Goal: Answer question/provide support: Share knowledge or assist other users

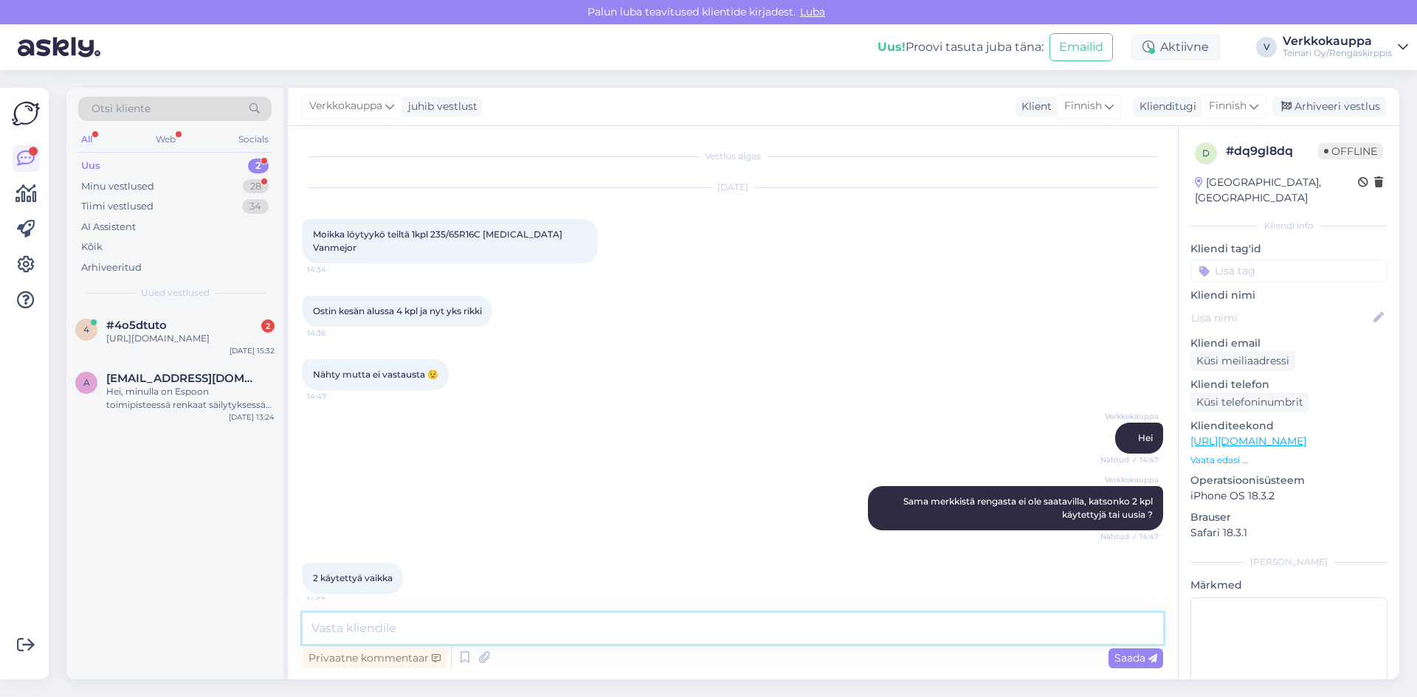
paste textarea "235/65R16C Michelin Agilis 3 kesä 6,5-8mm"
drag, startPoint x: 571, startPoint y: 616, endPoint x: 573, endPoint y: 623, distance: 7.5
paste textarea "Alkuperäinen hinta oli: 95,00€/kpl.50,00€/kpl"
click at [962, 630] on textarea "235/65R16C Michelin Agilis 3 kesä 6,5-8mm Alkuperäinen hinta oli: 95,00€/kpl.50…" at bounding box center [733, 628] width 861 height 31
click at [1027, 628] on textarea "235/65R16C Michelin Agilis [DATE] 6,5-8mm Alkuperäinen hinta oli: 95,00€/kpl.50…" at bounding box center [733, 628] width 861 height 31
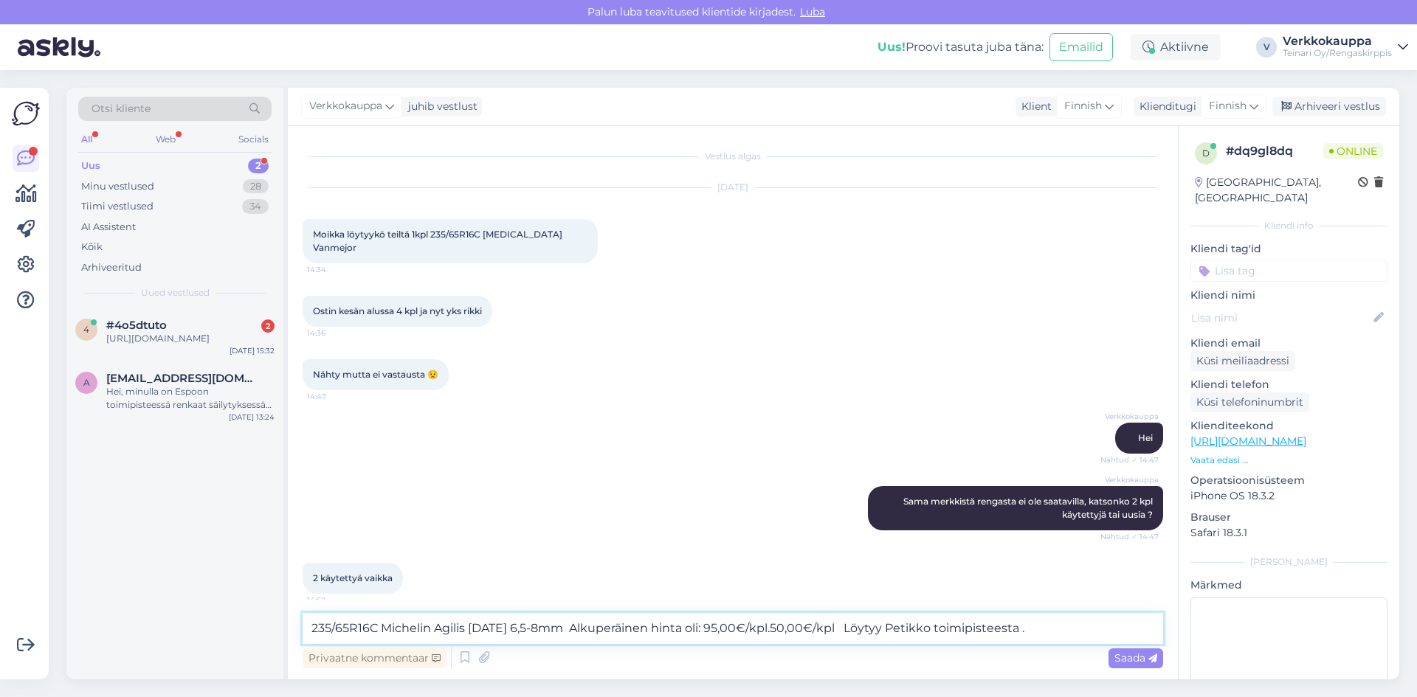
click at [928, 631] on textarea "235/65R16C Michelin Agilis [DATE] 6,5-8mm Alkuperäinen hinta oli: 95,00€/kpl.50…" at bounding box center [733, 628] width 861 height 31
click at [1057, 631] on textarea "235/65R16C Michelin Agilis 3 kesä 6,5-8mm Alkuperäinen hinta oli: 95,00€/kpl.50…" at bounding box center [733, 628] width 861 height 31
click at [937, 633] on textarea "235/65R16C Michelin Agilis 3 kesä 6,5-8mm Alkuperäinen hinta oli: 95,00€/kpl.50…" at bounding box center [733, 628] width 861 height 31
type textarea "235/65R16C Michelin Agilis [DATE] 6,5-8mm Alkuperäinen hinta oli: 95,00€/kpl.50…"
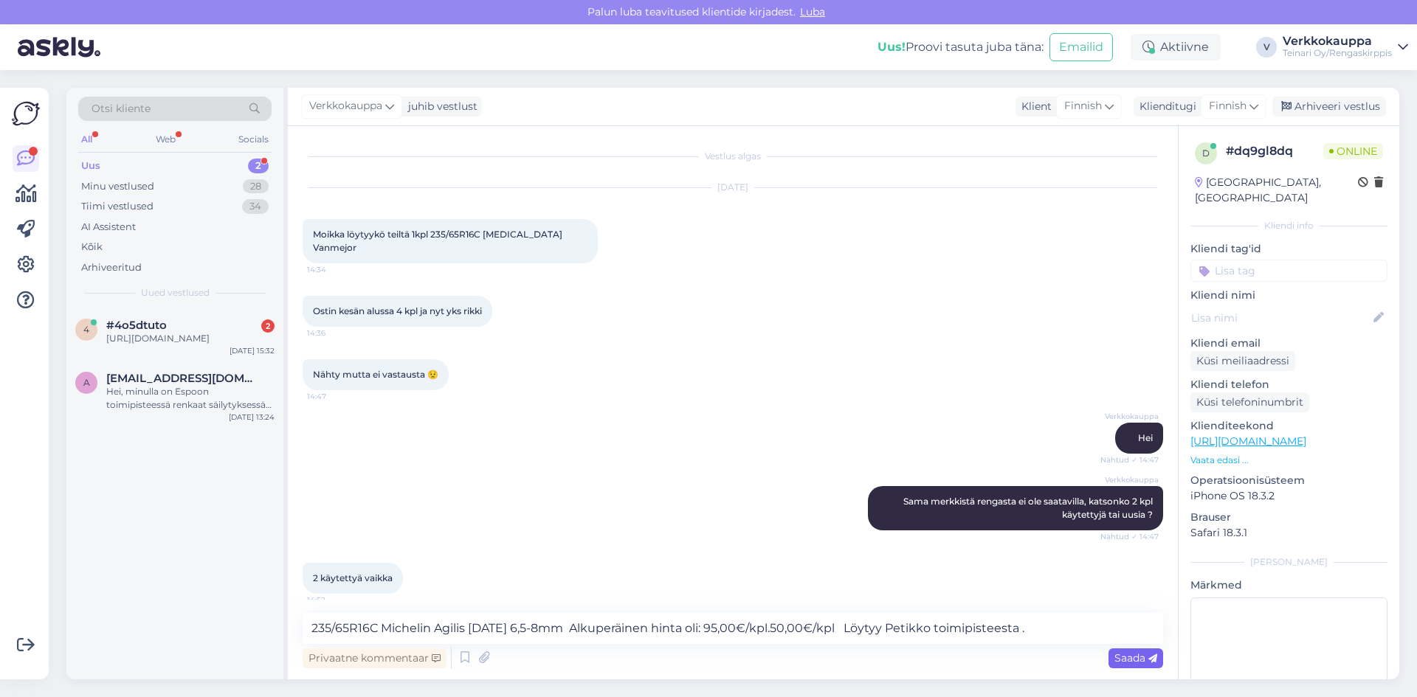
click at [1119, 664] on span "Saada" at bounding box center [1136, 658] width 43 height 13
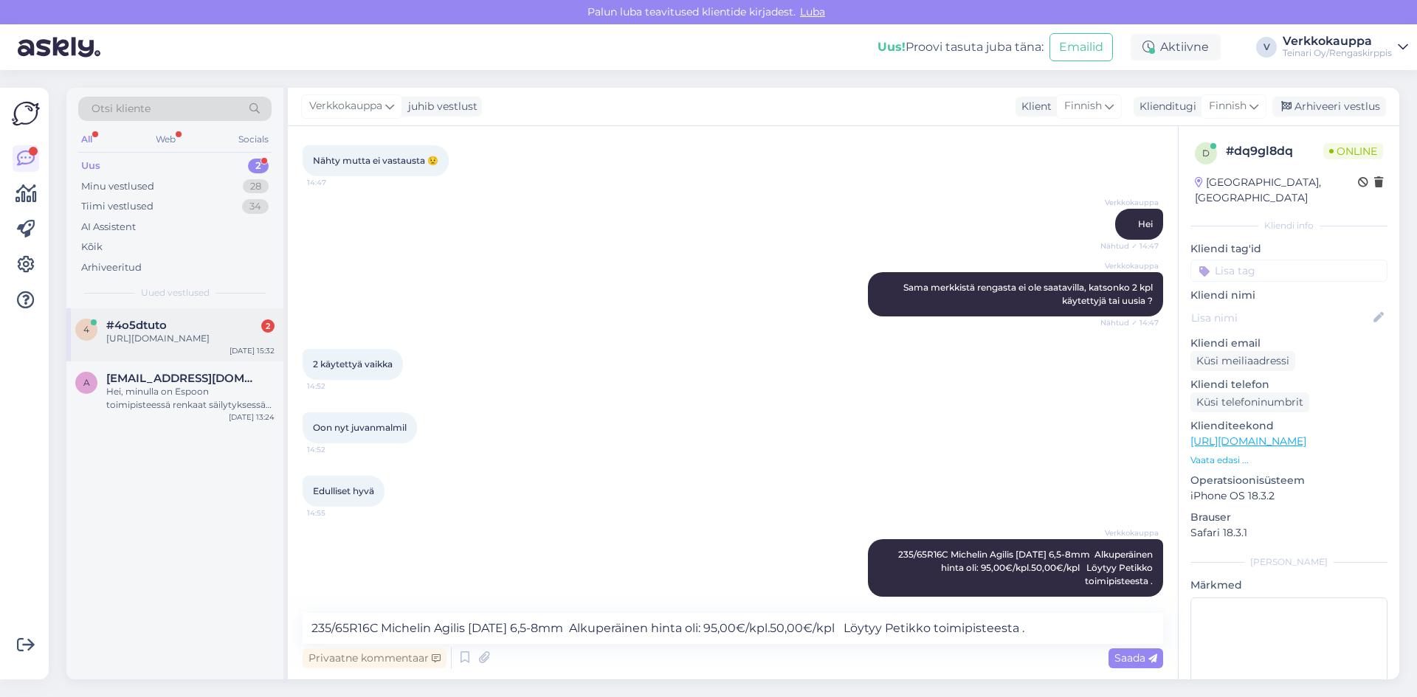
click at [207, 343] on div "[URL][DOMAIN_NAME]" at bounding box center [190, 338] width 168 height 13
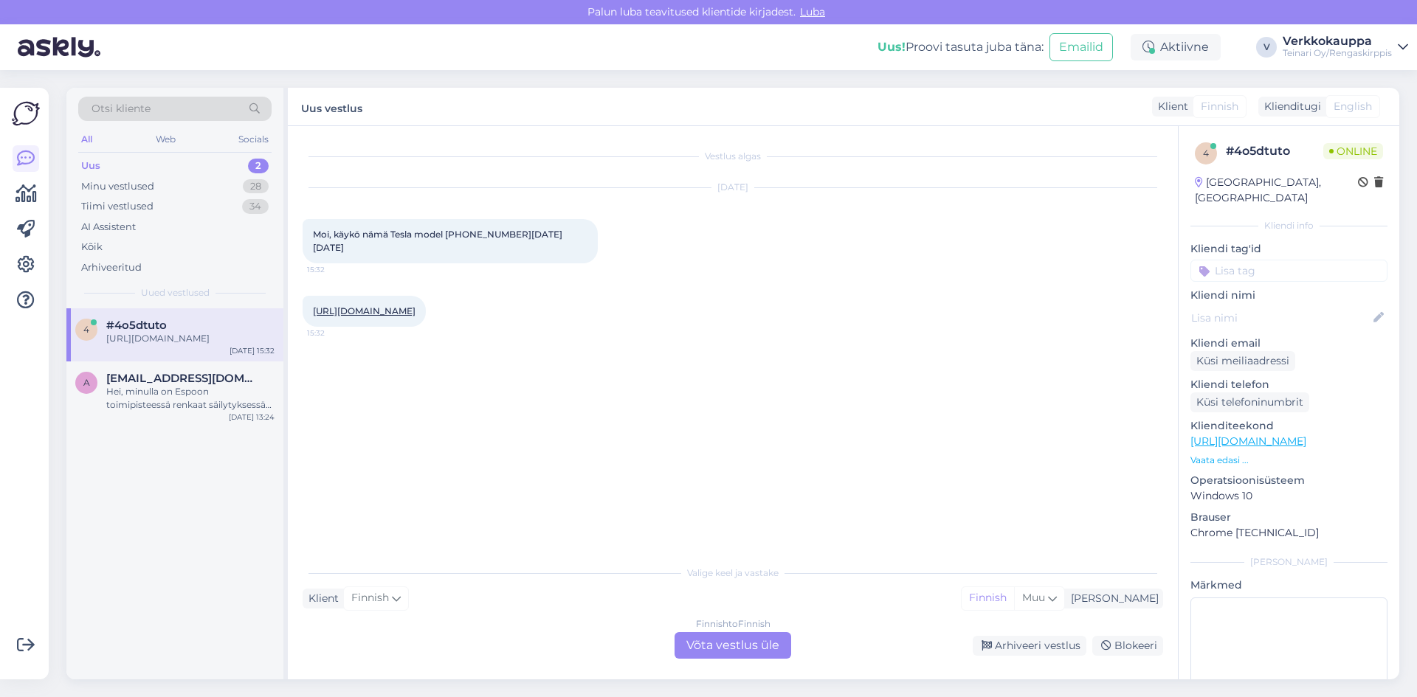
scroll to position [0, 0]
click at [416, 306] on link "[URL][DOMAIN_NAME]" at bounding box center [364, 311] width 103 height 11
click at [697, 651] on div "Finnish to Finnish Võta vestlus üle" at bounding box center [733, 646] width 117 height 27
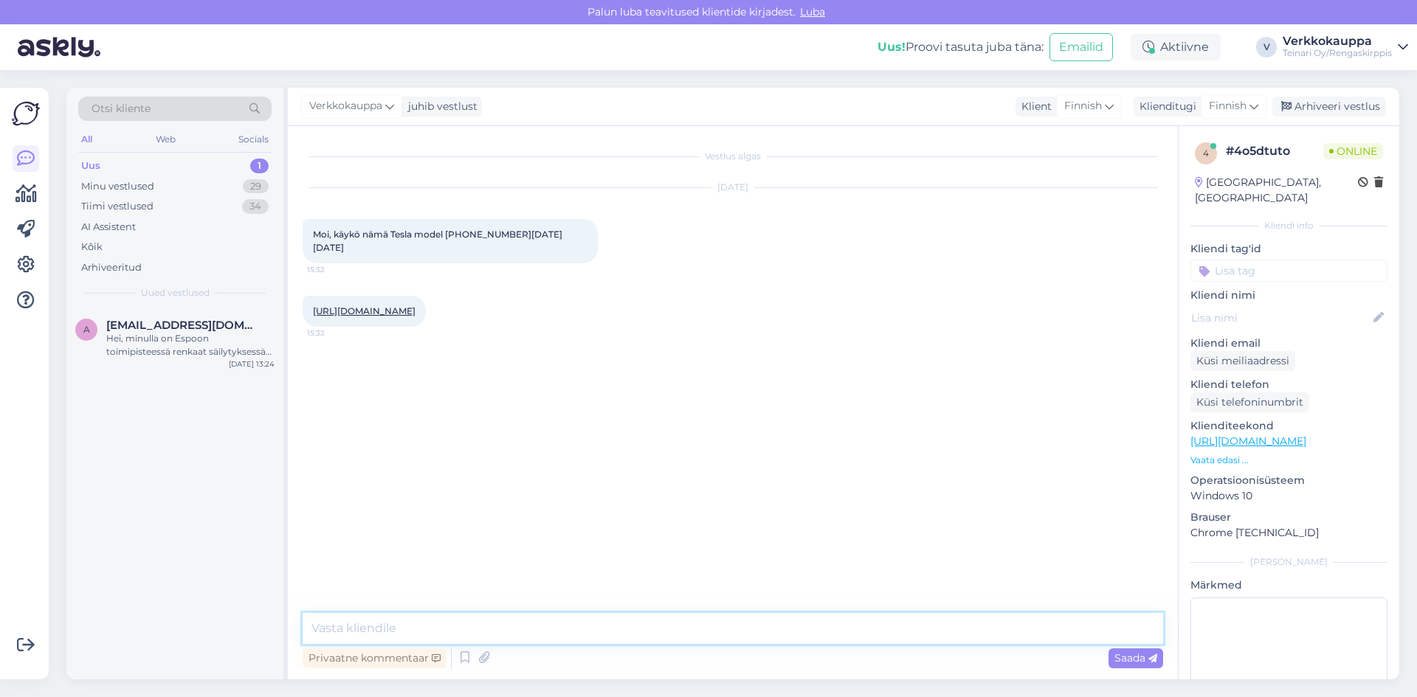
click at [445, 625] on textarea at bounding box center [733, 628] width 861 height 31
type textarea "Hei, saisinko auto rek nr niin tarkistan sopivuuden autoon."
drag, startPoint x: 639, startPoint y: 631, endPoint x: 309, endPoint y: 620, distance: 330.8
click at [295, 619] on div "Vestlus algas Sep 2 2025 Moi, käykö nämä Tesla model 3 2017-2023 15:32 https://…" at bounding box center [733, 403] width 890 height 554
click at [1124, 660] on span "Saada" at bounding box center [1136, 658] width 43 height 13
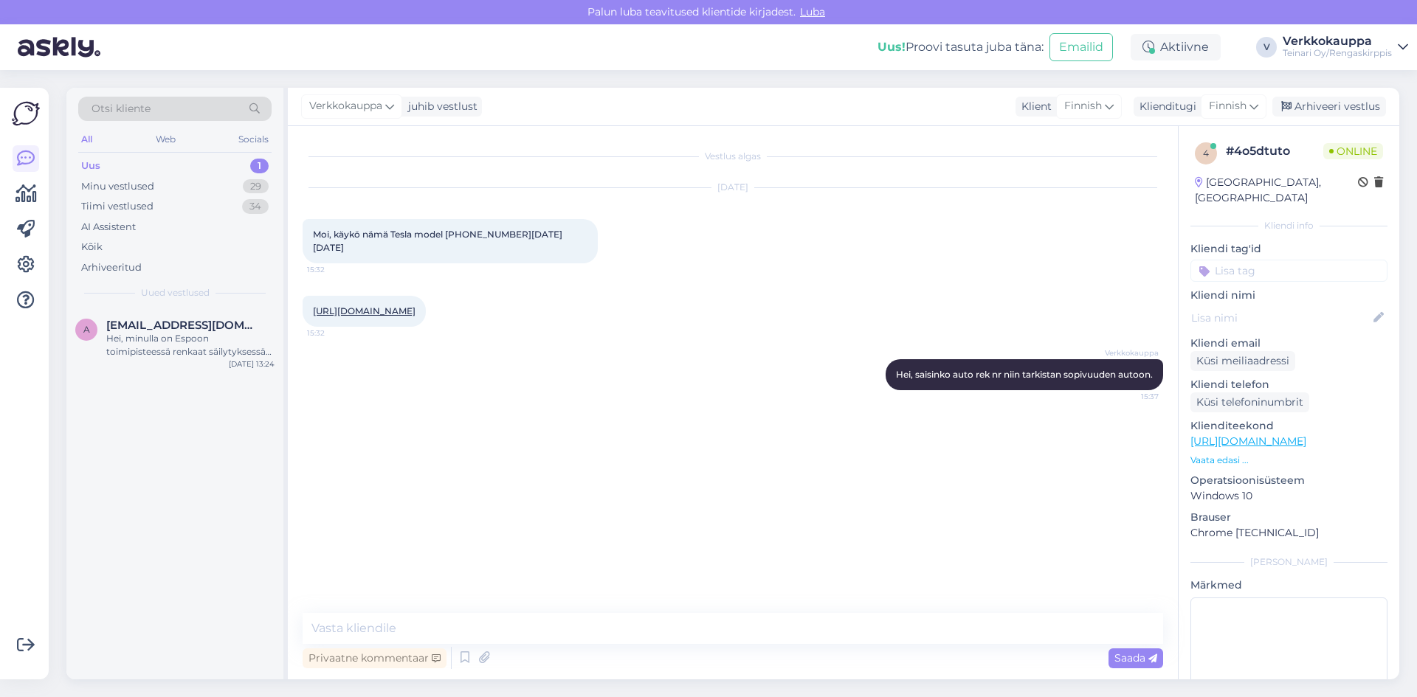
click at [229, 485] on div "a annamaria.engblom@gmail.com Hei, minulla on Espoon toimipisteessä renkaat säi…" at bounding box center [174, 494] width 217 height 371
click at [1407, 44] on icon at bounding box center [1403, 47] width 10 height 12
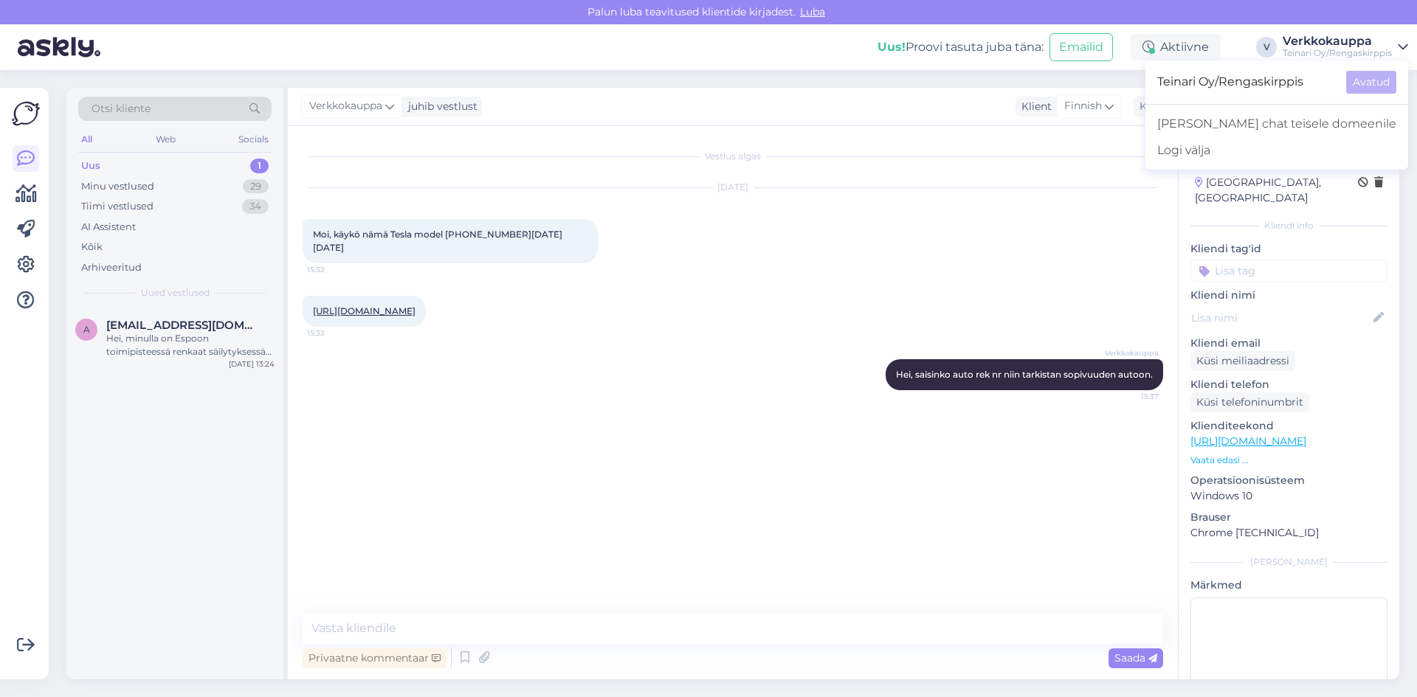
drag, startPoint x: 1048, startPoint y: 249, endPoint x: 1213, endPoint y: 112, distance: 214.3
click at [1048, 248] on div "Sep 2 2025 Moi, käykö nämä Tesla model 3 2017-2023 15:32" at bounding box center [733, 226] width 861 height 108
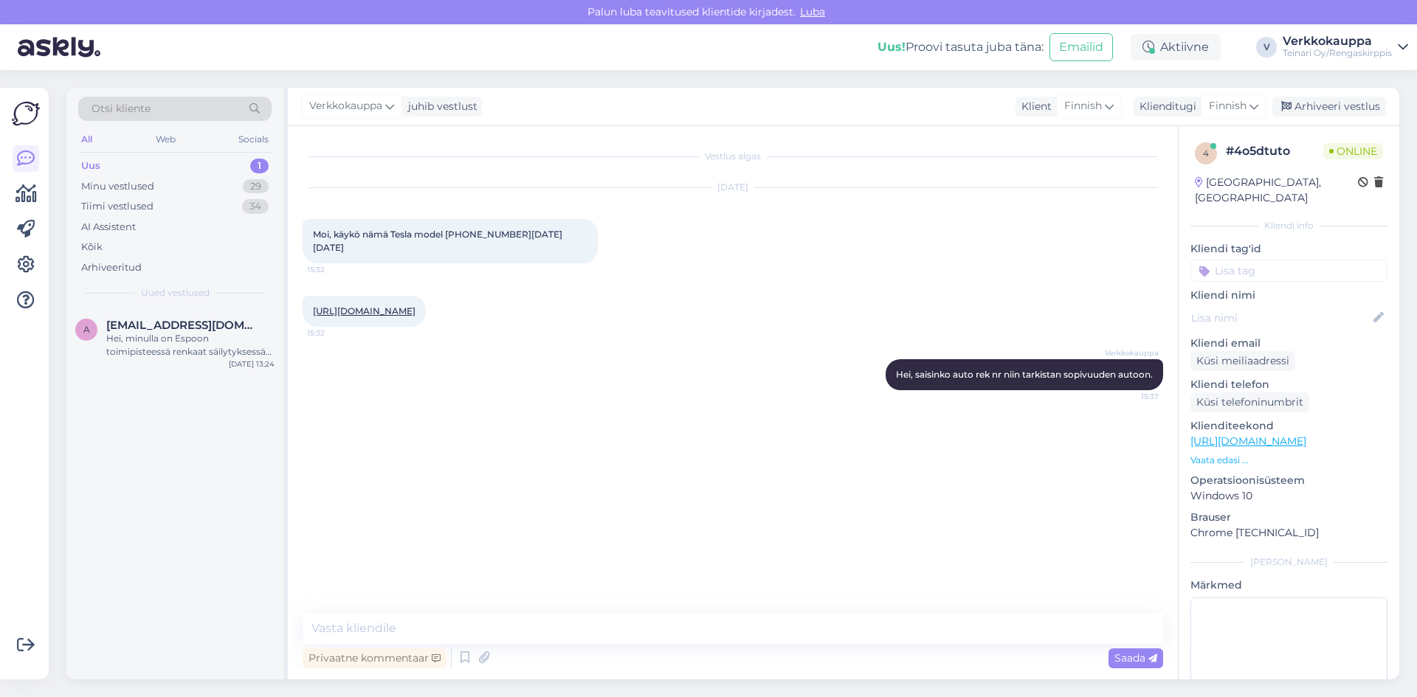
click at [1402, 49] on icon at bounding box center [1403, 47] width 10 height 12
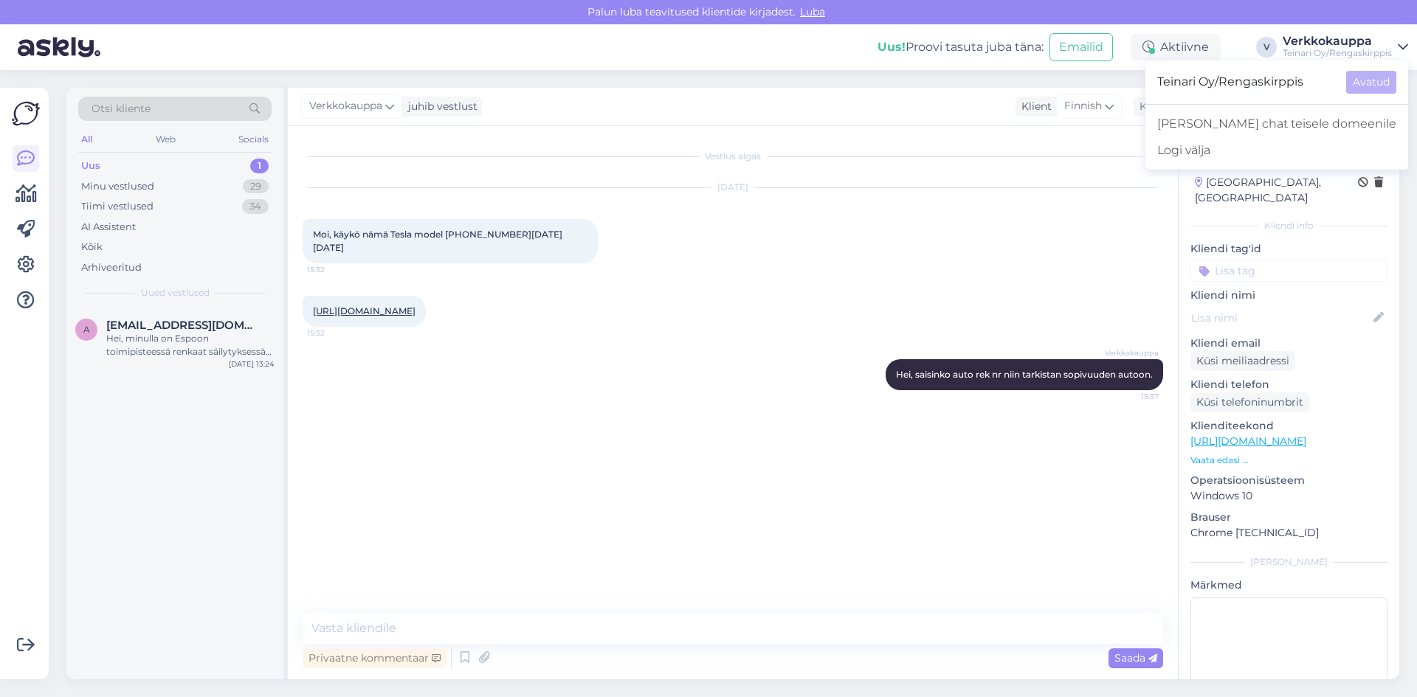
click at [1319, 46] on div "Verkkokauppa Teinari Oy/Rengaskirppis" at bounding box center [1337, 47] width 109 height 24
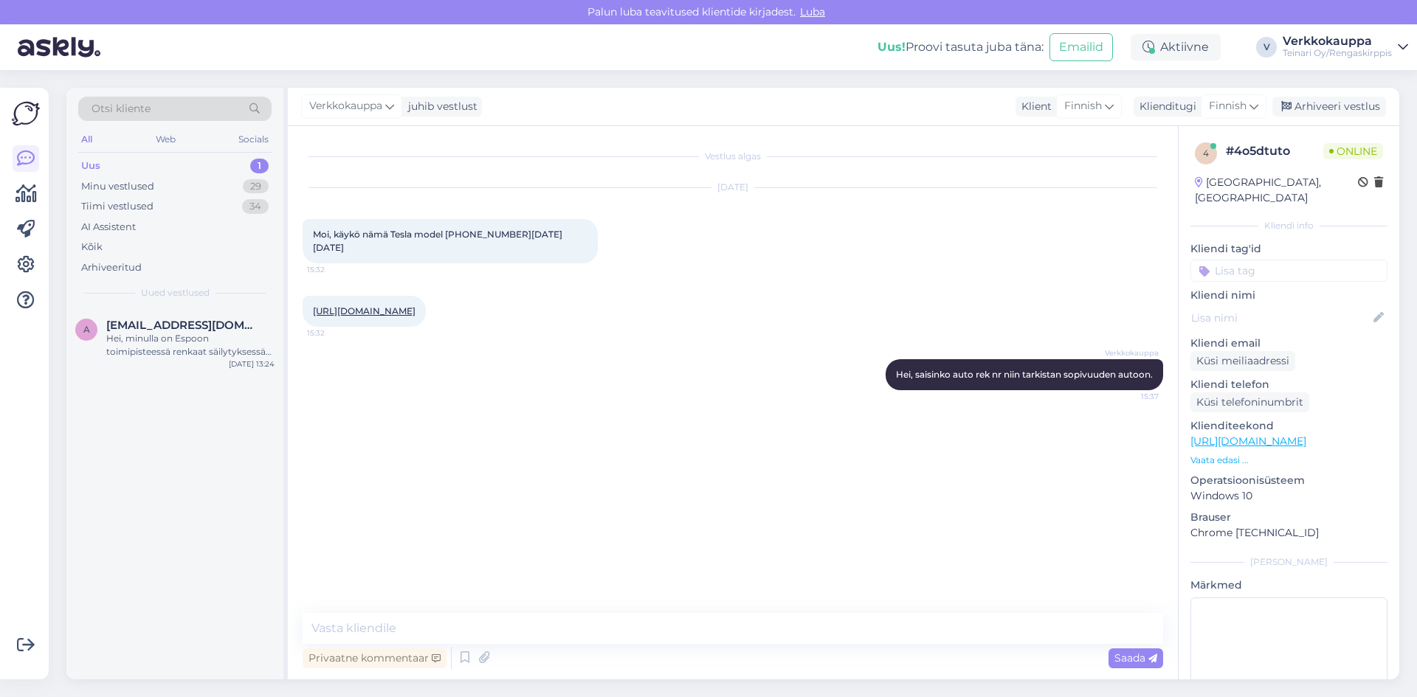
click at [1319, 46] on div "Verkkokauppa" at bounding box center [1337, 41] width 109 height 12
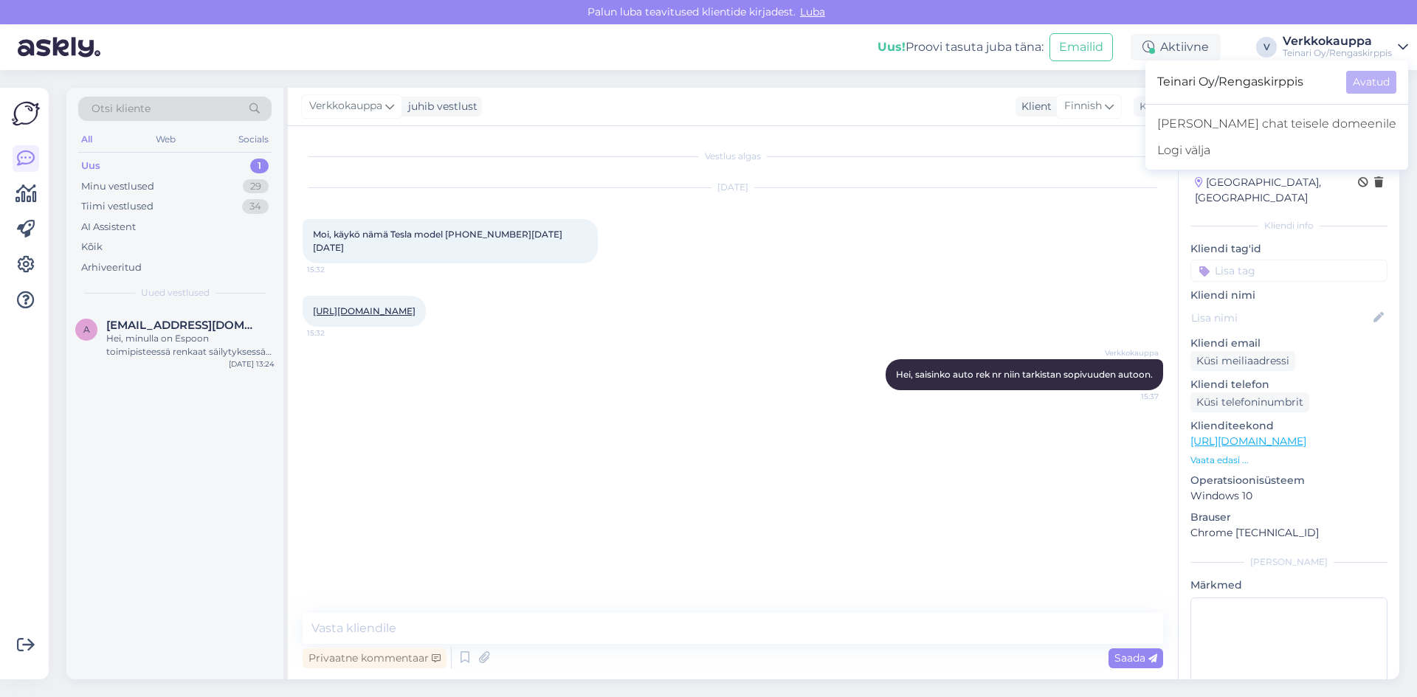
click at [1319, 46] on div "Verkkokauppa" at bounding box center [1337, 41] width 109 height 12
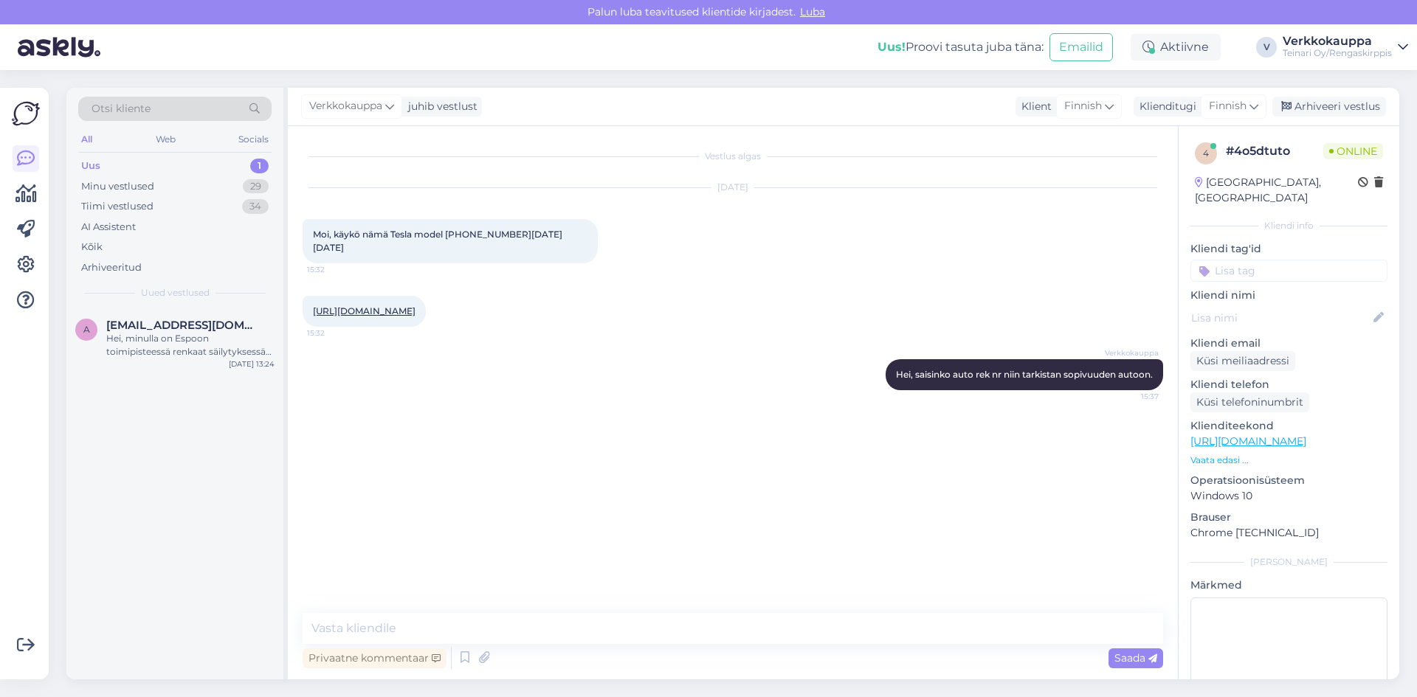
click at [747, 421] on div "Vestlus algas Sep 2 2025 Moi, käykö nämä Tesla model 3 2017-2023 15:32 https://…" at bounding box center [740, 370] width 874 height 459
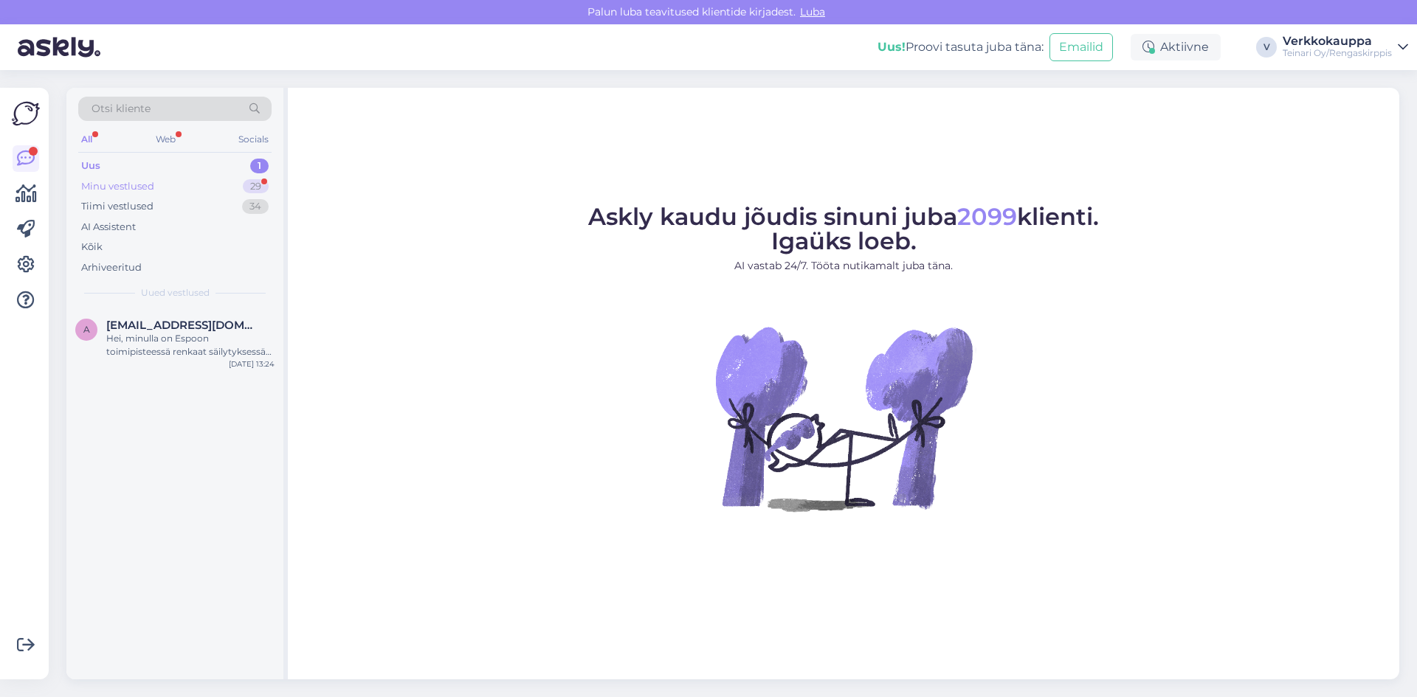
click at [136, 185] on div "Minu vestlused" at bounding box center [117, 186] width 73 height 15
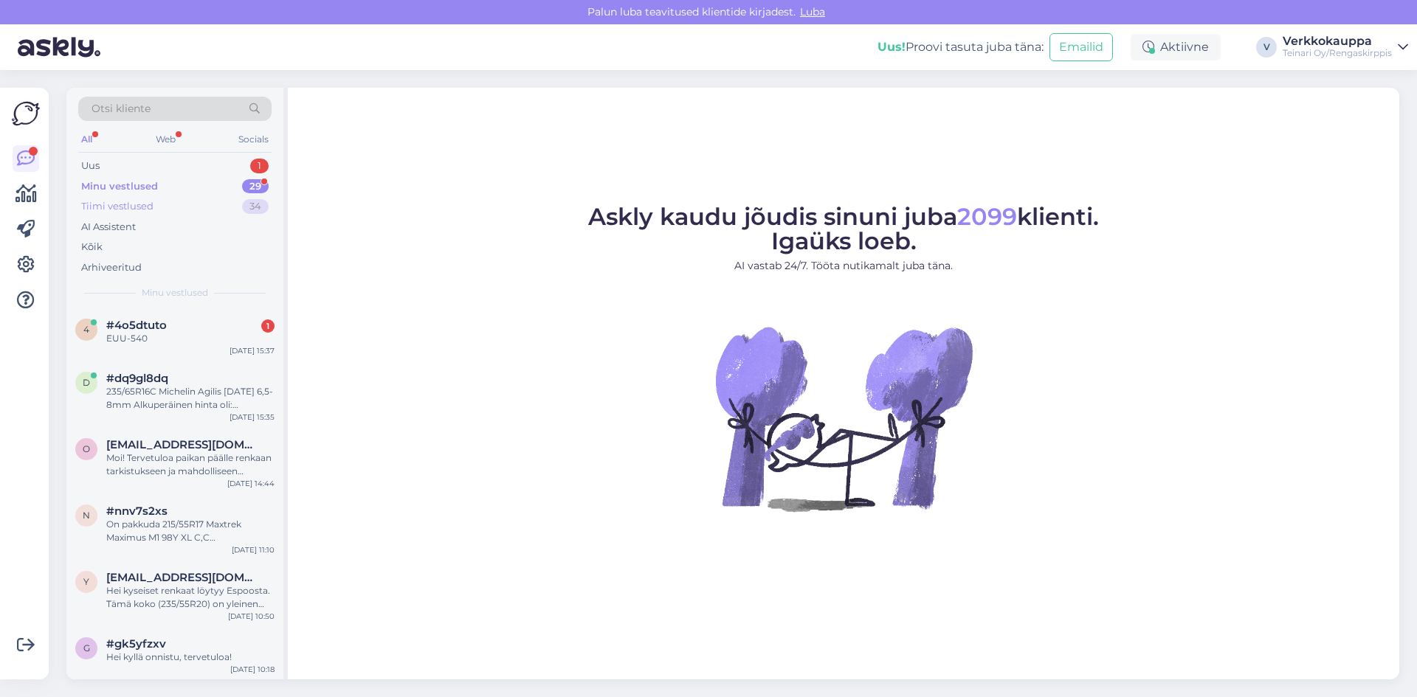
click at [134, 210] on div "Tiimi vestlused" at bounding box center [117, 206] width 72 height 15
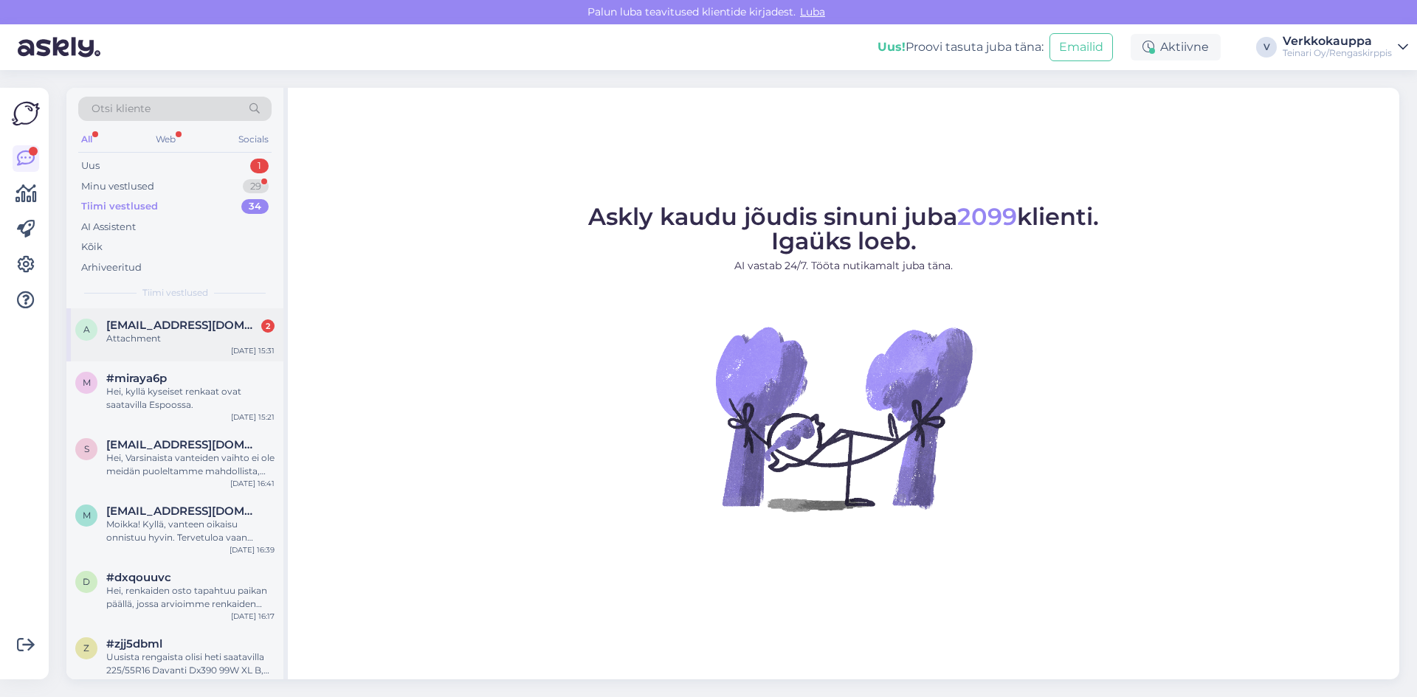
click at [211, 346] on div "a [EMAIL_ADDRESS][DOMAIN_NAME] 2 Attachment [DATE] 15:31" at bounding box center [174, 335] width 217 height 53
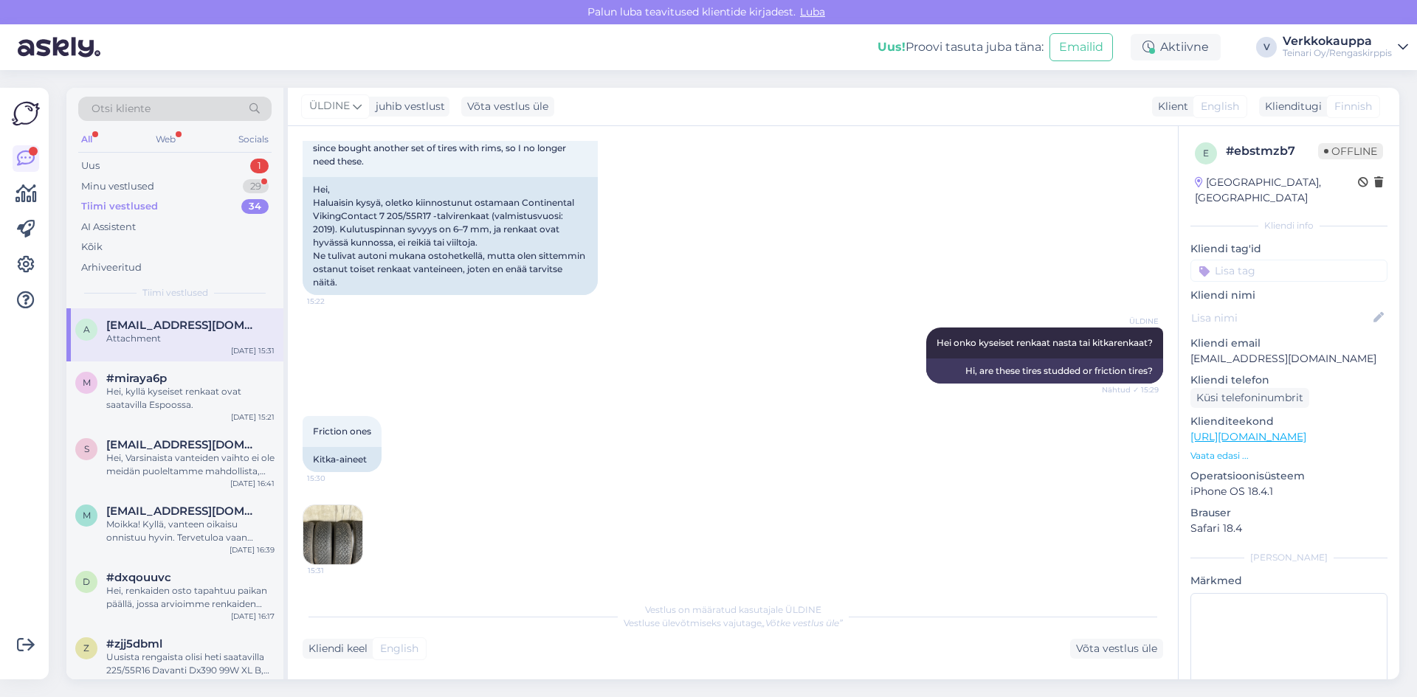
scroll to position [166, 0]
click at [342, 540] on img at bounding box center [332, 535] width 59 height 59
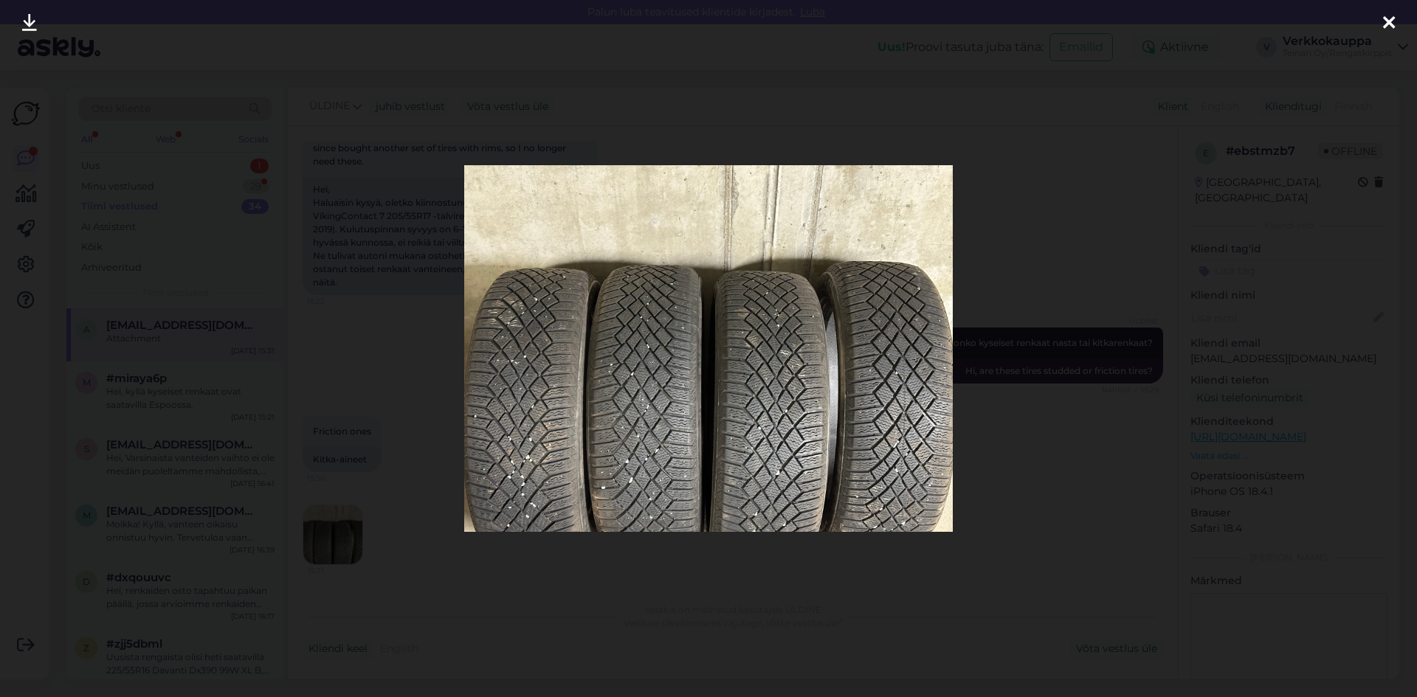
click at [1390, 26] on icon at bounding box center [1389, 23] width 12 height 19
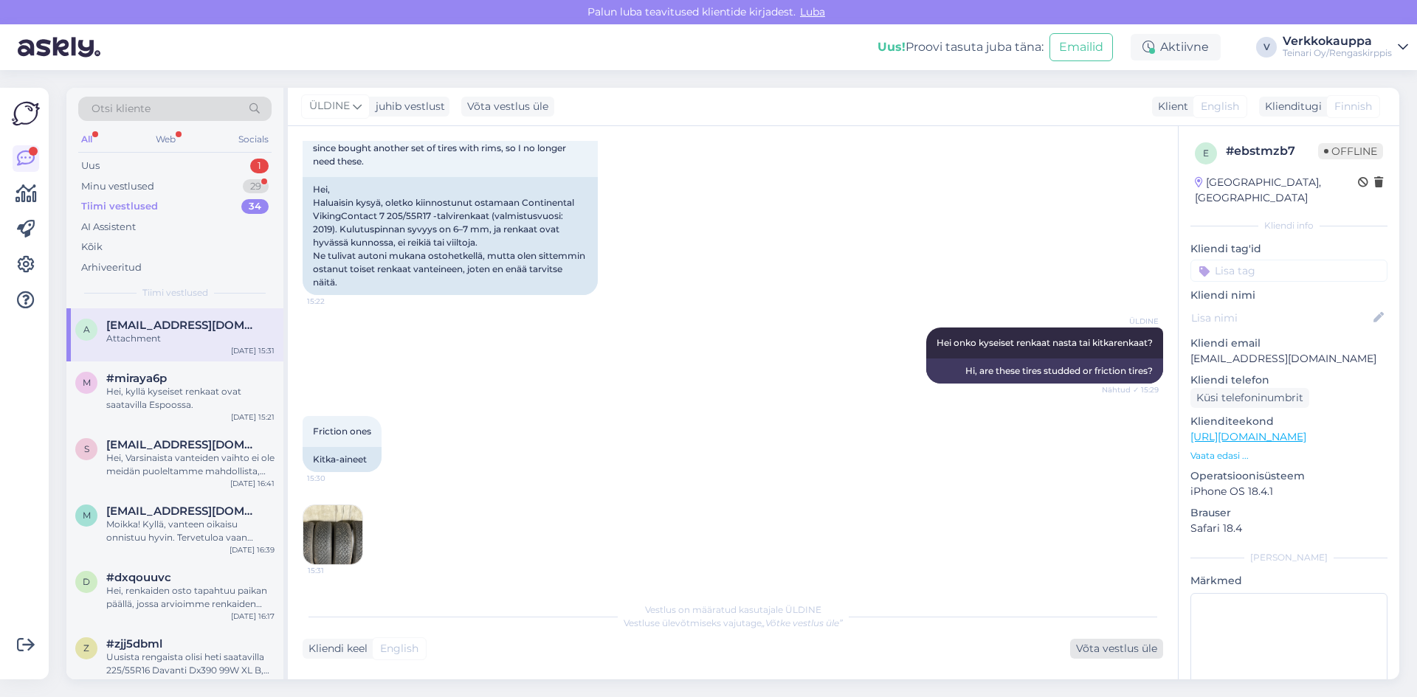
click at [1088, 650] on div "Võta vestlus üle" at bounding box center [1116, 649] width 93 height 20
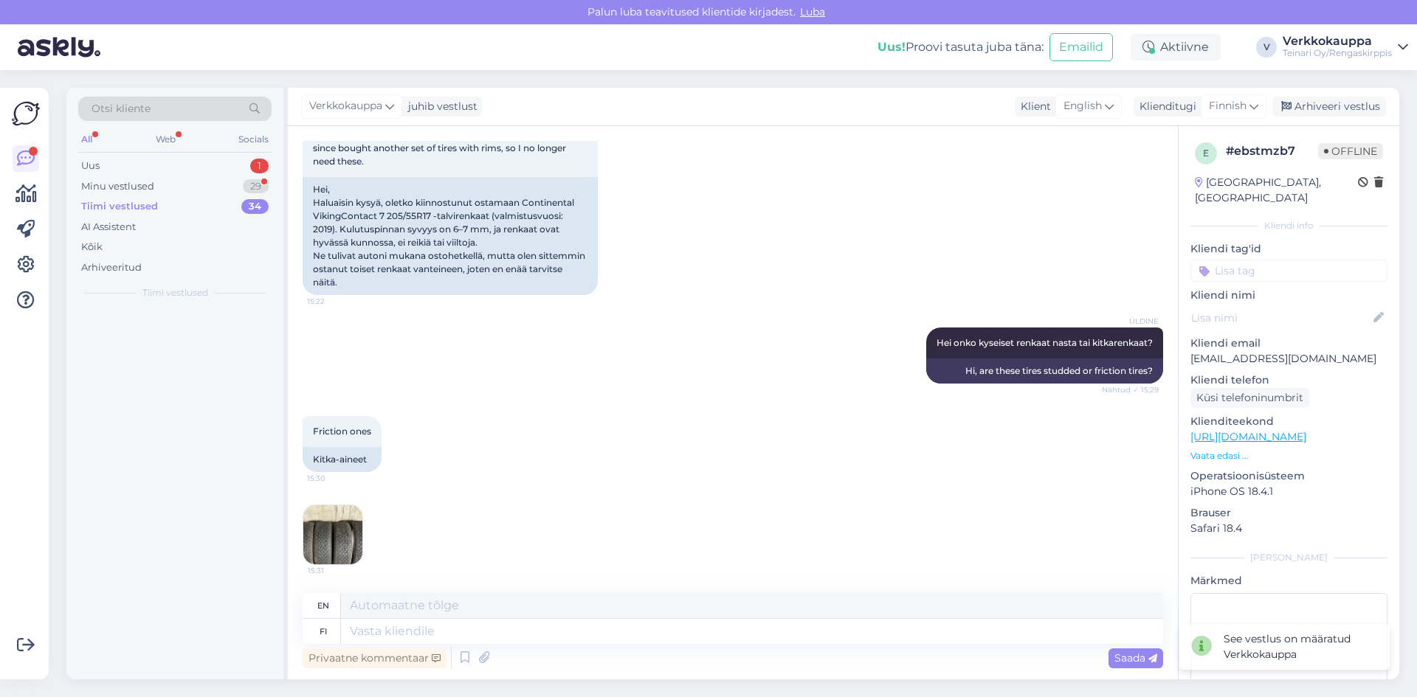
scroll to position [167, 0]
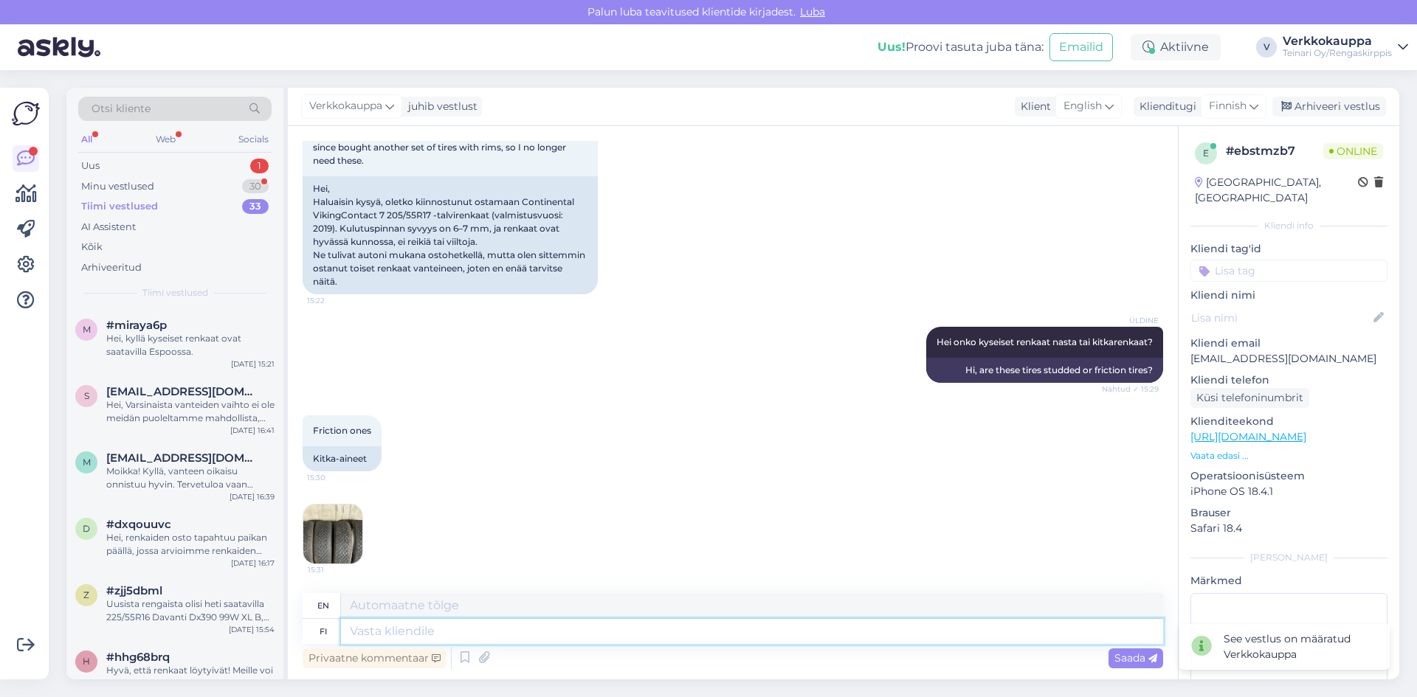
paste textarea "Renkaat tulee viedä **Petikon toimipisteelle** tarkistettavaksi. Ostopäätös ja …"
type textarea "Renkaat tulee viedä **Petikon toimipisteelle** tarkistettavaksi. Ostopäätös ja …"
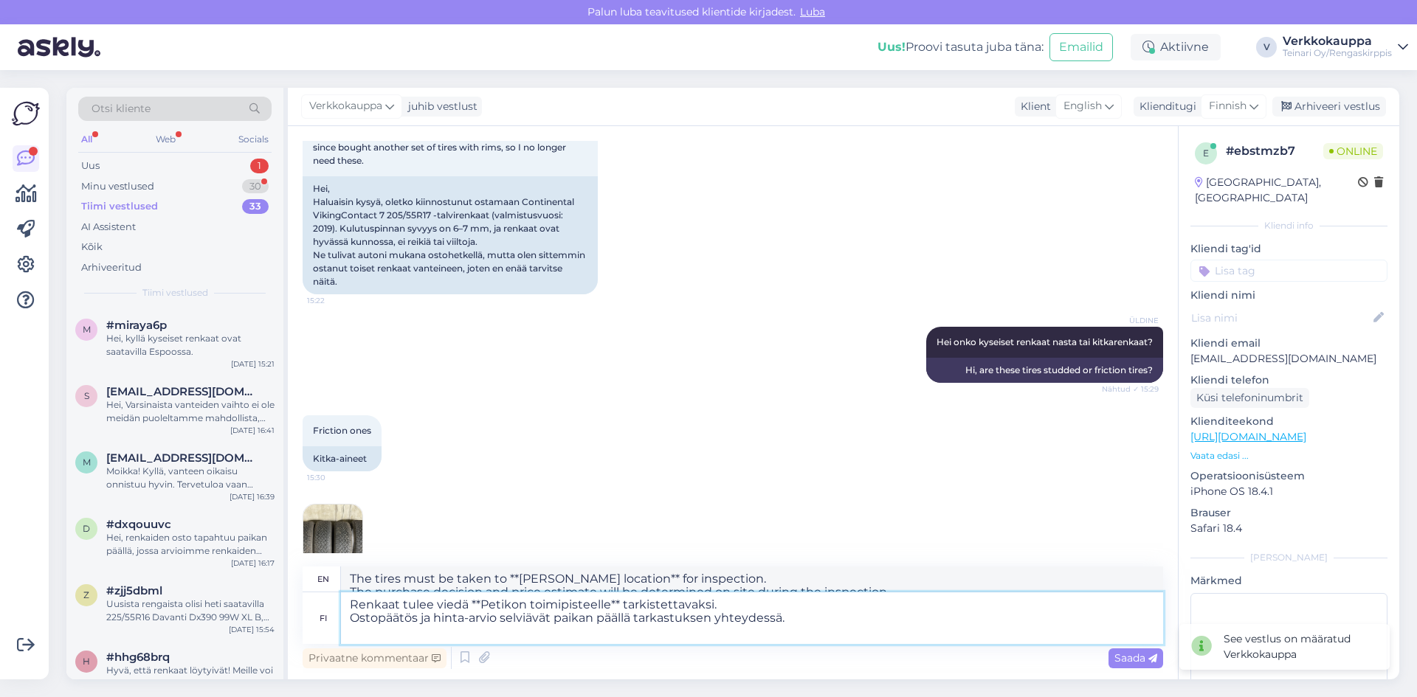
type textarea "The tires must be taken to **[PERSON_NAME] location** for inspection. The purch…"
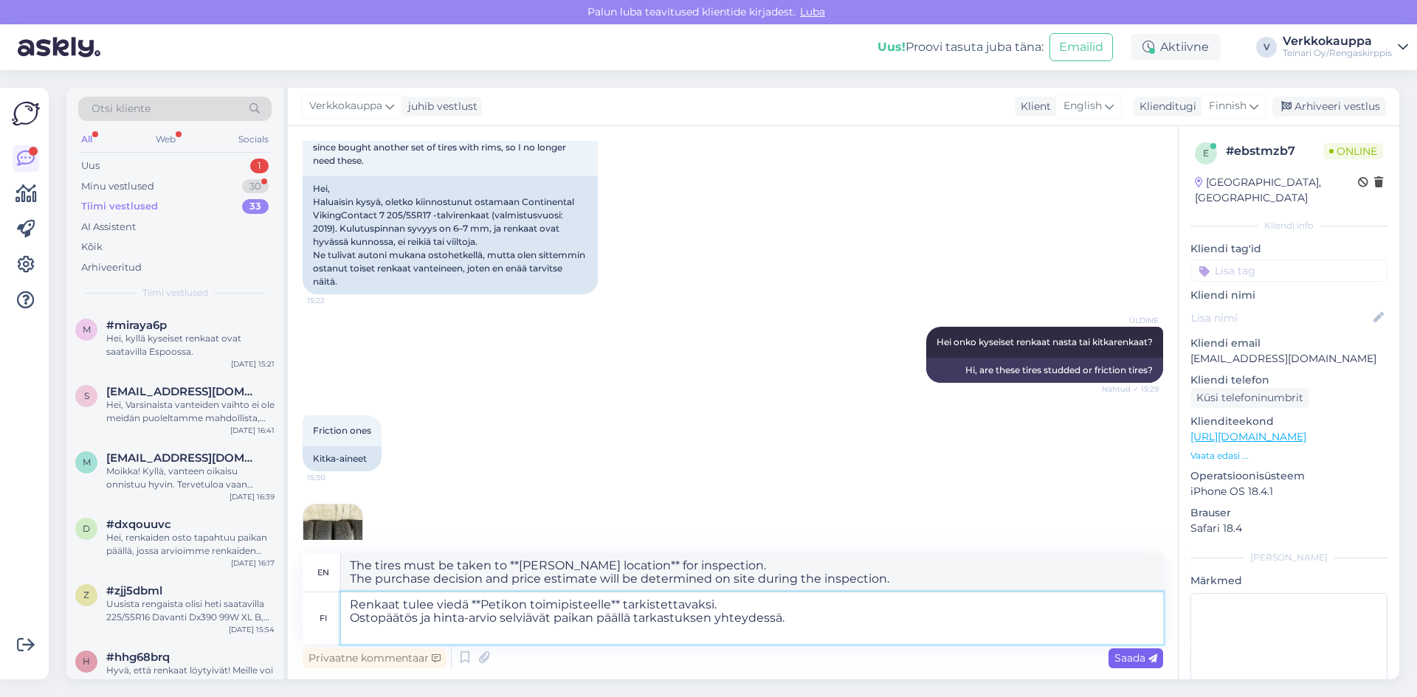
type textarea "Renkaat tulee viedä **Petikon toimipisteelle** tarkistettavaksi. Ostopäätös ja …"
click at [1131, 656] on span "Saada" at bounding box center [1136, 658] width 43 height 13
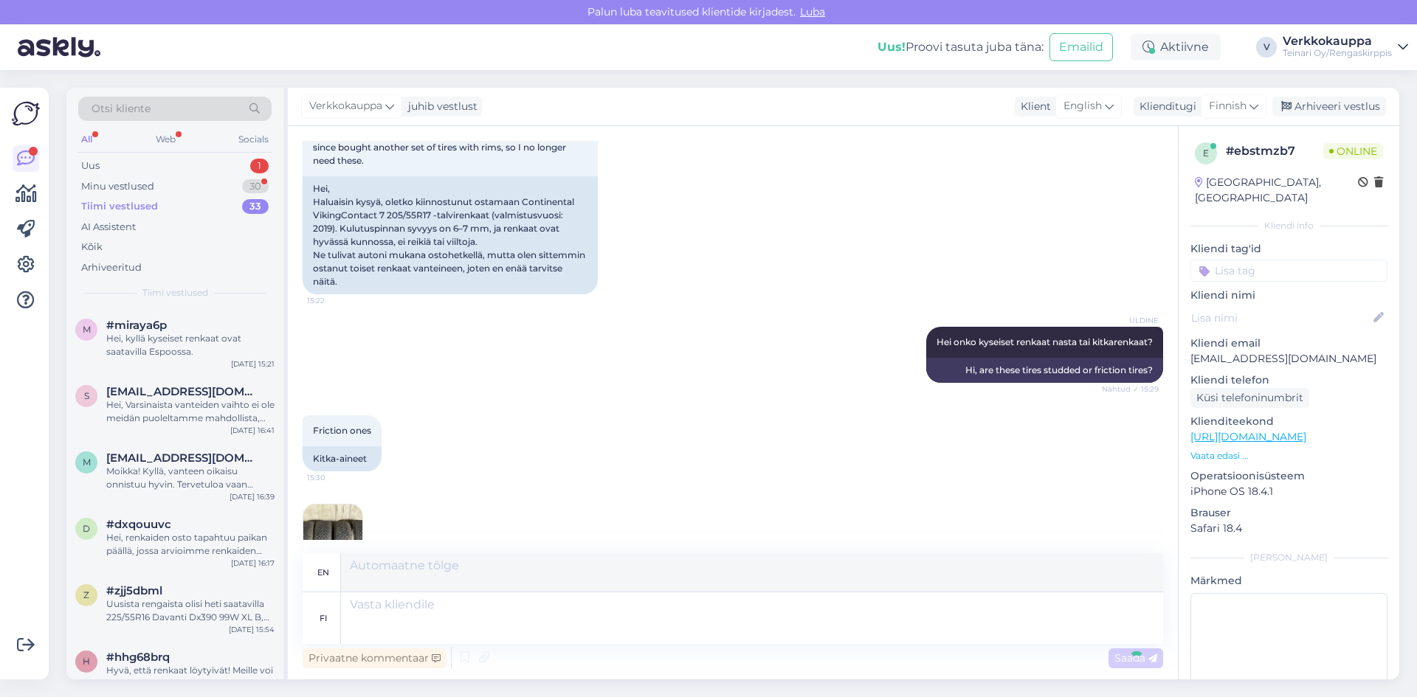
scroll to position [336, 0]
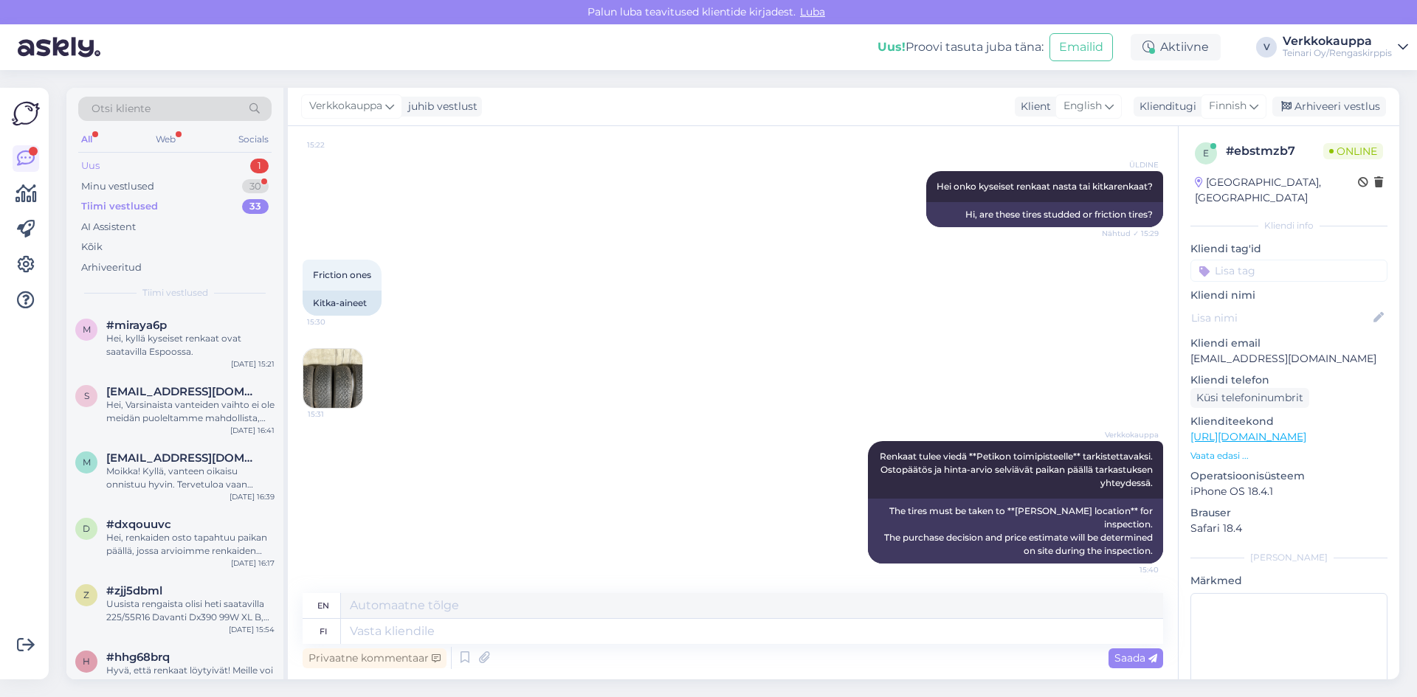
click at [165, 162] on div "Uus 1" at bounding box center [174, 166] width 193 height 21
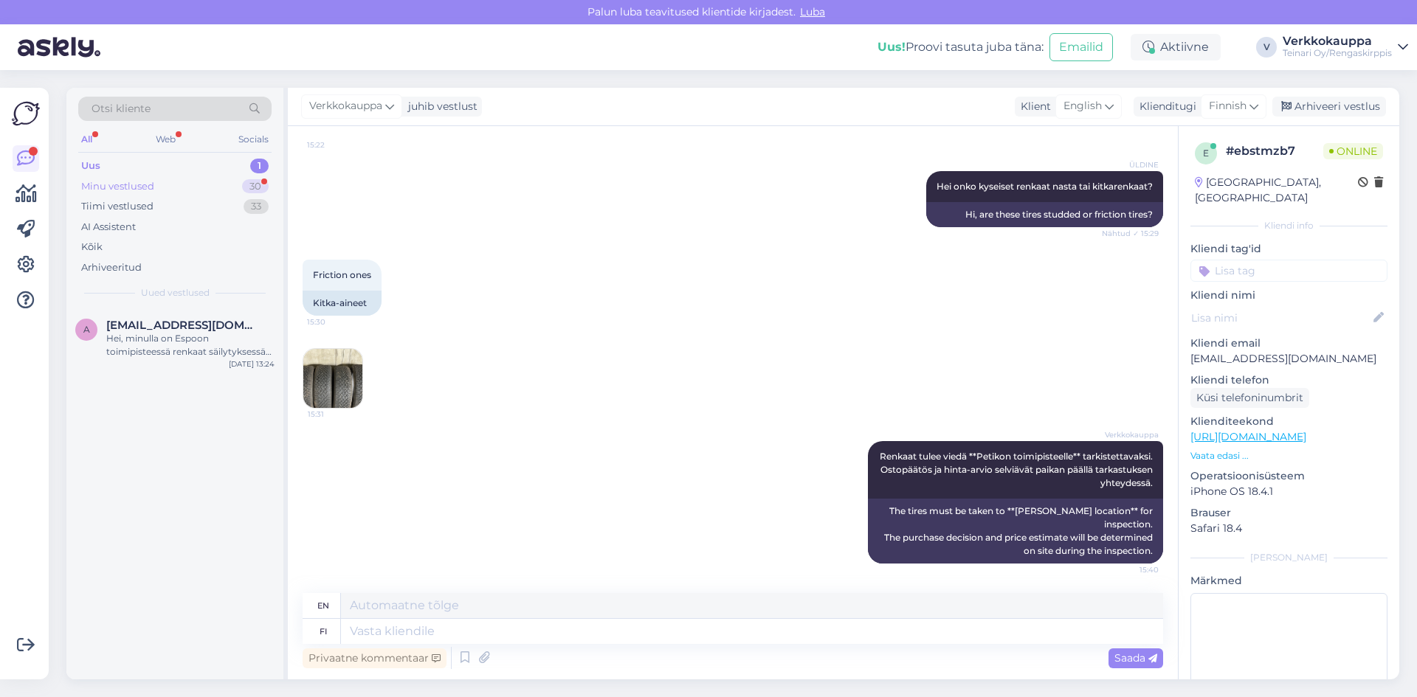
click at [173, 187] on div "Minu vestlused 30" at bounding box center [174, 186] width 193 height 21
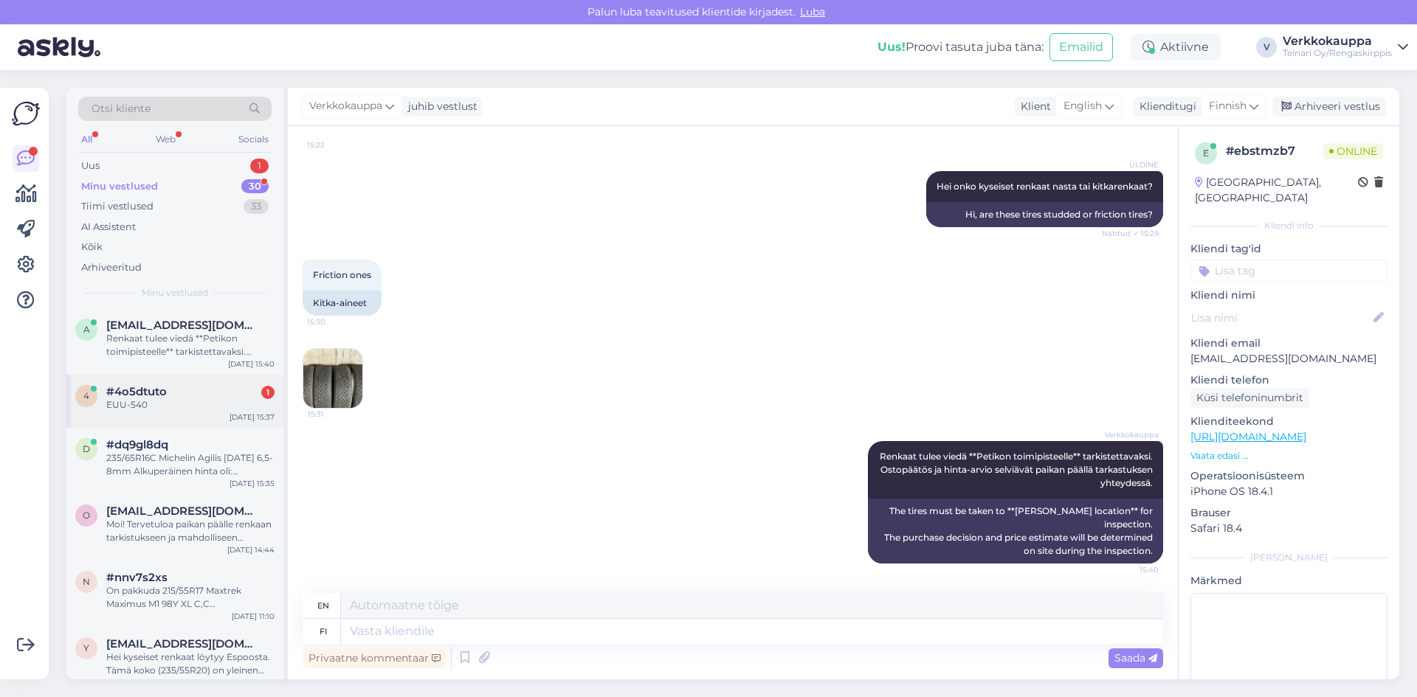
click at [176, 405] on div "EUU-540" at bounding box center [190, 405] width 168 height 13
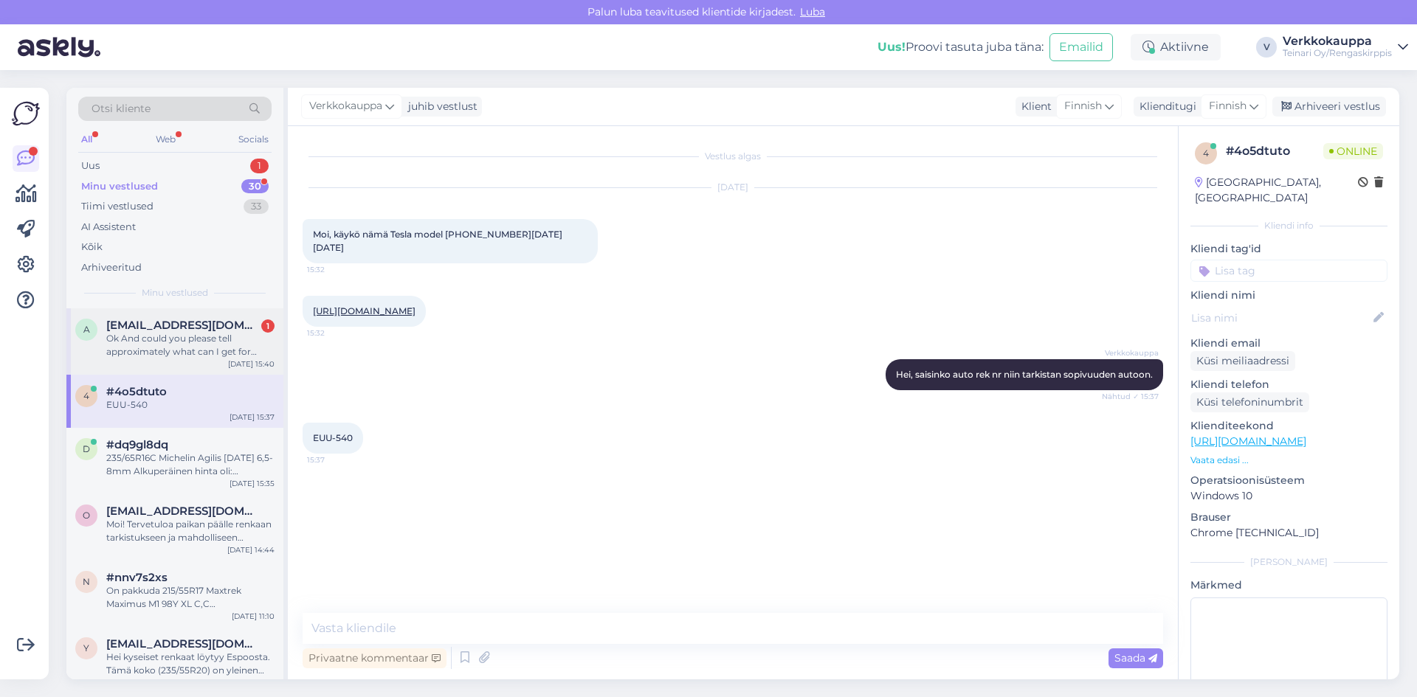
click at [196, 354] on div "Ok And could you please tell approximately what can I get for them if they are …" at bounding box center [190, 345] width 168 height 27
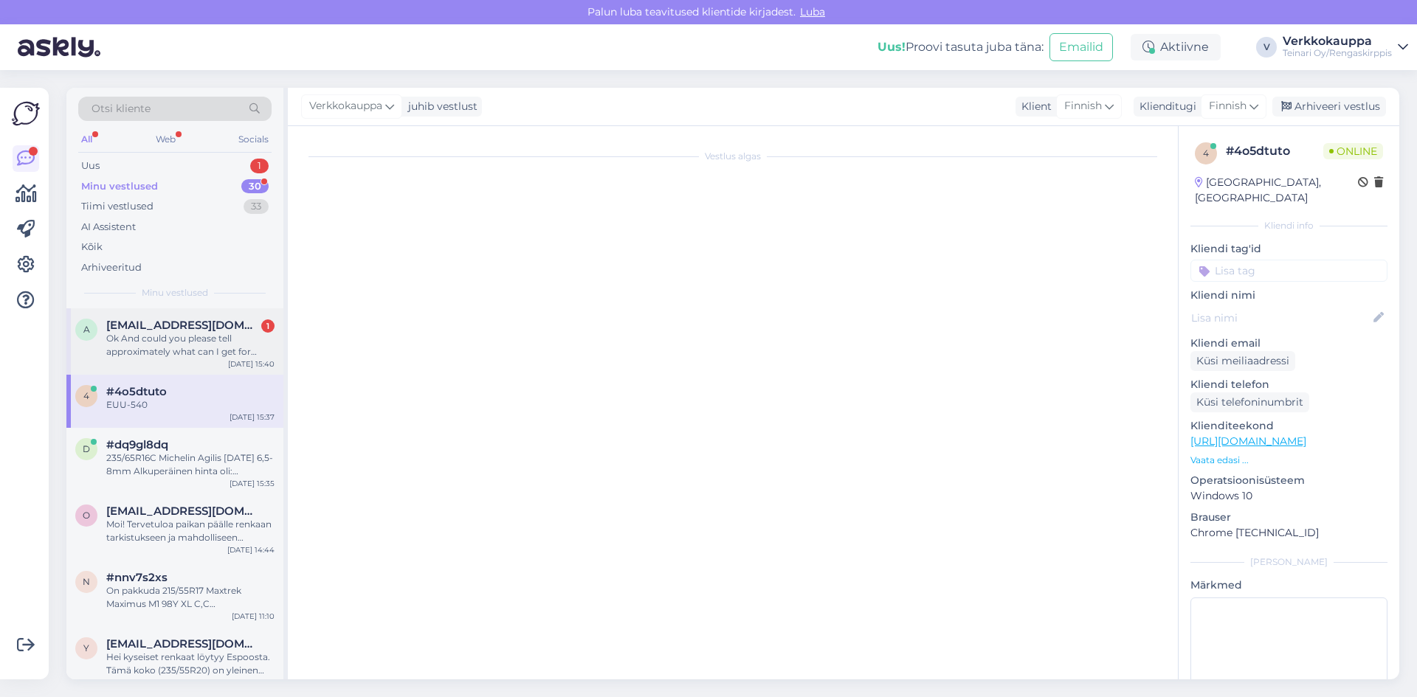
scroll to position [451, 0]
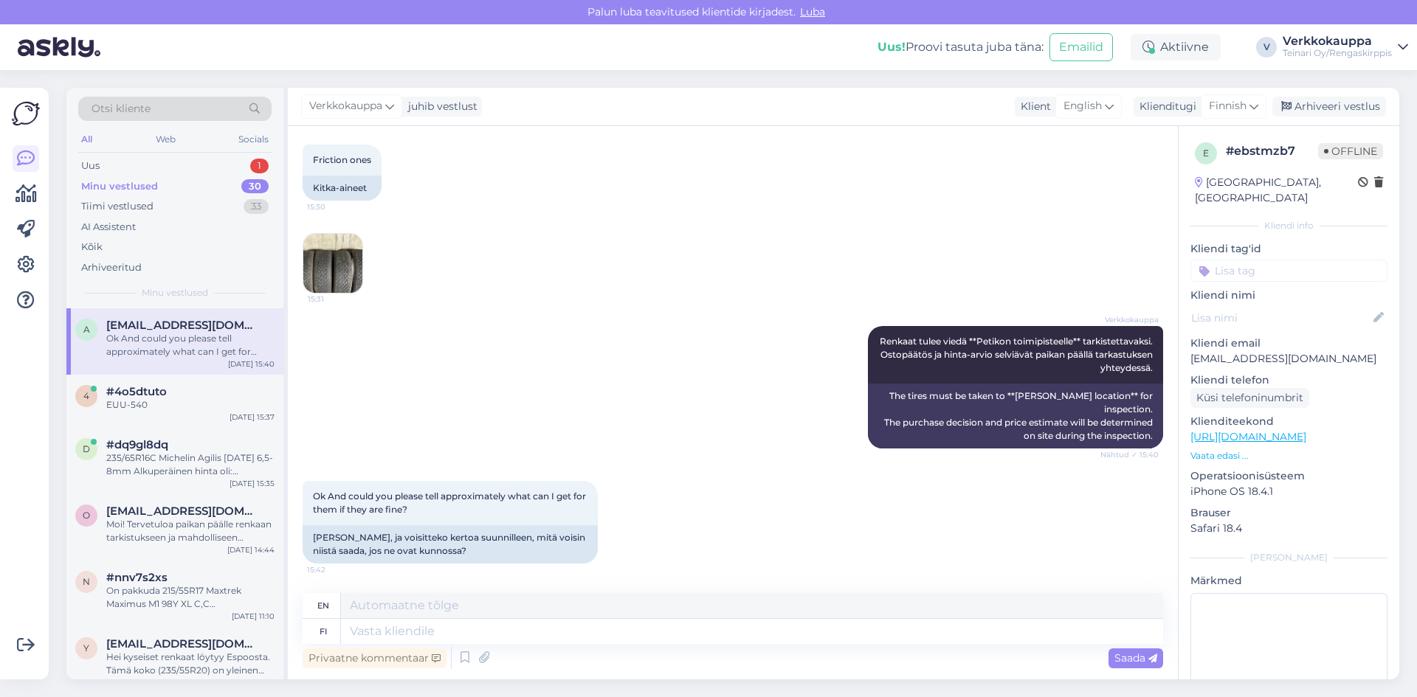
click at [353, 249] on img at bounding box center [332, 263] width 59 height 59
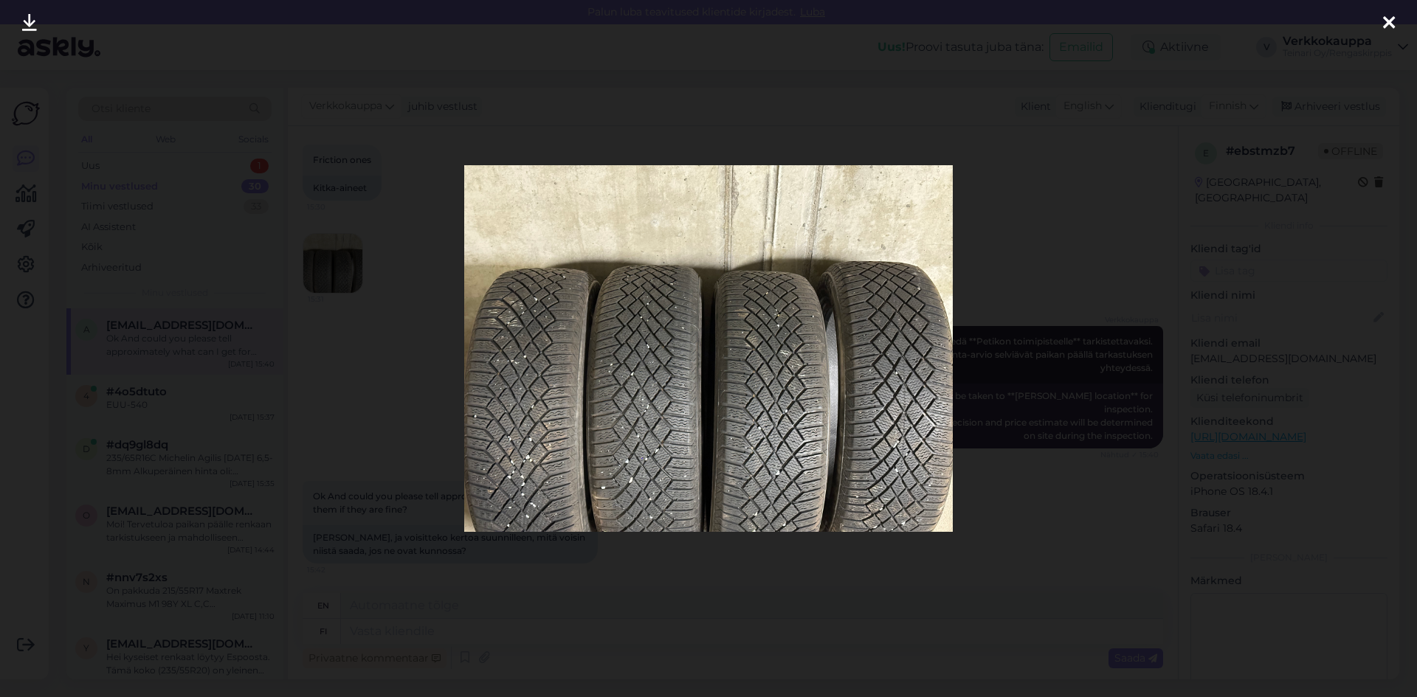
click at [475, 600] on div at bounding box center [708, 348] width 1417 height 697
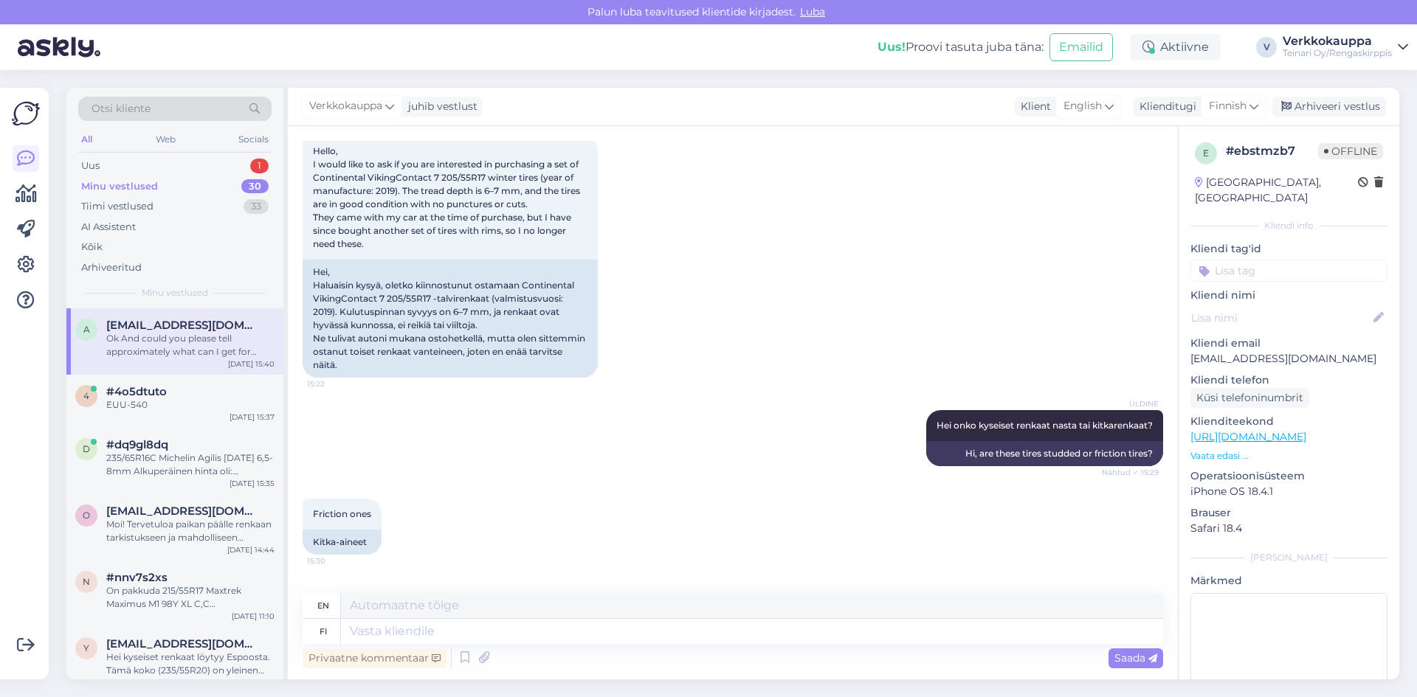
scroll to position [8, 0]
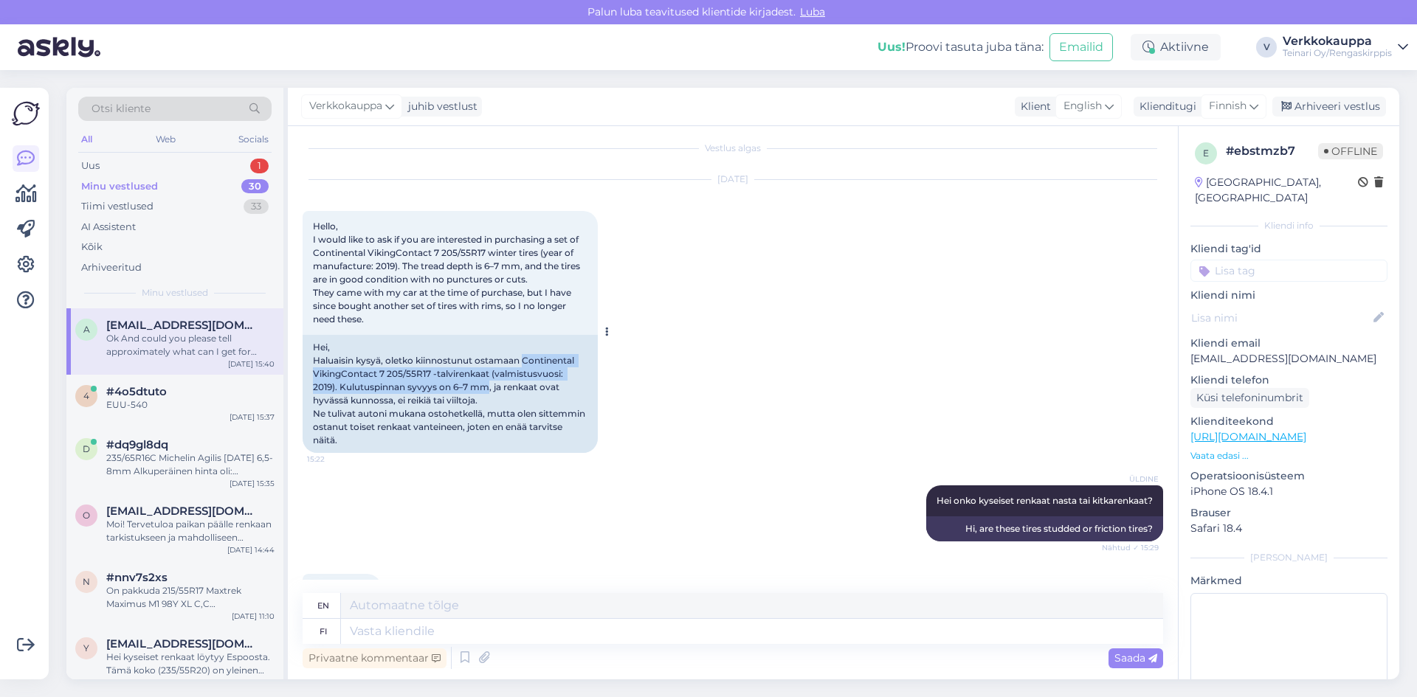
drag, startPoint x: 524, startPoint y: 361, endPoint x: 491, endPoint y: 387, distance: 42.5
click at [491, 387] on div "Hei, Haluaisin kysyä, oletko kiinnostunut ostamaan Continental VikingContact 7 …" at bounding box center [450, 394] width 295 height 118
copy div "Continental VikingContact 7 205/55R17 -talvirenkaat (valmistusvuosi: 2019). Kul…"
click at [184, 399] on div "EUU-540" at bounding box center [190, 405] width 168 height 13
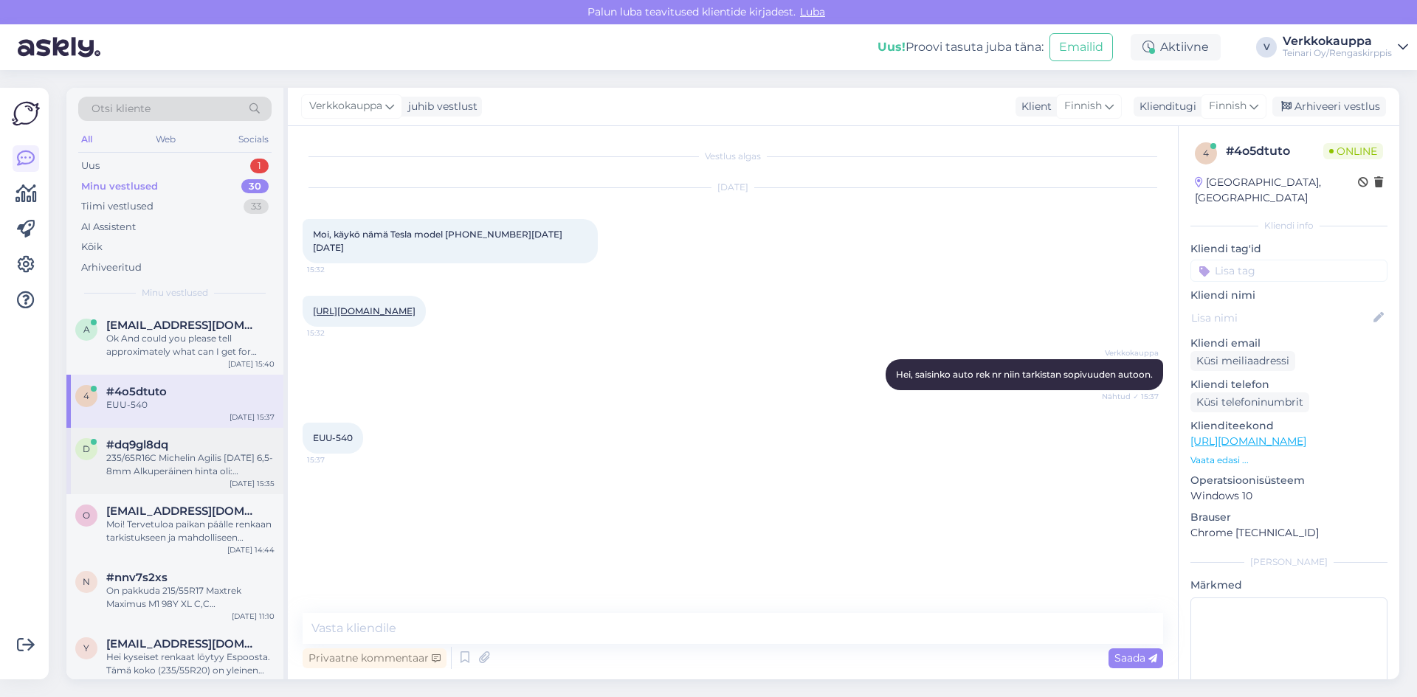
click at [190, 458] on div "235/65R16C Michelin Agilis [DATE] 6,5-8mm Alkuperäinen hinta oli: 95,00€/kpl.50…" at bounding box center [190, 465] width 168 height 27
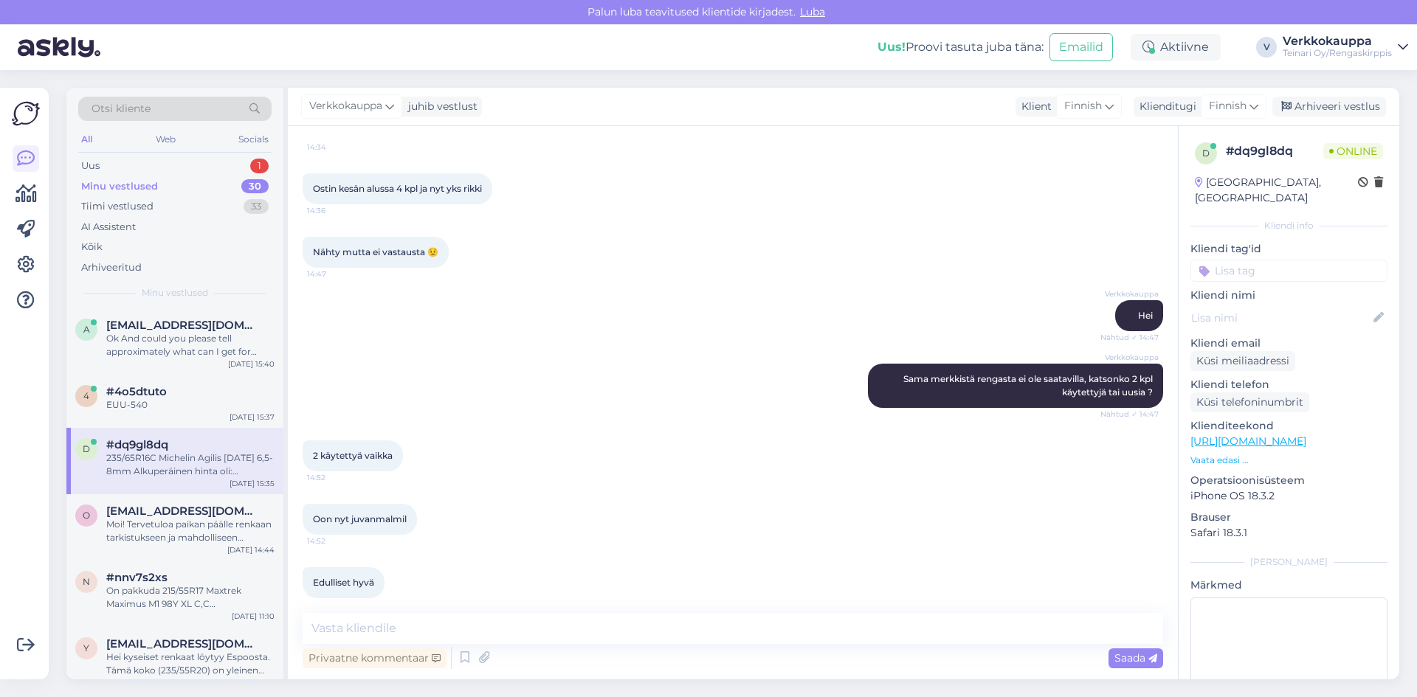
scroll to position [214, 0]
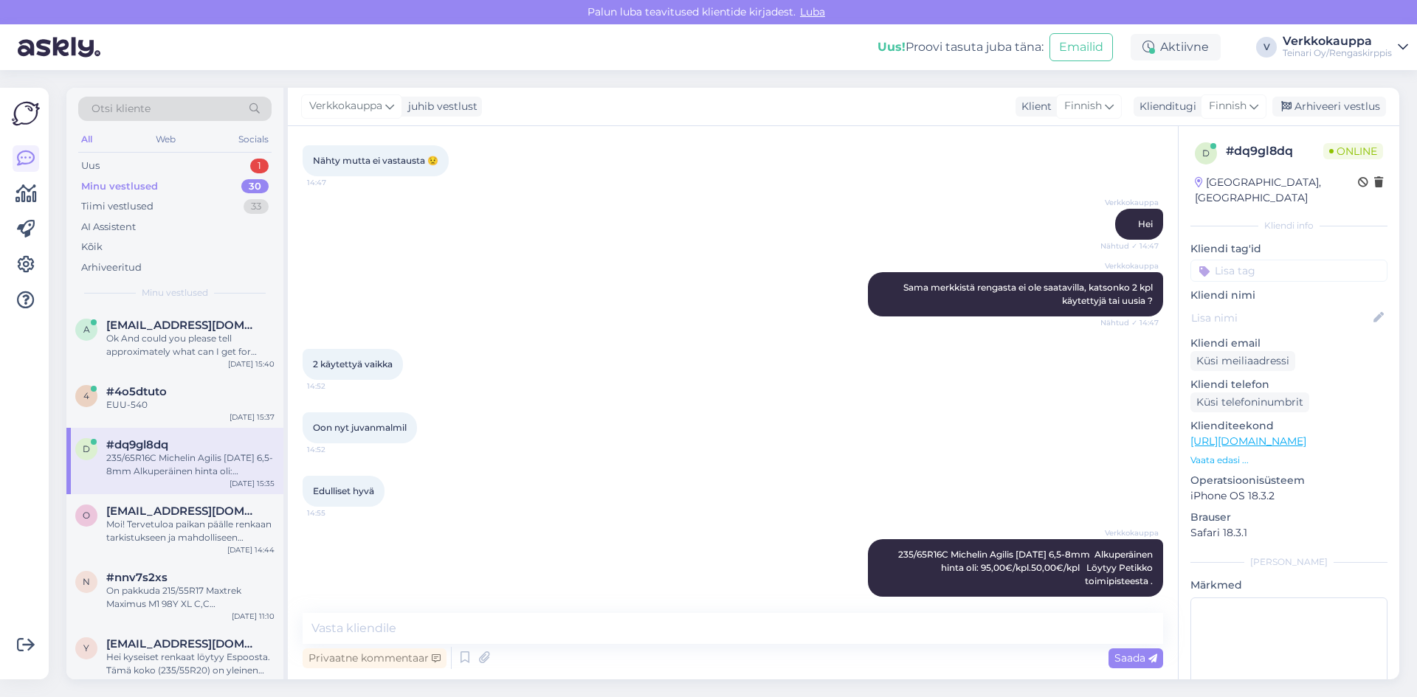
click at [229, 469] on div "235/65R16C Michelin Agilis [DATE] 6,5-8mm Alkuperäinen hinta oli: 95,00€/kpl.50…" at bounding box center [190, 465] width 168 height 27
click at [185, 399] on div "EUU-540" at bounding box center [190, 405] width 168 height 13
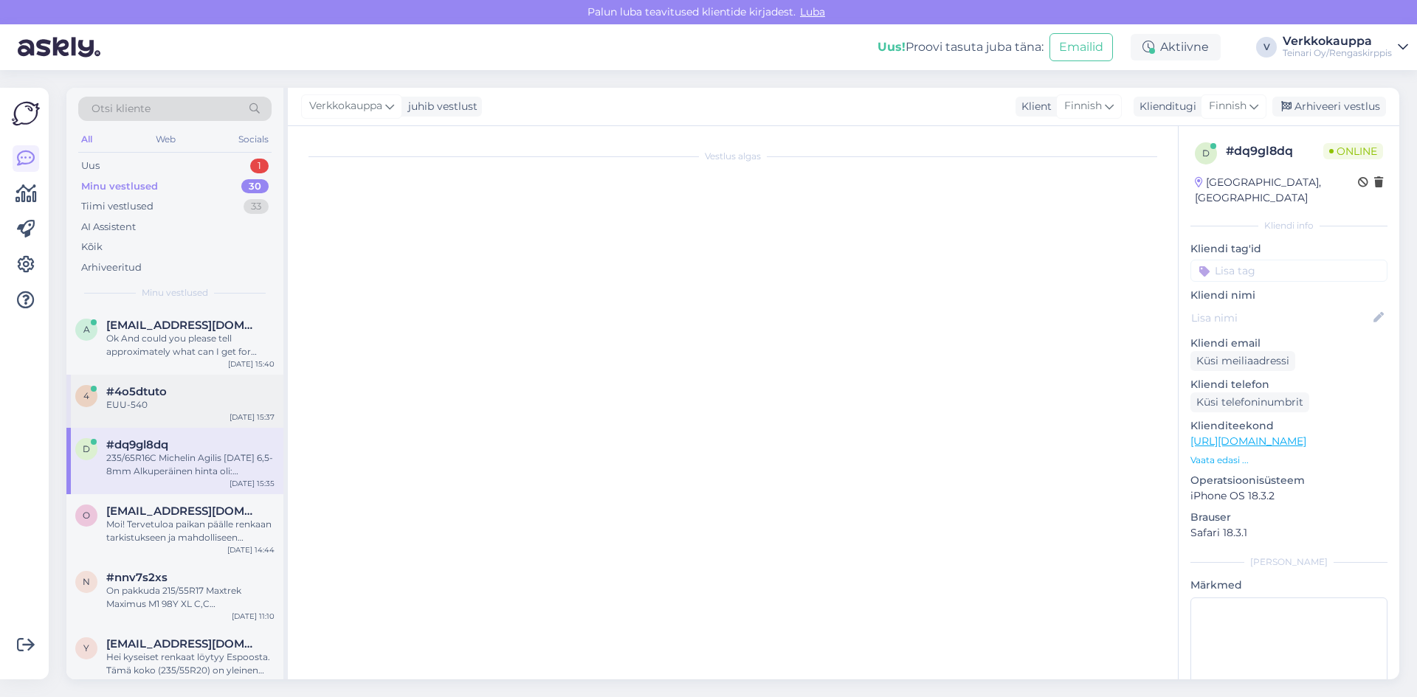
scroll to position [0, 0]
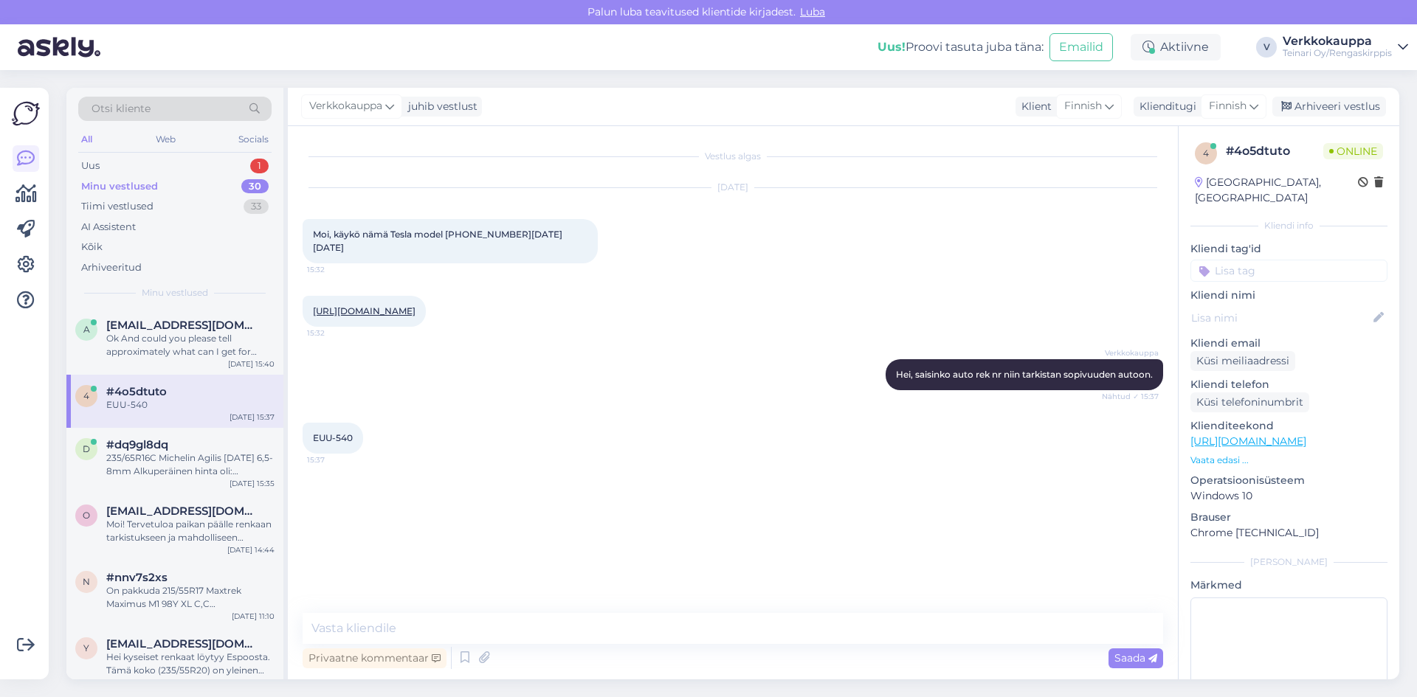
click at [416, 306] on link "[URL][DOMAIN_NAME]" at bounding box center [364, 311] width 103 height 11
click at [485, 520] on div "Vestlus algas [DATE] Moi, käykö nämä Tesla model 3 [DATE]-[DATE] 15:32 [URL][DO…" at bounding box center [740, 370] width 874 height 459
click at [416, 306] on link "[URL][DOMAIN_NAME]" at bounding box center [364, 311] width 103 height 11
click at [407, 624] on textarea at bounding box center [733, 628] width 861 height 31
drag, startPoint x: 314, startPoint y: 230, endPoint x: 503, endPoint y: 229, distance: 188.2
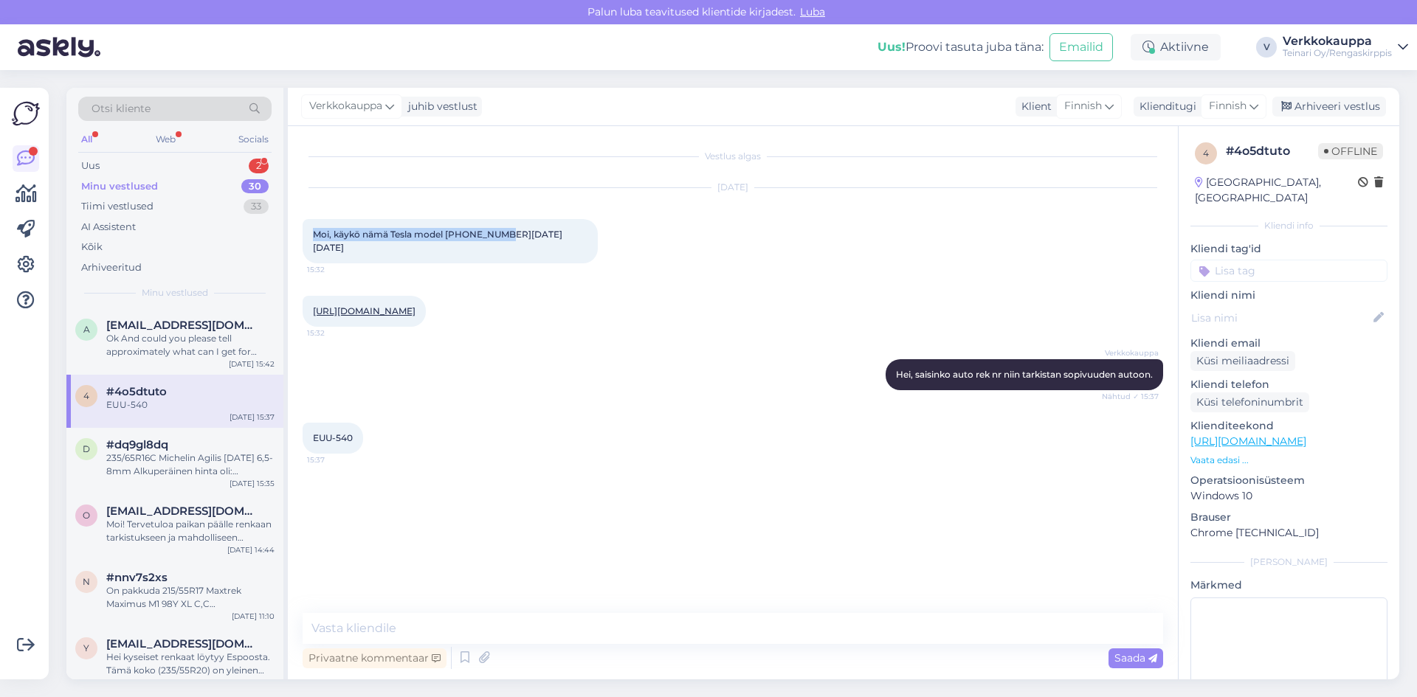
click at [503, 229] on div "Moi, käykö nämä Tesla model 3 [DATE]-[DATE] 15:32" at bounding box center [450, 241] width 295 height 44
copy span "Moi, käykö nämä Tesla model [PHONE_NUMBER][DATE][DATE]"
paste textarea "sopivuus Tesla Model 3 ([DATE]–[DATE]) -malliin on mitoituksen puolesta mahdoll…"
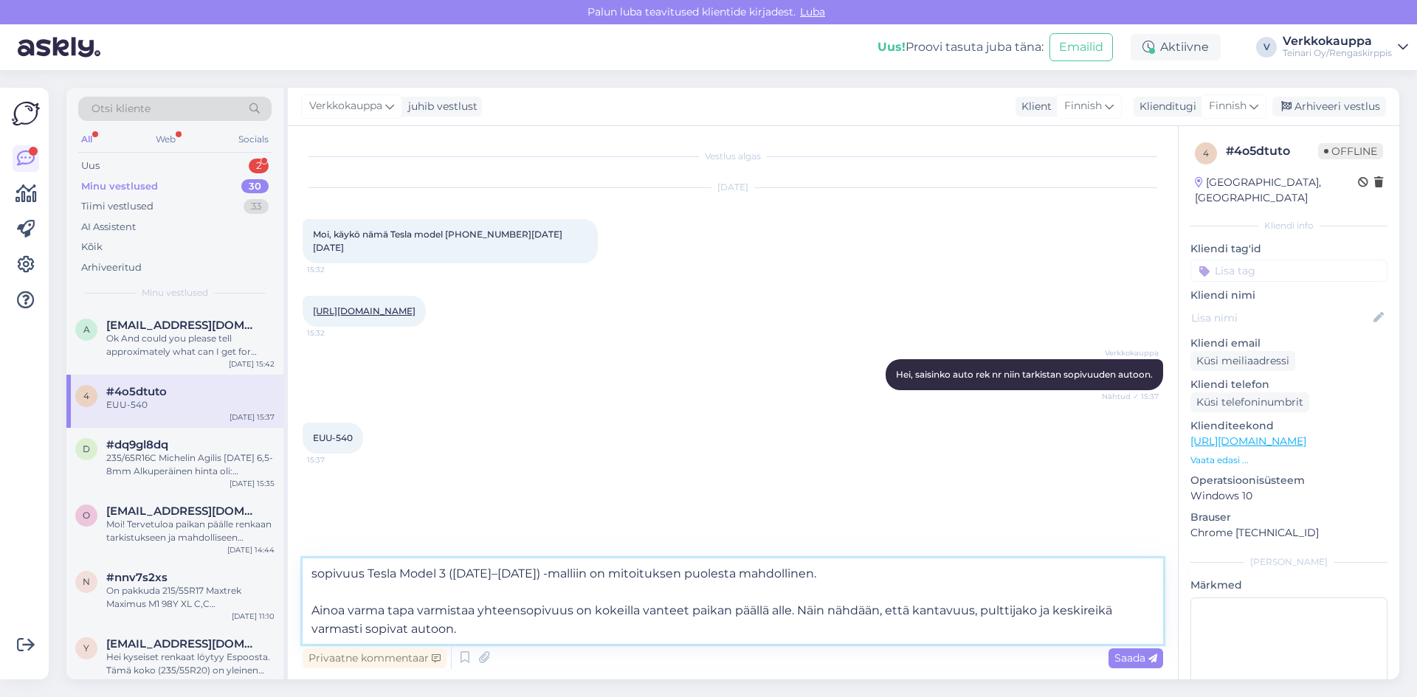
click at [317, 575] on textarea "sopivuus Tesla Model 3 ([DATE]–[DATE]) -malliin on mitoituksen puolesta mahdoll…" at bounding box center [733, 602] width 861 height 86
click at [311, 611] on textarea "Sopivuus Tesla Model 3 ([DATE]–[DATE]) -malliin on mitoituksen puolesta mahdoll…" at bounding box center [733, 602] width 861 height 86
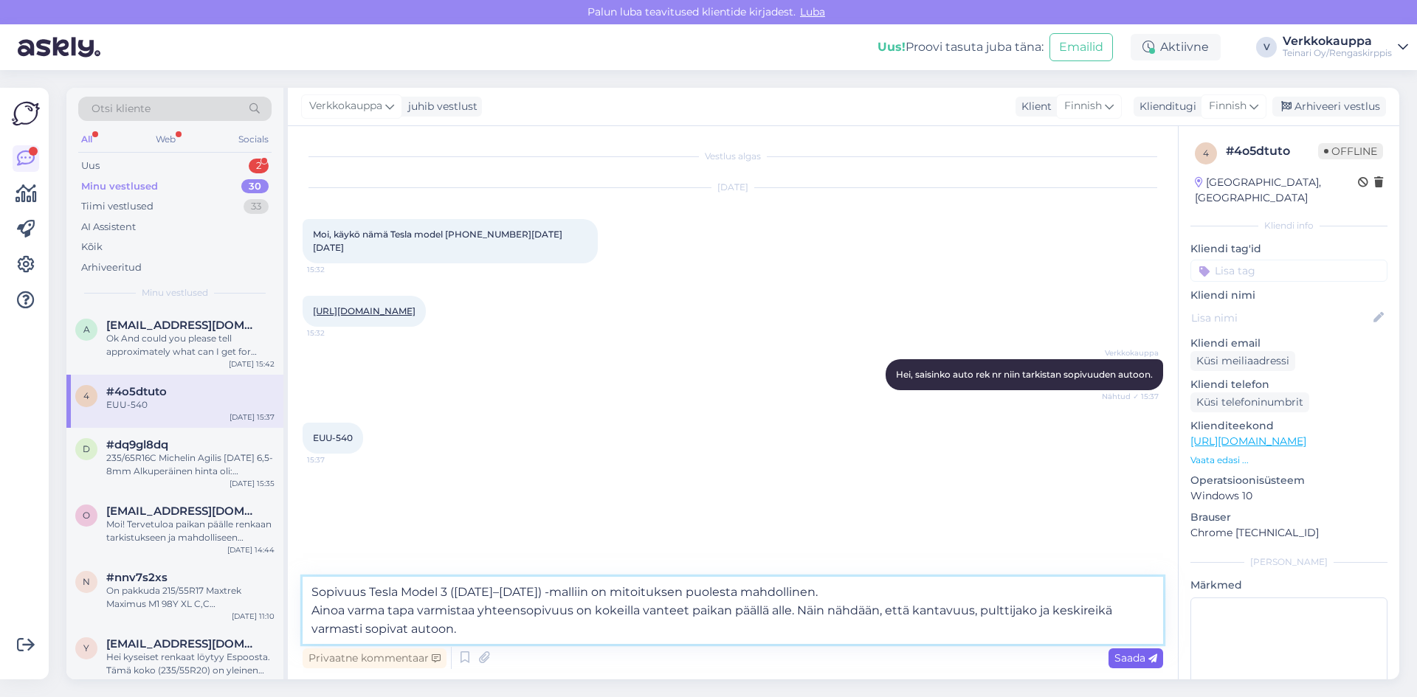
type textarea "Sopivuus Tesla Model 3 ([DATE]–[DATE]) -malliin on mitoituksen puolesta mahdoll…"
click at [1120, 664] on span "Saada" at bounding box center [1136, 658] width 43 height 13
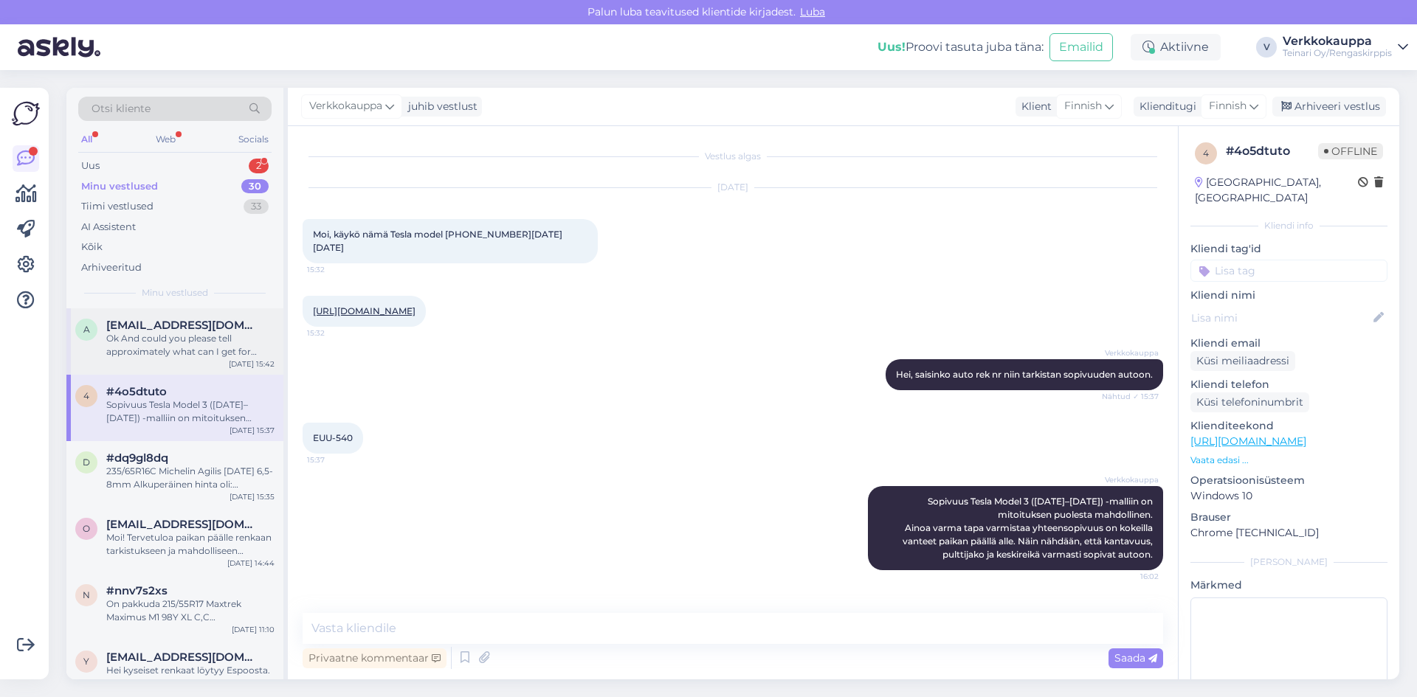
click at [195, 328] on span "[EMAIL_ADDRESS][DOMAIN_NAME]" at bounding box center [183, 325] width 154 height 13
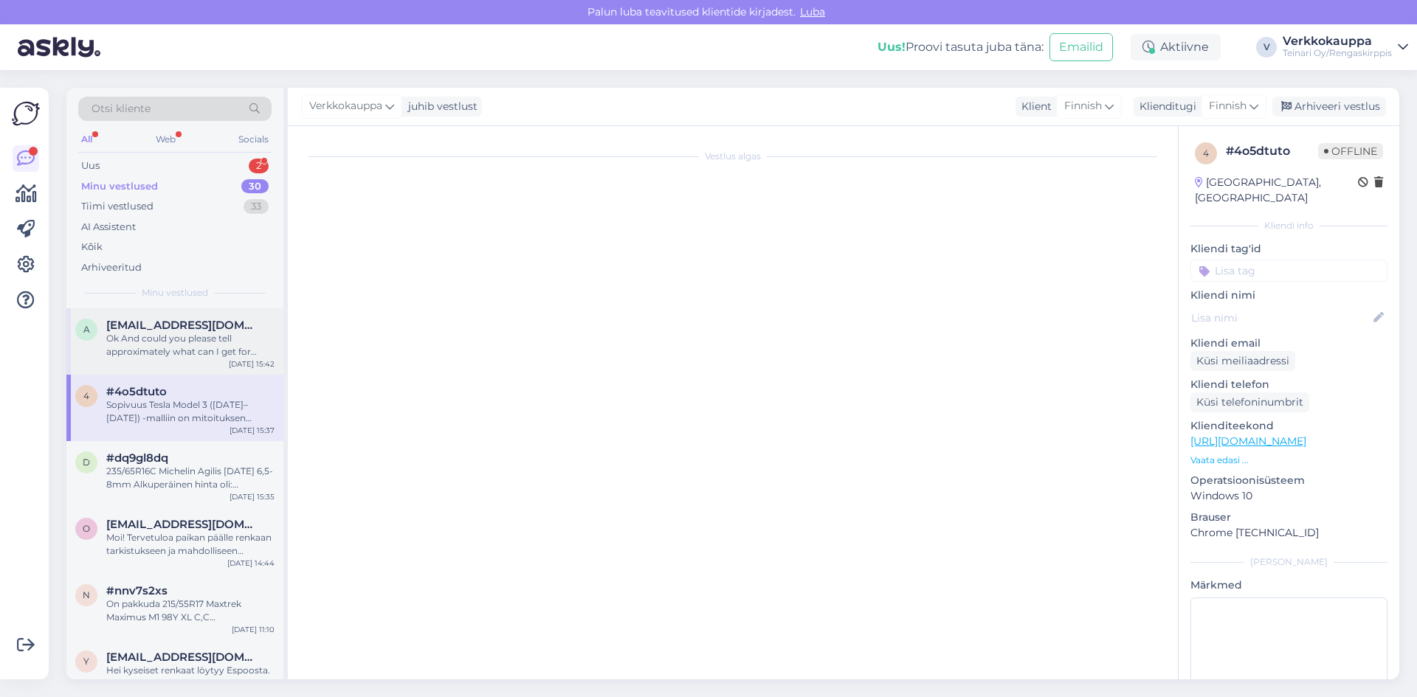
scroll to position [451, 0]
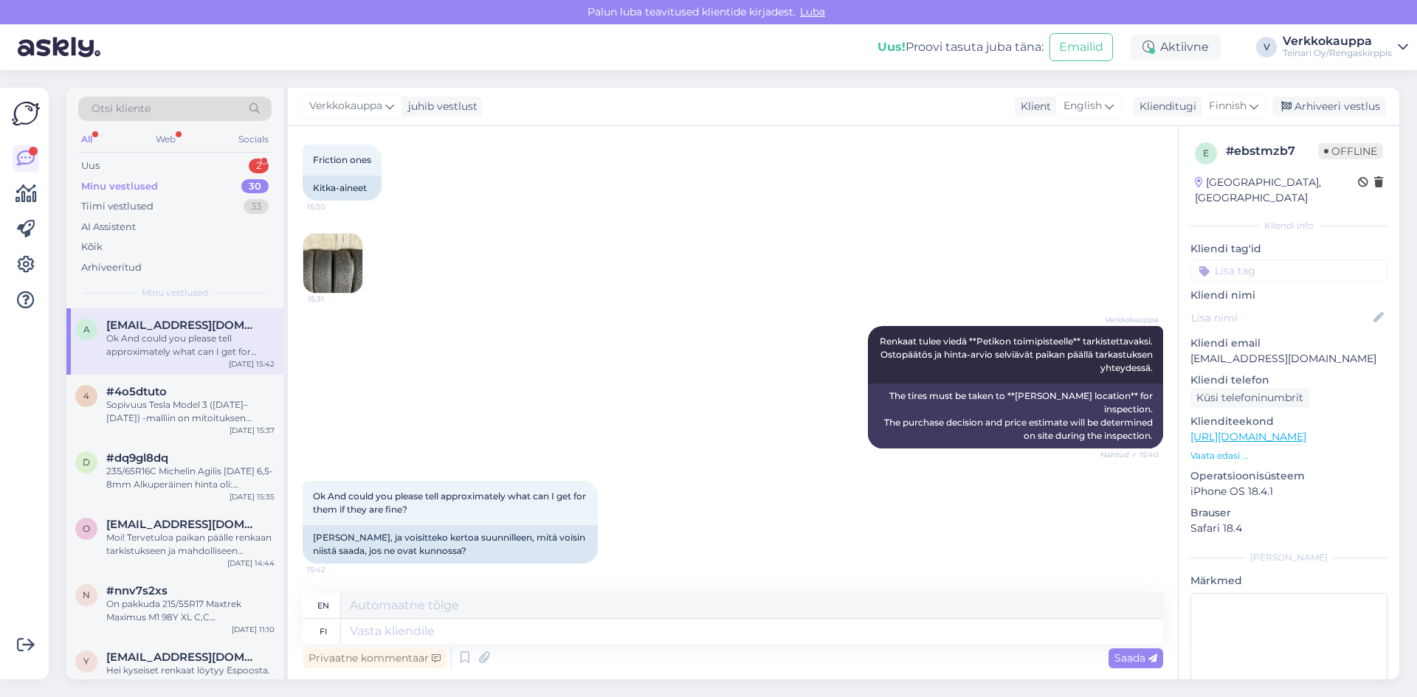
click at [664, 537] on div "Ok And could you please tell approximately what can I get for them if they are …" at bounding box center [733, 522] width 861 height 115
click at [427, 634] on textarea at bounding box center [752, 631] width 822 height 25
drag, startPoint x: 314, startPoint y: 535, endPoint x: 445, endPoint y: 545, distance: 131.1
click at [447, 547] on div "[PERSON_NAME], ja voisitteko kertoa suunnilleen, mitä voisin niistä saada, jos …" at bounding box center [450, 545] width 295 height 38
copy div "[PERSON_NAME], ja voisitteko kertoa suunnilleen, mitä voisin niistä saada, jos …"
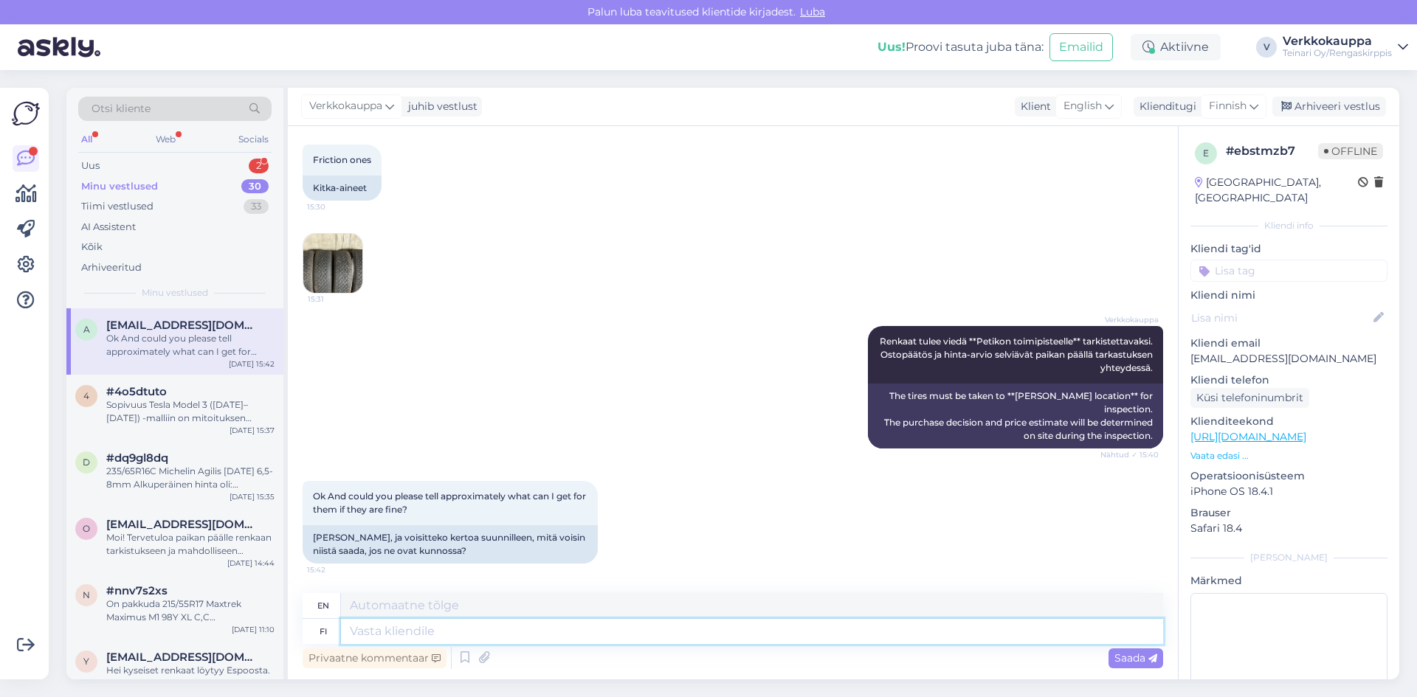
paste textarea "Valitettavasti en osaa arvioida renkaiden arvoa lainkaan – Petikon toimipisteen…"
type textarea "Valitettavasti en osaa arvioida renkaiden arvoa lainkaan – Petikon toimipisteen…"
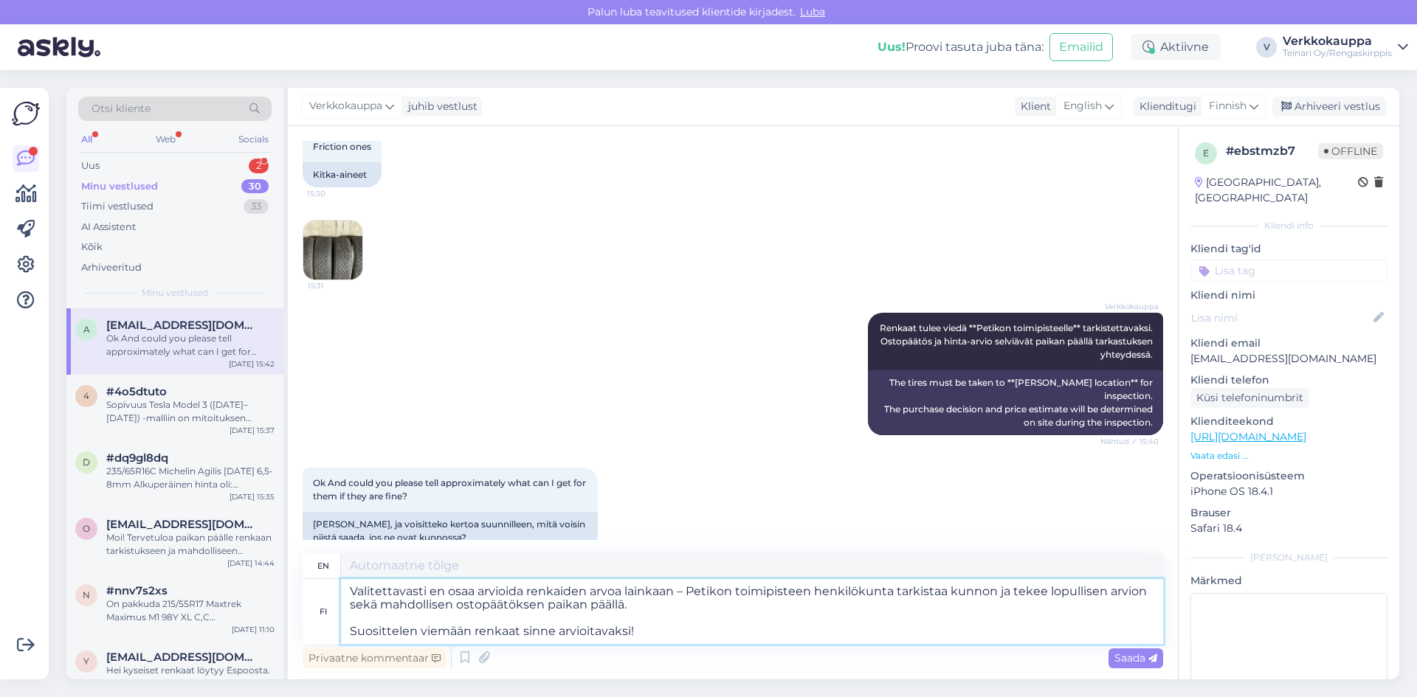
type textarea "Unfortunately, I can't assess the value of the tires at all - the staff at the …"
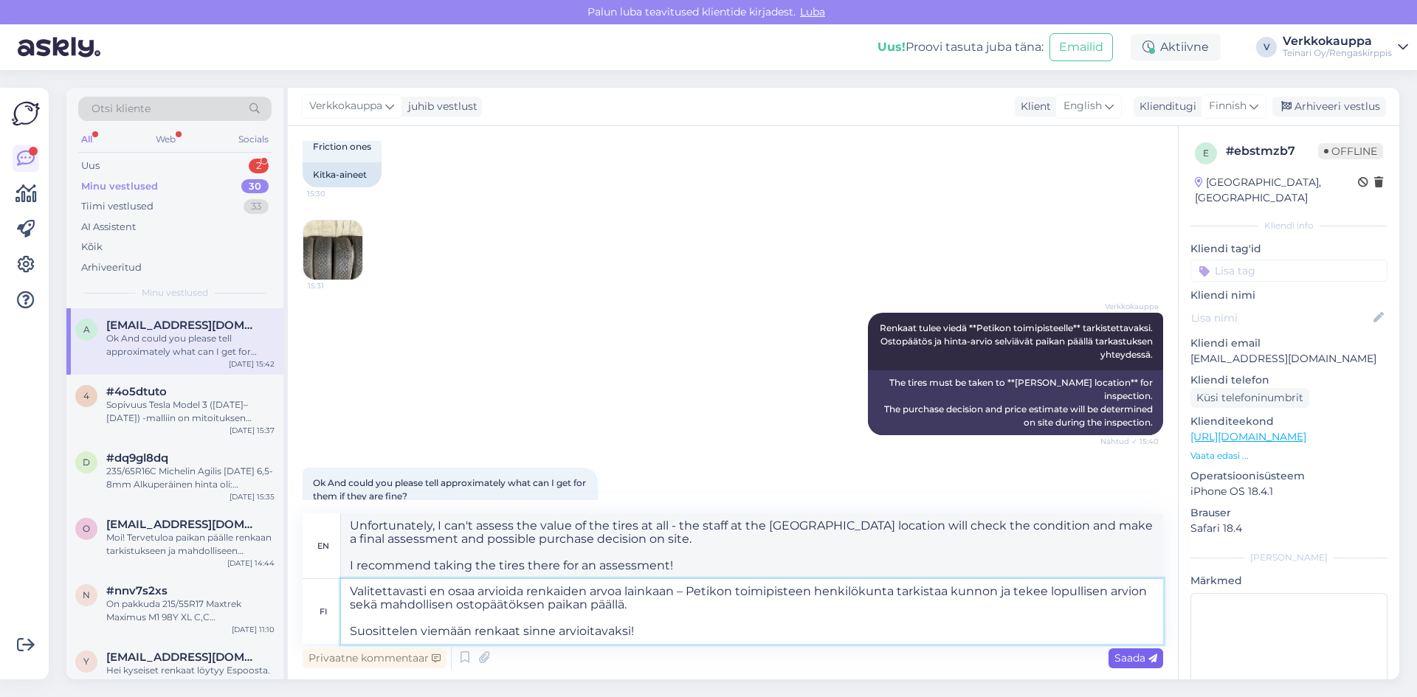
type textarea "Valitettavasti en osaa arvioida renkaiden arvoa lainkaan – Petikon toimipisteen…"
click at [1115, 660] on span "Saada" at bounding box center [1136, 658] width 43 height 13
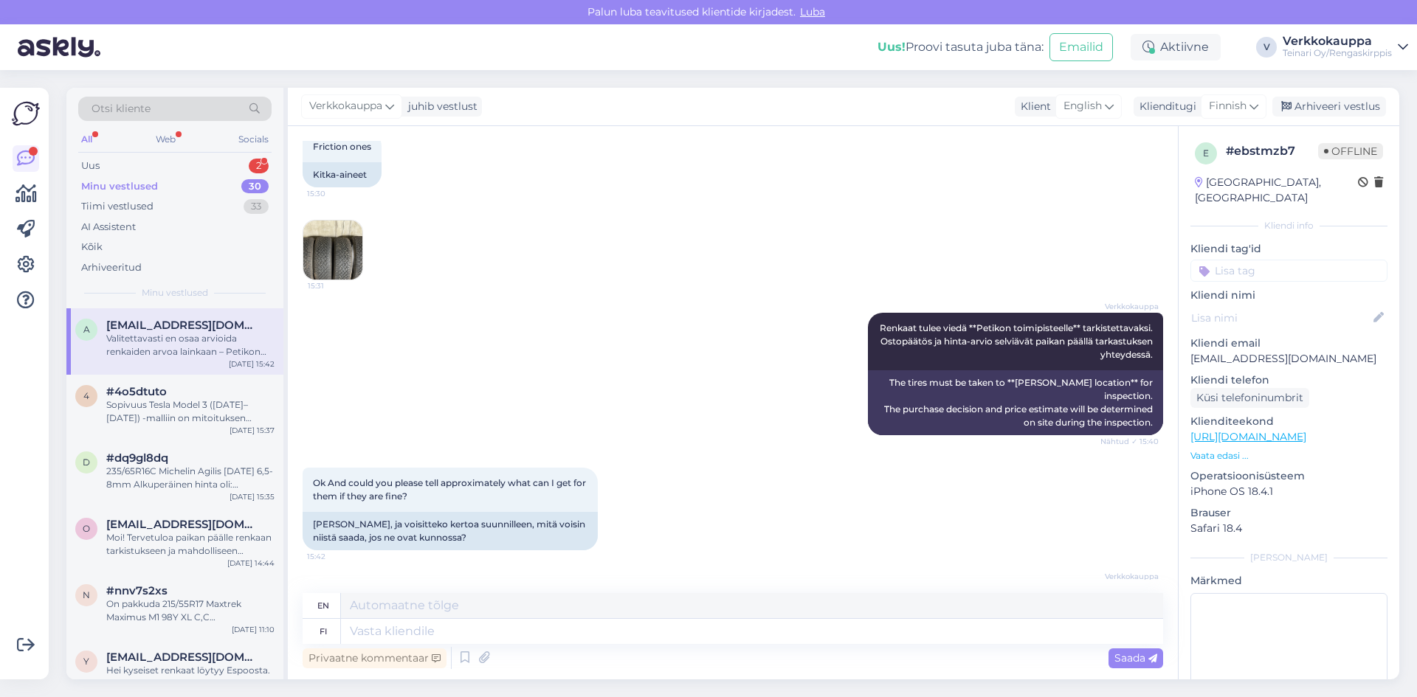
scroll to position [672, 0]
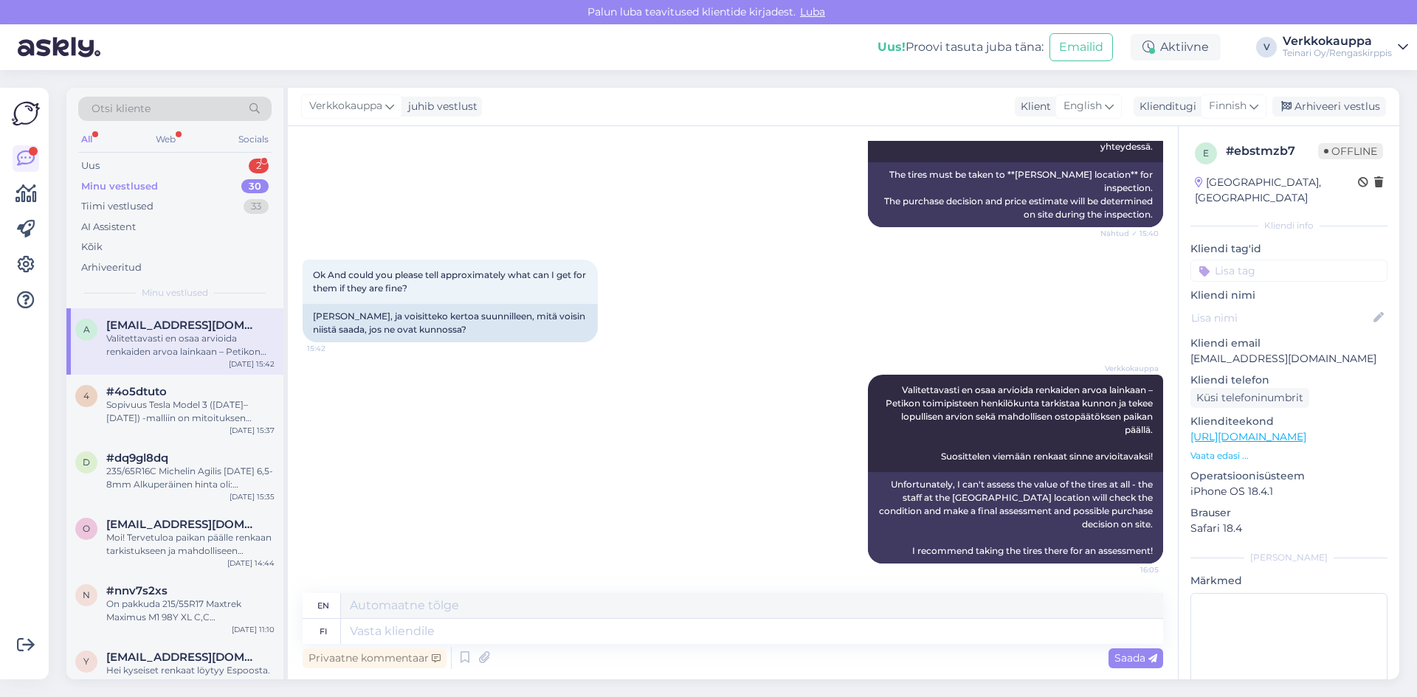
click at [160, 177] on div "Minu vestlused 30" at bounding box center [174, 186] width 193 height 21
click at [159, 165] on div "Uus 2" at bounding box center [174, 166] width 193 height 21
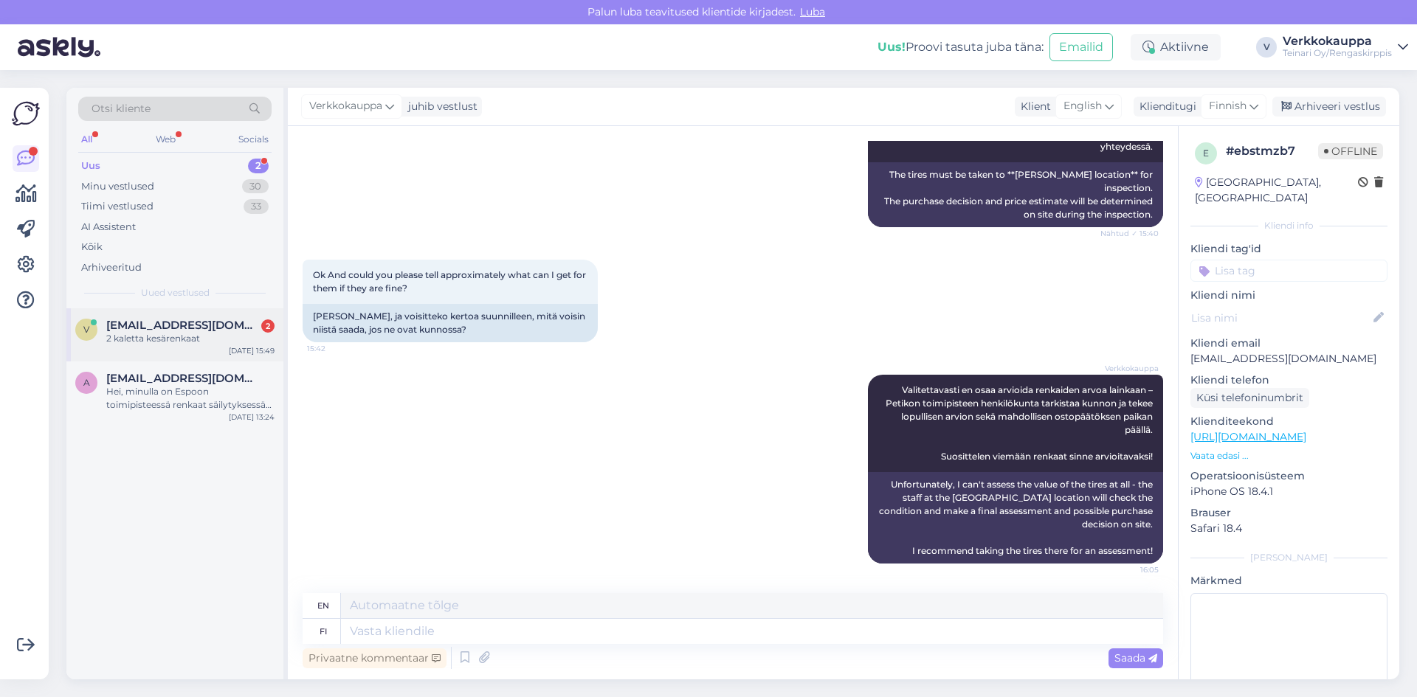
click at [242, 336] on div "2 kaletta kesärenkaat" at bounding box center [190, 338] width 168 height 13
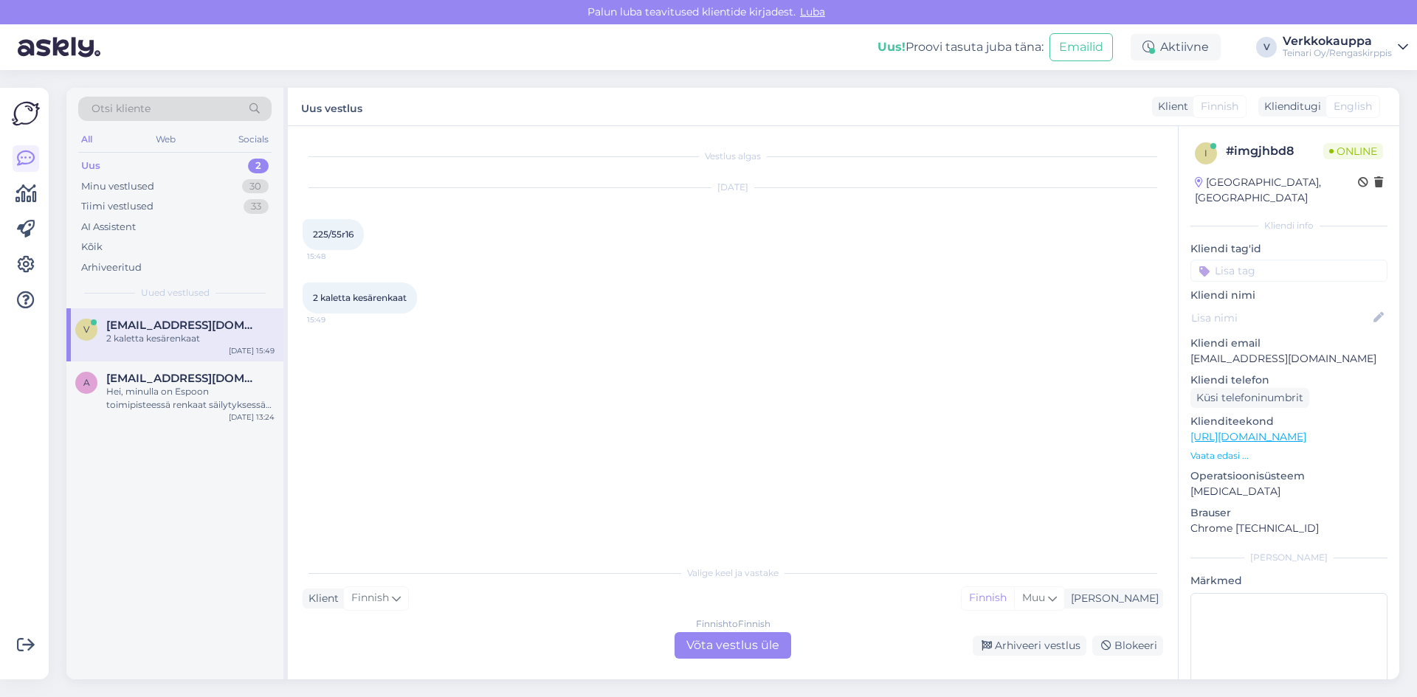
scroll to position [0, 0]
click at [704, 647] on div "Finnish to Finnish Võta vestlus üle" at bounding box center [733, 646] width 117 height 27
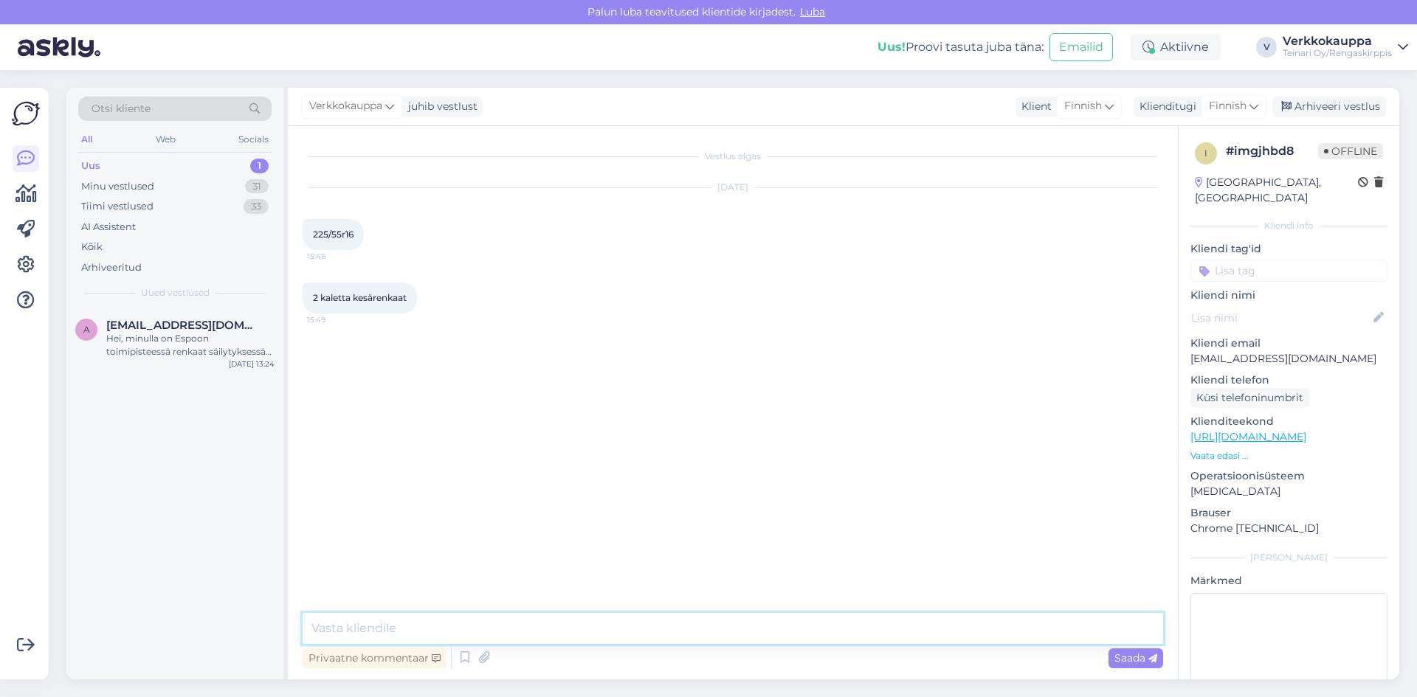
paste textarea "225/55R16 Sunfull SF888 99V [DATE],5-4mm"
click at [311, 630] on textarea "225/55R16 Sunfull SF888 99V [DATE],5-4mm" at bounding box center [733, 628] width 861 height 31
click at [314, 629] on textarea "Hei, oliko kyseessä käytetyt kesärenkaat? 225/55R16 Sunfull SF888 99V [DATE],5-…" at bounding box center [733, 620] width 861 height 49
click at [591, 628] on textarea "Hei, oliko kyseessä käytetyt kesärenkaat? 225/55R16 Sunfull SF888 99V [DATE],5-…" at bounding box center [733, 620] width 861 height 49
paste textarea "35,00€/kpl"
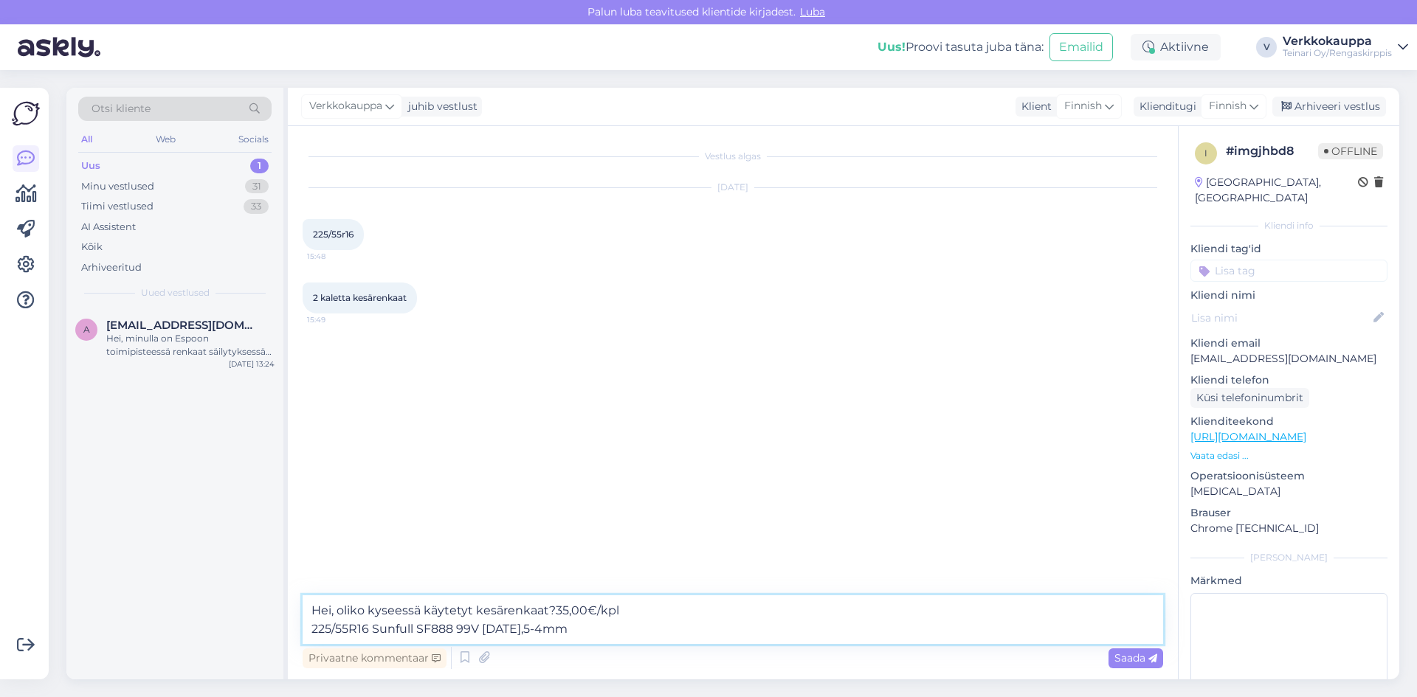
click at [556, 613] on textarea "Hei, oliko kyseessä käytetyt kesärenkaat?35,00€/kpl 225/55R16 Sunfull SF888 99V…" at bounding box center [733, 620] width 861 height 49
drag, startPoint x: 614, startPoint y: 610, endPoint x: 554, endPoint y: 609, distance: 59.8
click at [554, 609] on textarea "Hei, oliko kyseessä käytetyt kesärenkaat?35,00€/kpl 225/55R16 Sunfull SF888 99V…" at bounding box center [733, 620] width 861 height 49
click at [589, 637] on textarea "Hei, oliko kyseessä käytetyt kesärenkaat? 225/55R16 Sunfull SF888 99V [DATE],5-…" at bounding box center [733, 620] width 861 height 49
paste textarea "35,00€/kpl"
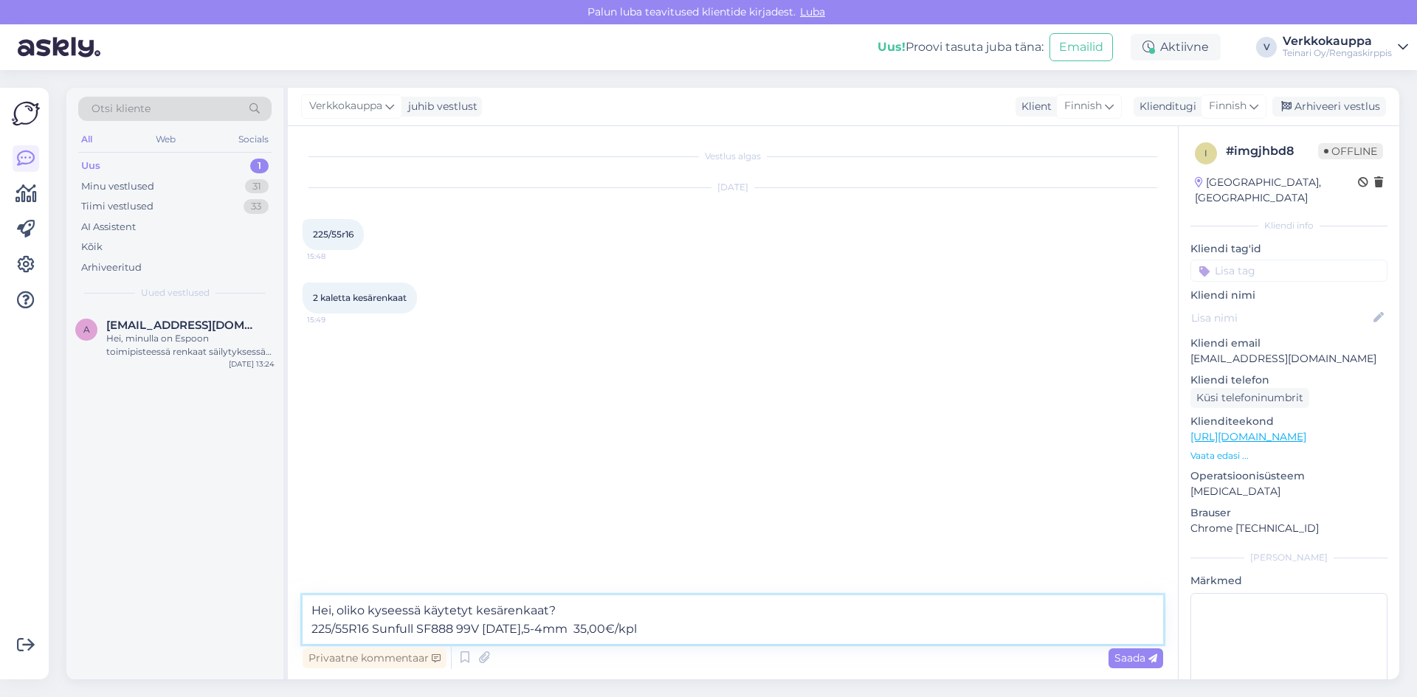
click at [651, 627] on textarea "Hei, oliko kyseessä käytetyt kesärenkaat? 225/55R16 Sunfull SF888 99V [DATE],5-…" at bounding box center [733, 620] width 861 height 49
type textarea "Hei, oliko kyseessä käytetyt kesärenkaat? 225/55R16 Sunfull SF888 99V [DATE],5-…"
click at [397, 464] on div "Vestlus algas [DATE] 225/55r16 15:48 2 kaletta kesärenkaat 15:49" at bounding box center [740, 361] width 874 height 441
click at [159, 344] on div "Hei, minulla on Espoon toimipisteessä renkaat säilytyksessä ja olen myymässä au…" at bounding box center [190, 345] width 168 height 27
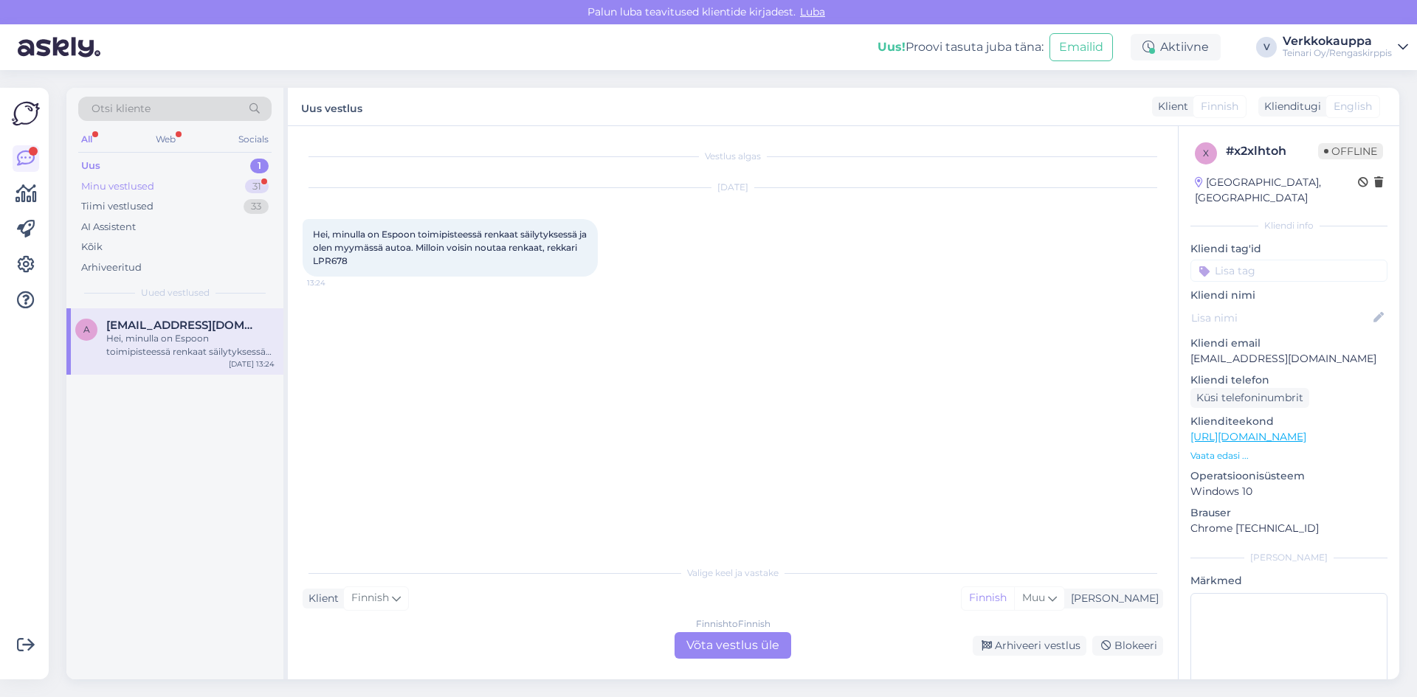
click at [180, 192] on div "Minu vestlused 31" at bounding box center [174, 186] width 193 height 21
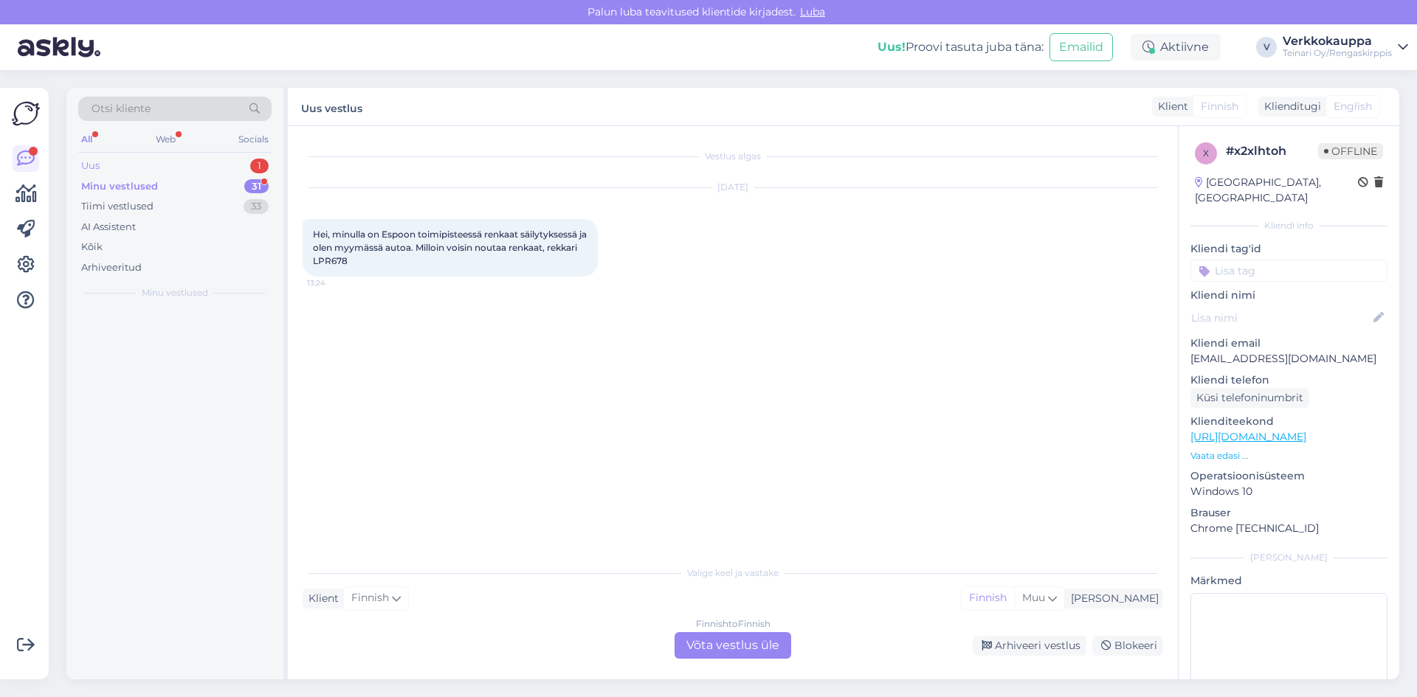
click at [163, 158] on div "Uus 1" at bounding box center [174, 166] width 193 height 21
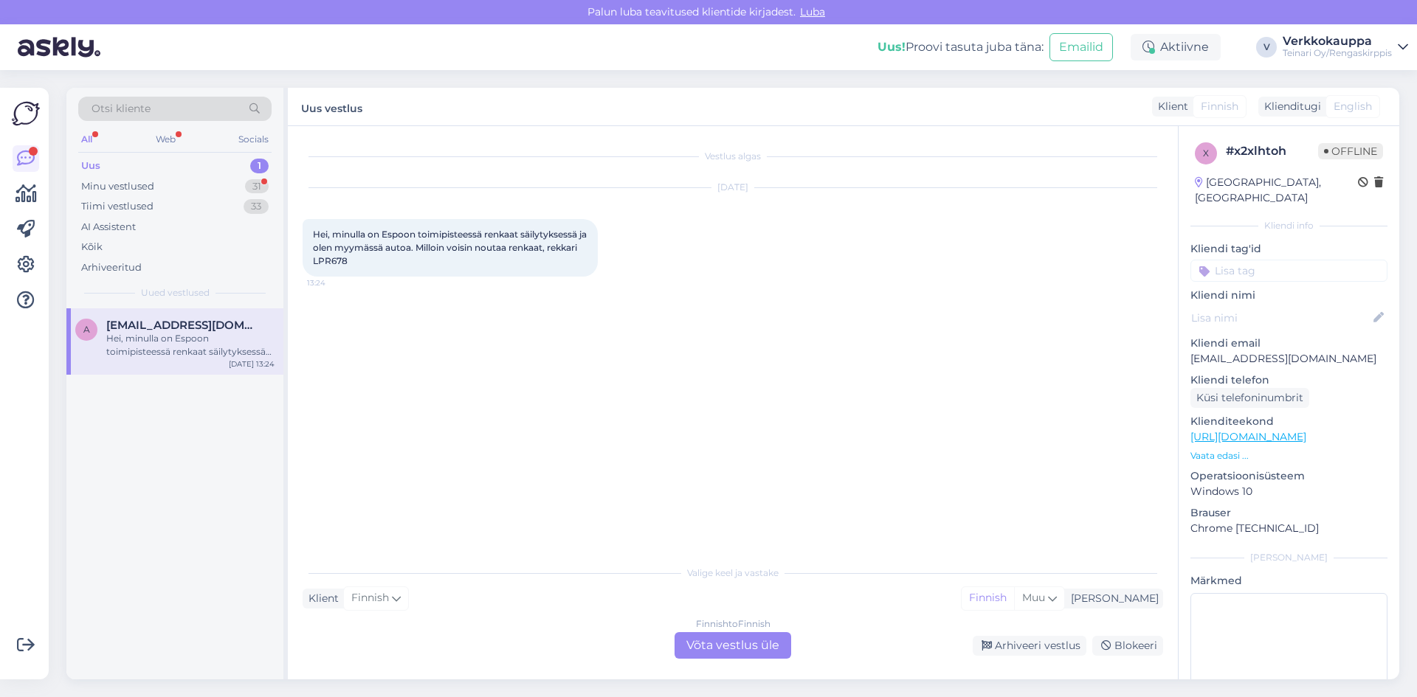
click at [198, 338] on div "Hei, minulla on Espoon toimipisteessä renkaat säilytyksessä ja olen myymässä au…" at bounding box center [190, 345] width 168 height 27
click at [723, 653] on div "Finnish to Finnish Võta vestlus üle" at bounding box center [733, 646] width 117 height 27
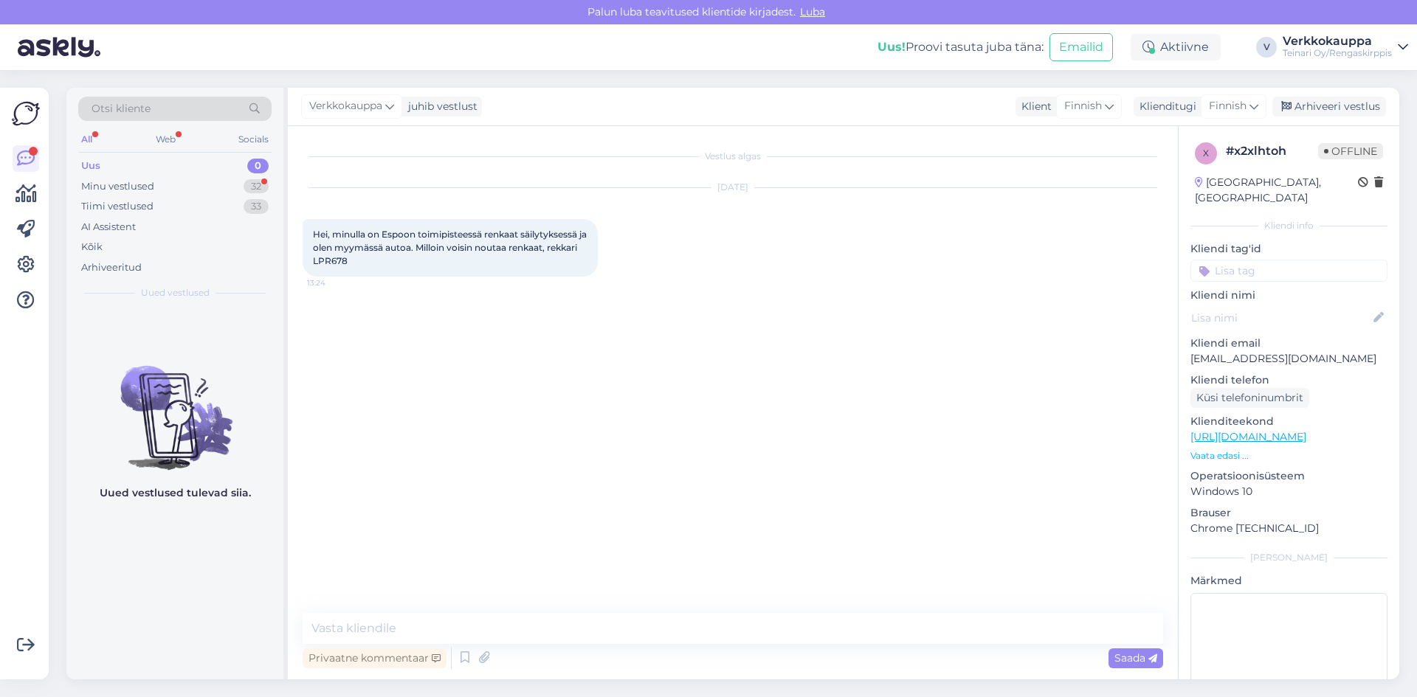
click at [190, 306] on div "Otsi kliente All Web Socials Uus 0 Minu vestlused 32 Tiimi vestlused 33 AI Assi…" at bounding box center [174, 198] width 217 height 221
click at [200, 179] on div "Uus 0 Minu vestlused 32 Tiimi vestlused 33 AI Assistent Kõik Arhiveeritud" at bounding box center [174, 217] width 193 height 122
click at [197, 182] on div "Minu vestlused 32" at bounding box center [174, 186] width 193 height 21
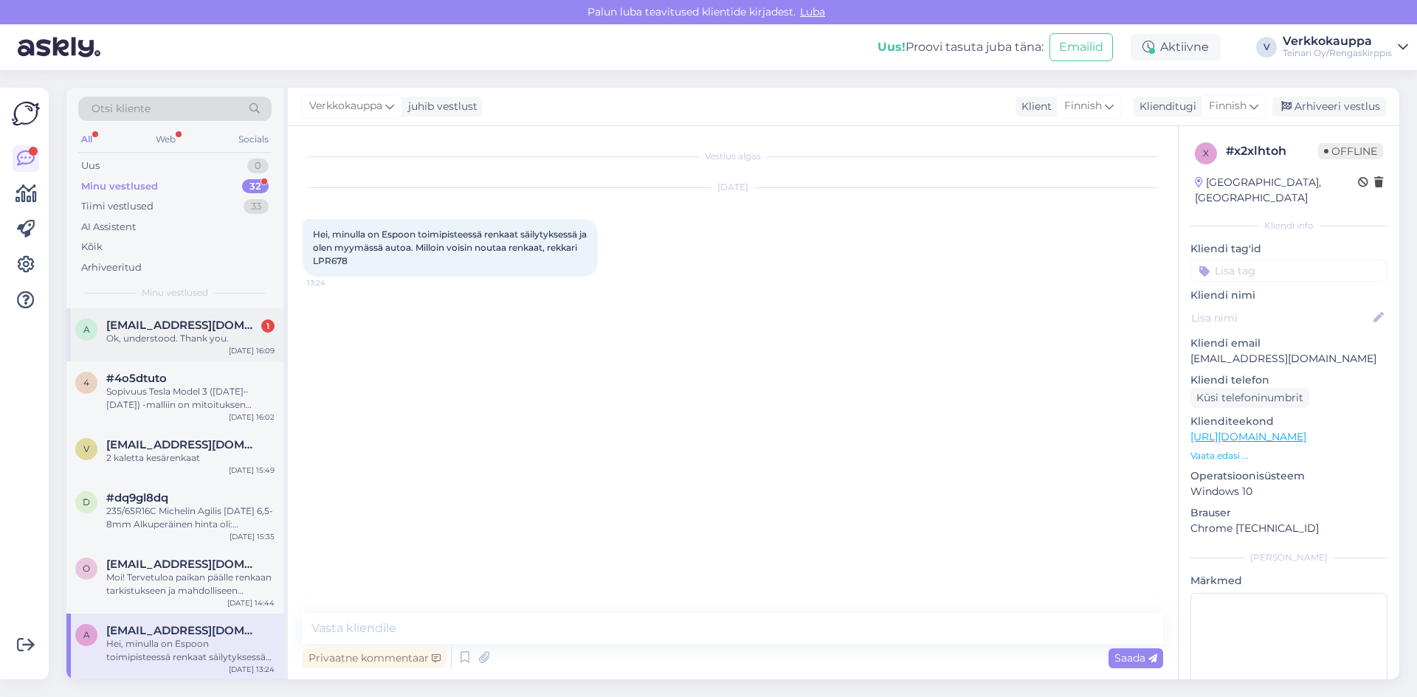
click at [204, 329] on span "[EMAIL_ADDRESS][DOMAIN_NAME]" at bounding box center [183, 325] width 154 height 13
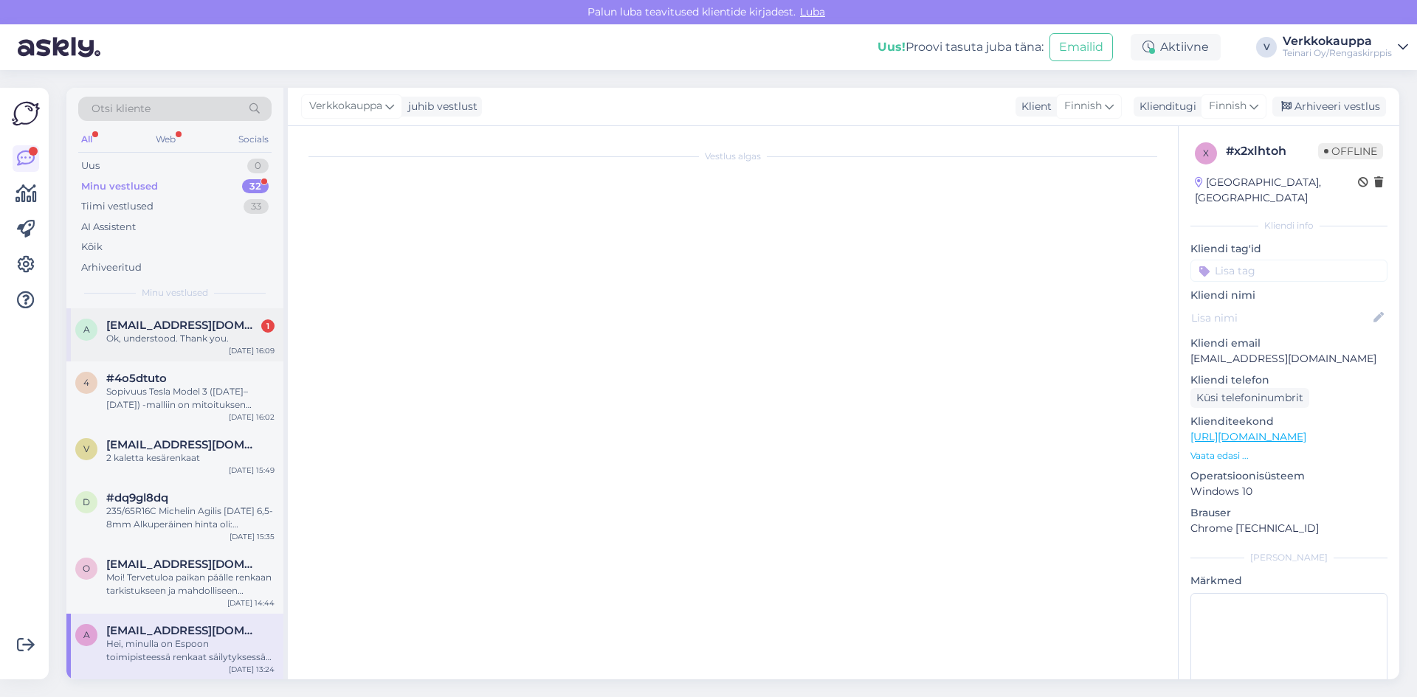
scroll to position [761, 0]
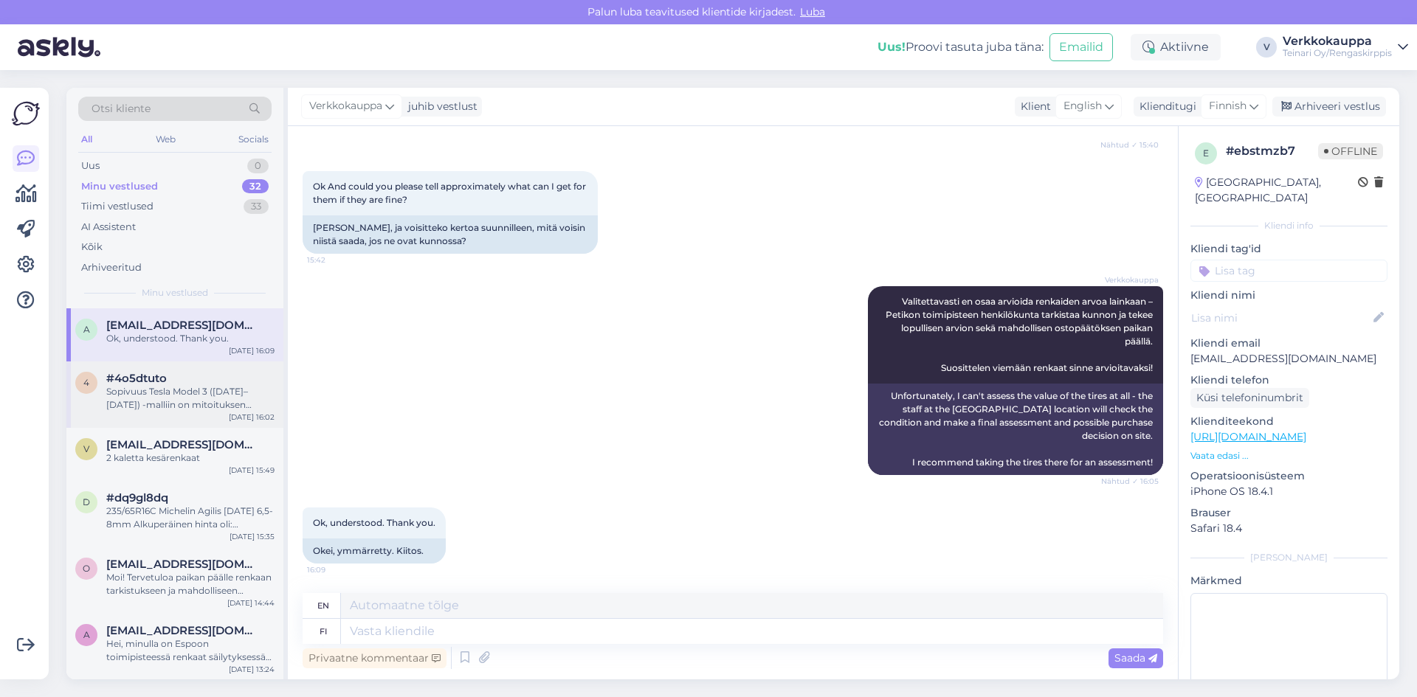
click at [163, 378] on span "#4o5dtuto" at bounding box center [136, 378] width 61 height 13
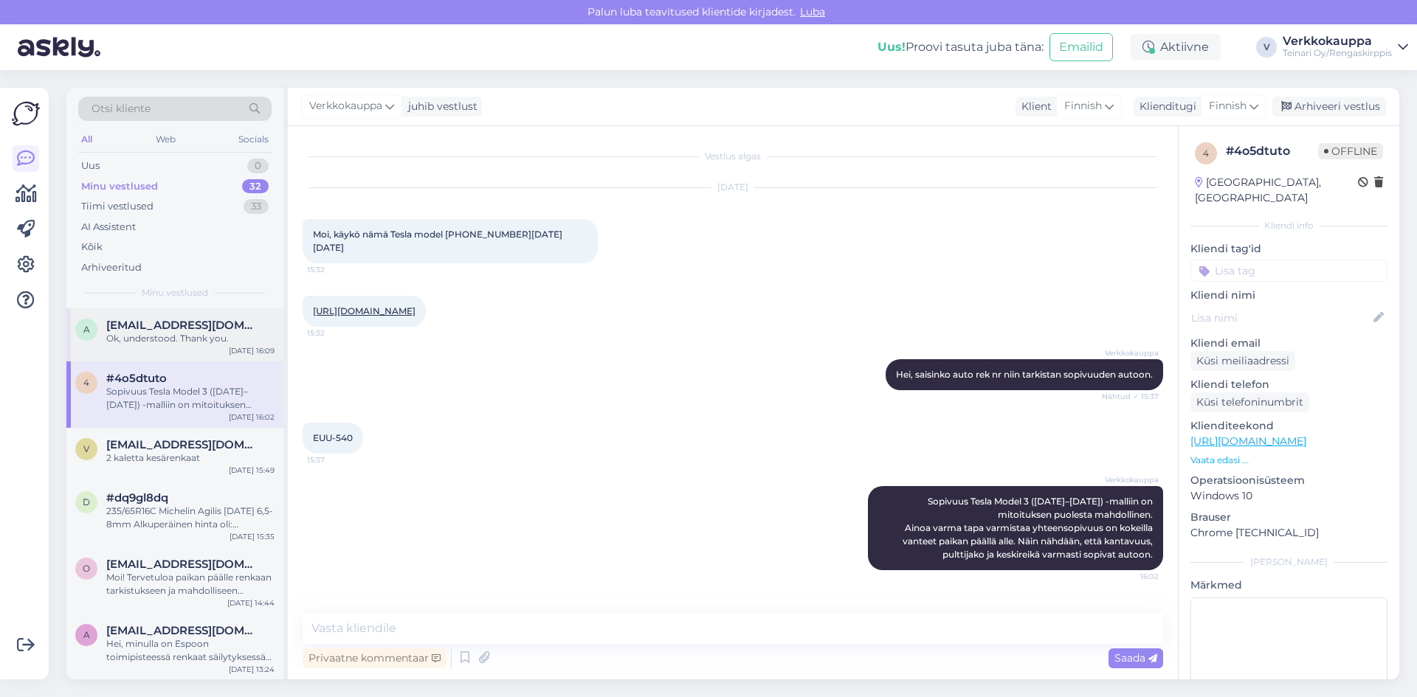
click at [185, 323] on span "[EMAIL_ADDRESS][DOMAIN_NAME]" at bounding box center [183, 325] width 154 height 13
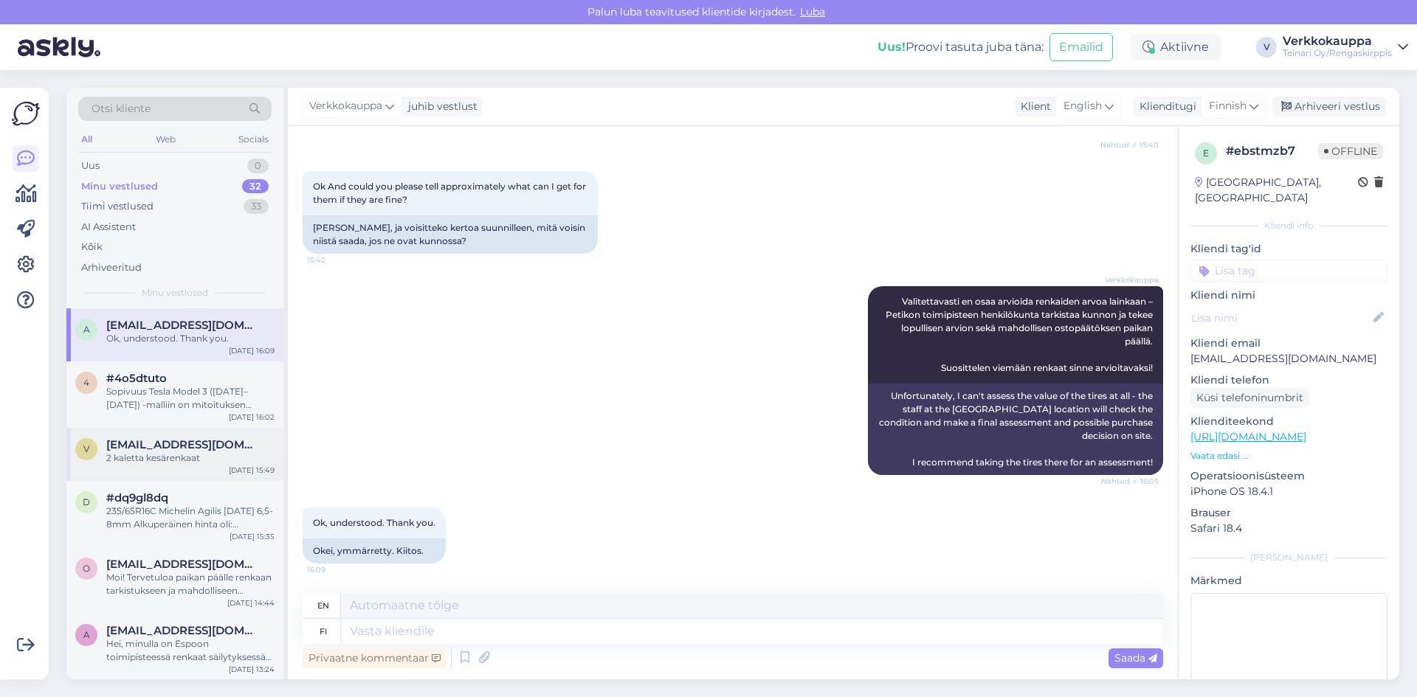
click at [161, 497] on span "#dq9gl8dq" at bounding box center [137, 498] width 62 height 13
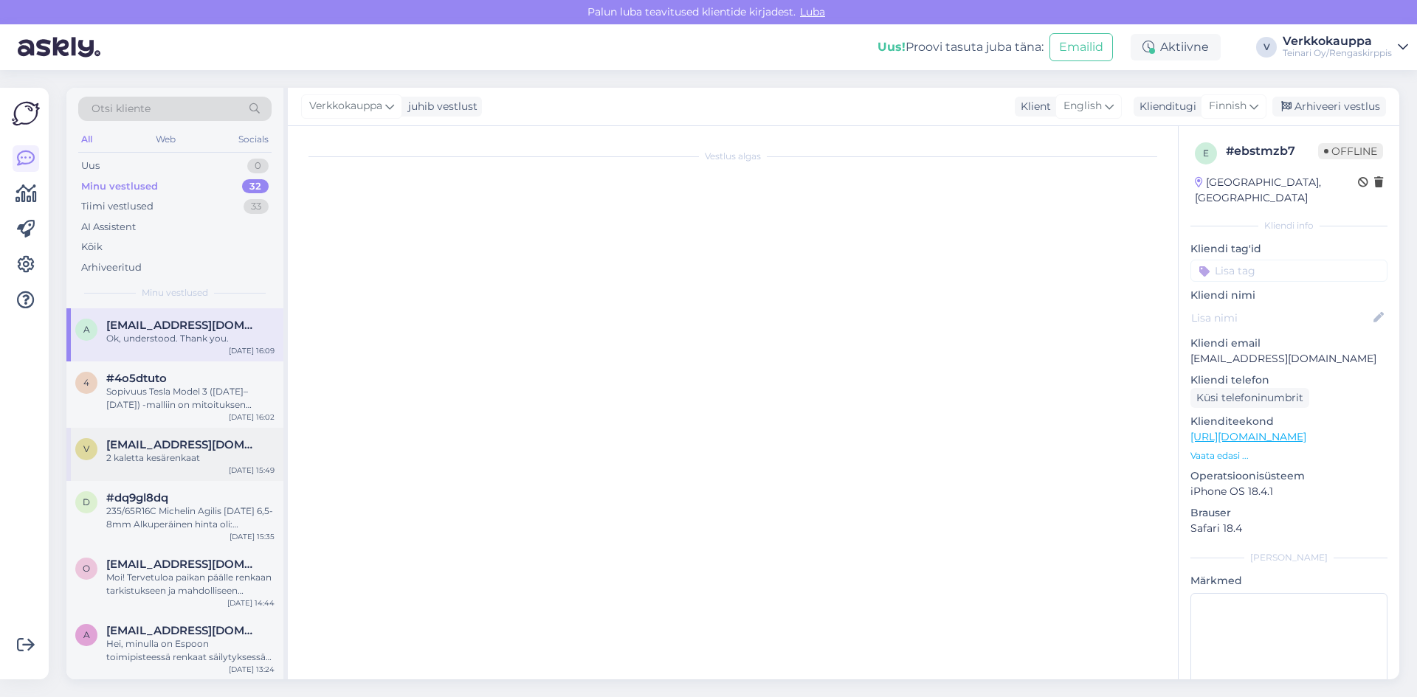
scroll to position [214, 0]
click at [180, 449] on span "[EMAIL_ADDRESS][DOMAIN_NAME]" at bounding box center [183, 444] width 154 height 13
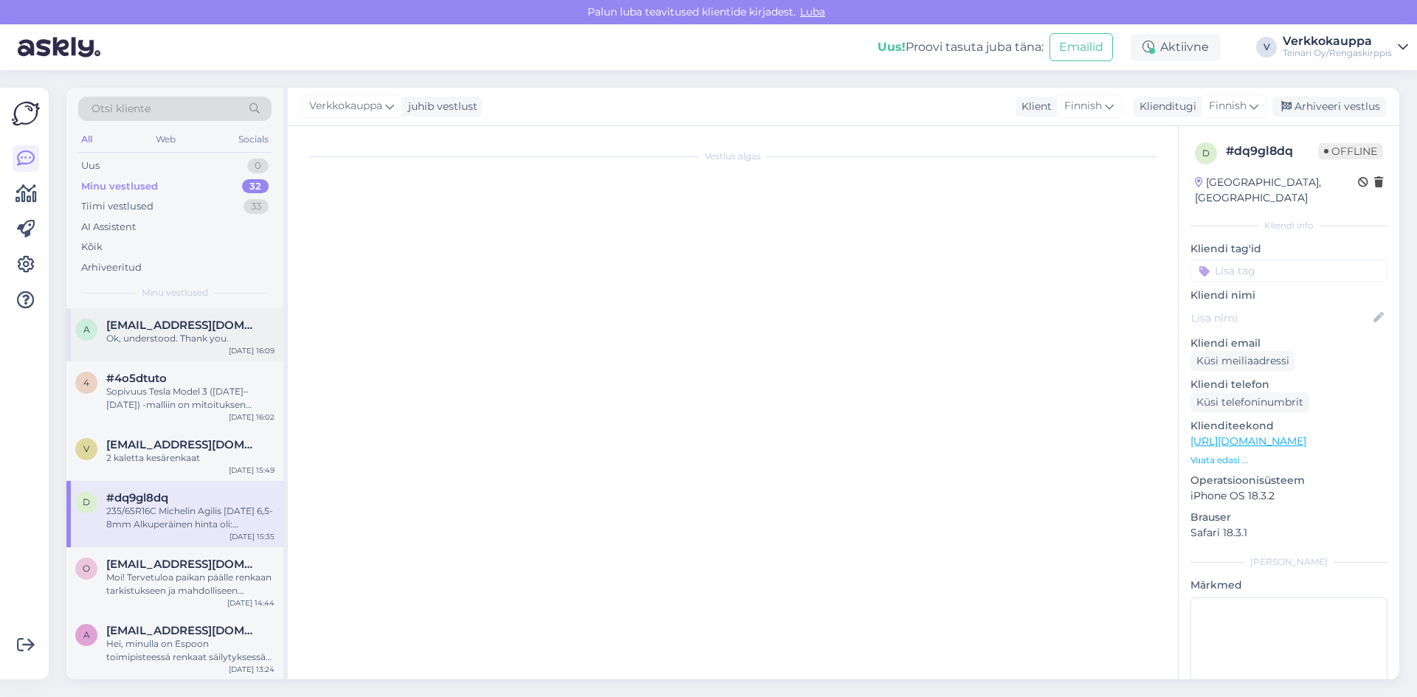
scroll to position [0, 0]
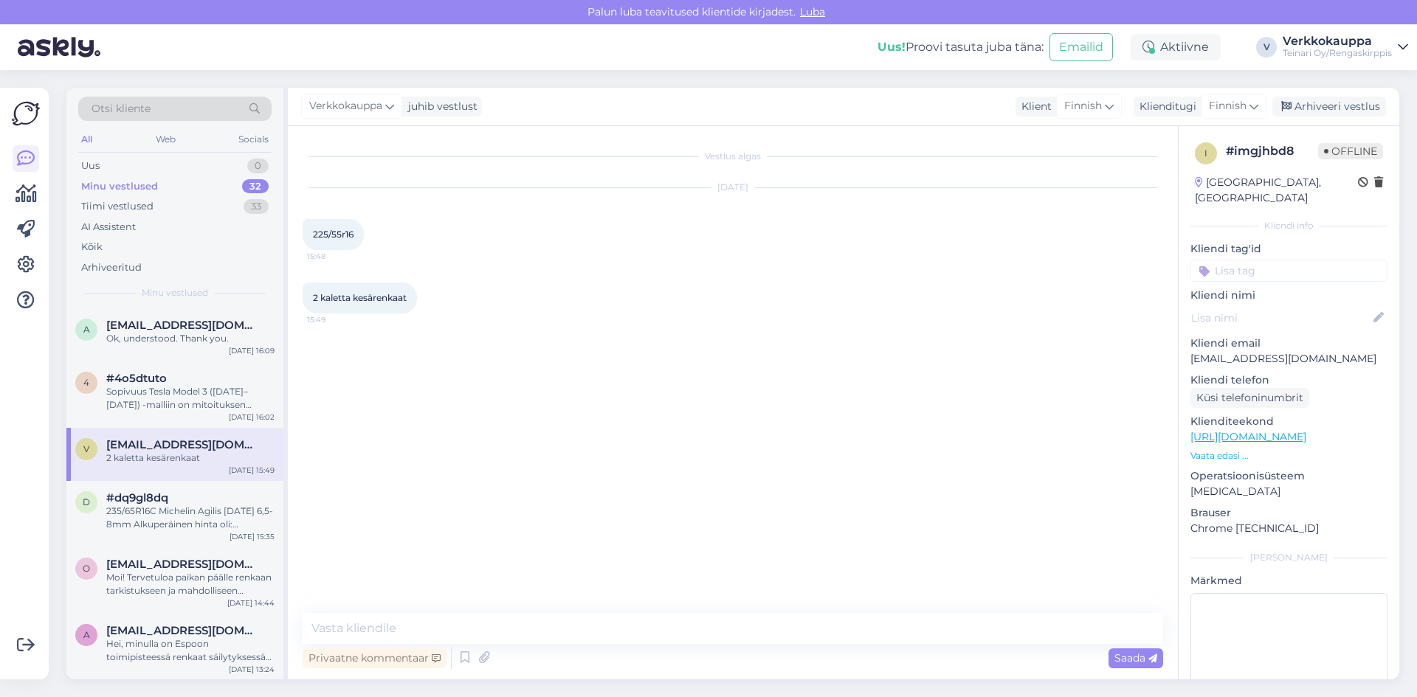
click at [141, 177] on div "Minu vestlused 32" at bounding box center [174, 186] width 193 height 21
click at [134, 209] on div "Tiimi vestlused" at bounding box center [117, 206] width 72 height 15
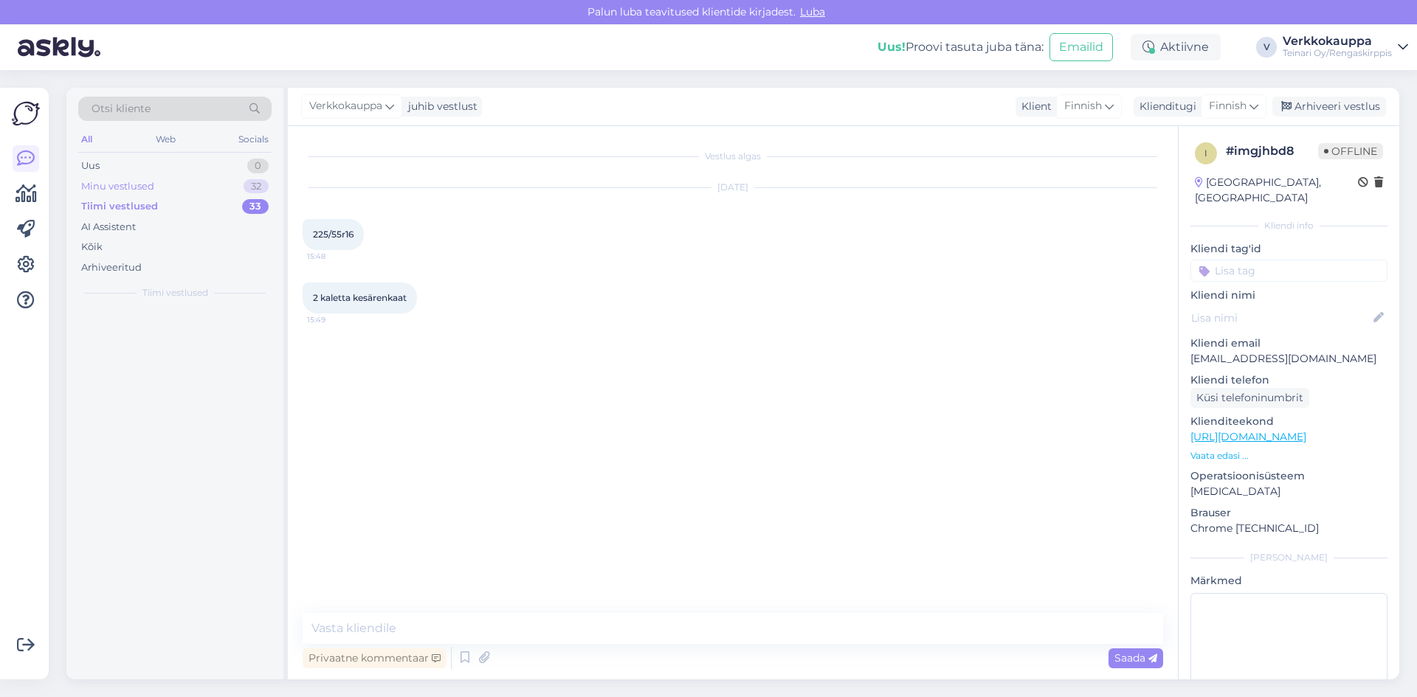
click at [141, 187] on div "Minu vestlused" at bounding box center [117, 186] width 73 height 15
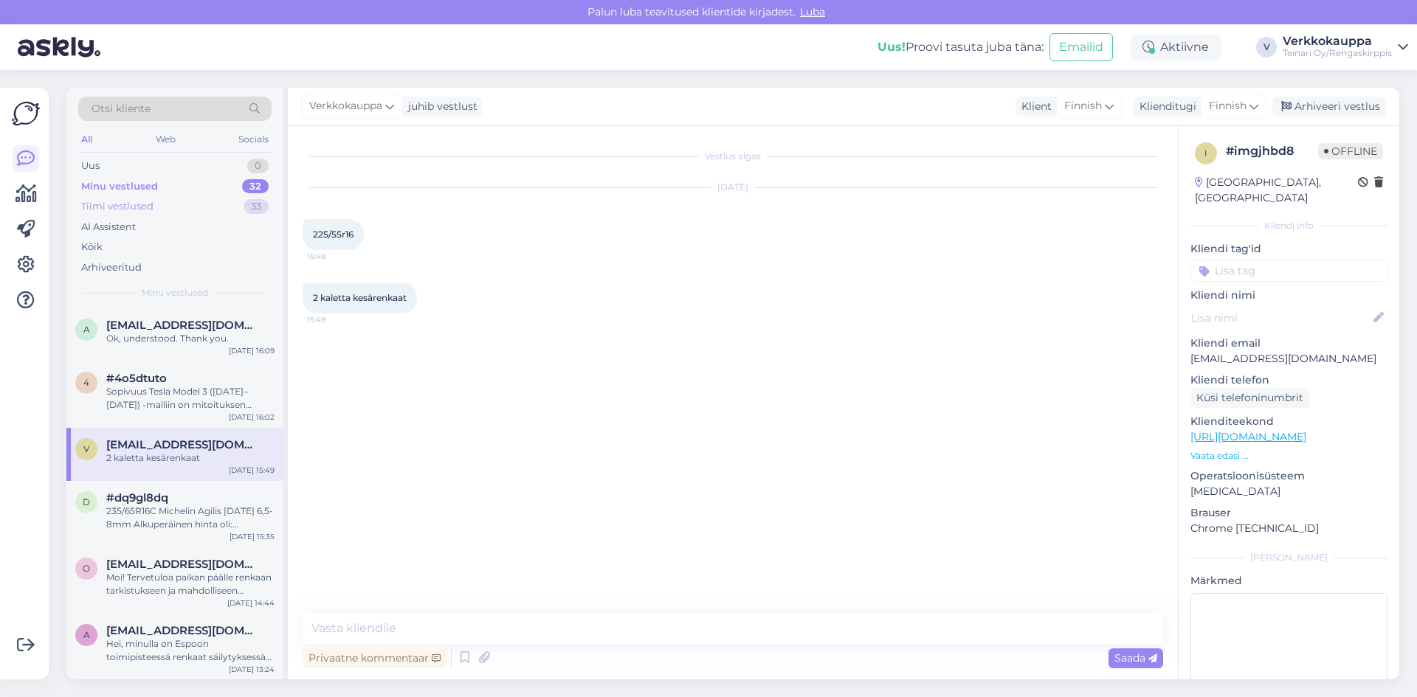
click at [142, 212] on div "Tiimi vestlused" at bounding box center [117, 206] width 72 height 15
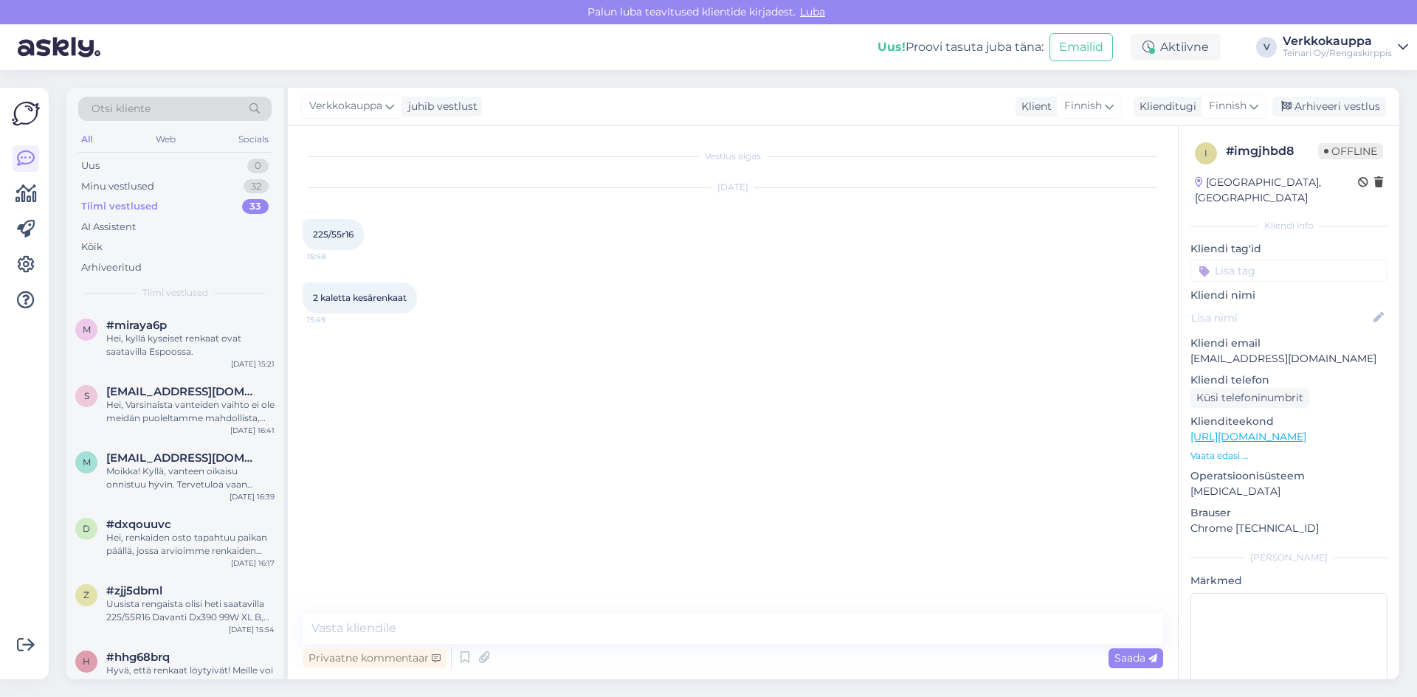
click at [154, 204] on div "Tiimi vestlused" at bounding box center [119, 206] width 77 height 15
click at [567, 633] on textarea at bounding box center [733, 628] width 861 height 31
